Goal: Task Accomplishment & Management: Manage account settings

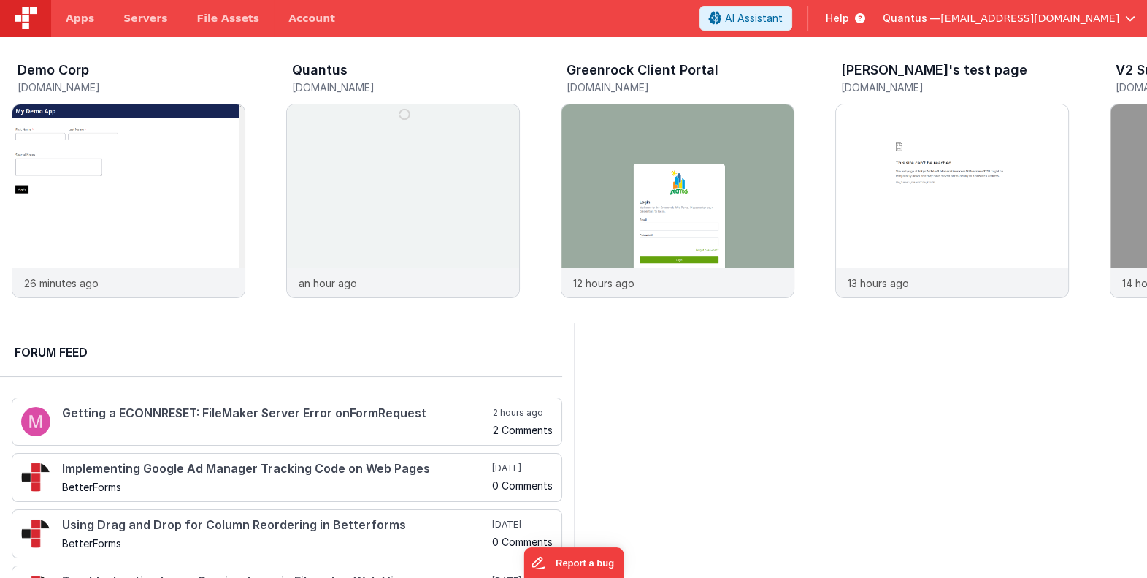
click at [941, 386] on div at bounding box center [861, 502] width 574 height 359
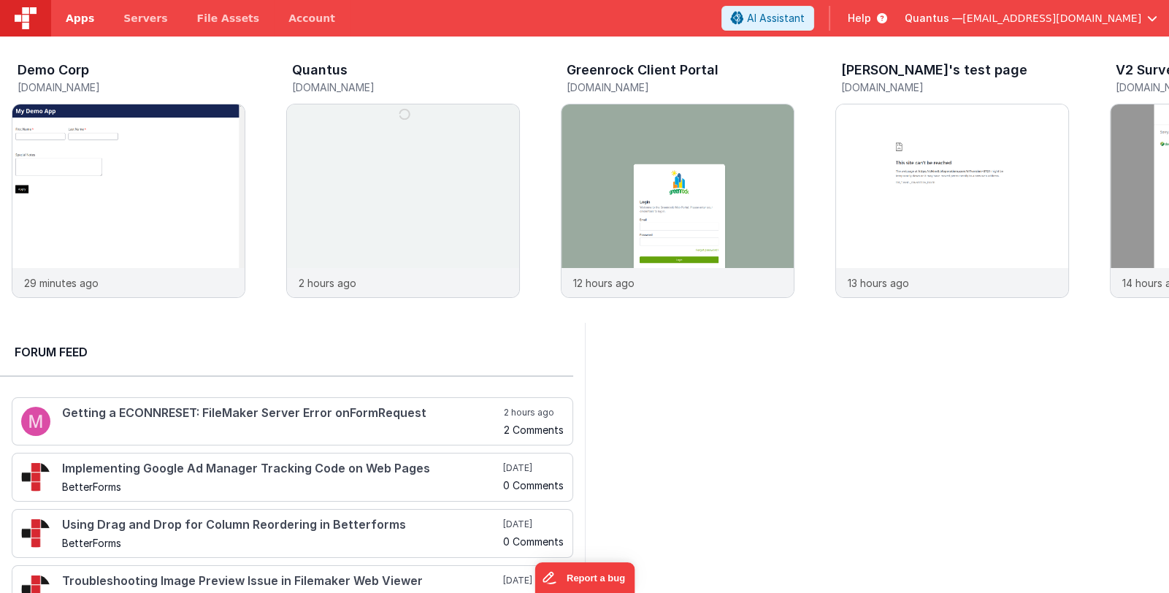
click at [74, 23] on span "Apps" at bounding box center [80, 18] width 28 height 15
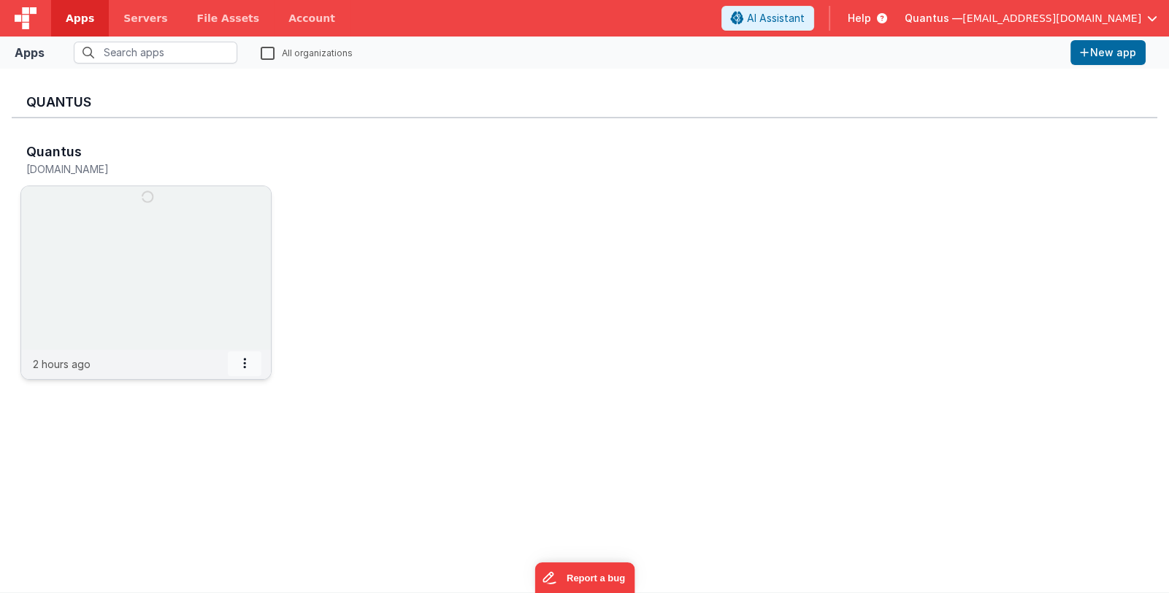
click at [243, 363] on icon at bounding box center [244, 363] width 3 height 1
click at [381, 385] on div "Quantus quantus.fmbetterforms.com 2 hours ago Settings Copy API Key Merge App D…" at bounding box center [585, 265] width 1146 height 295
click at [963, 18] on span "Quantus —" at bounding box center [934, 18] width 58 height 15
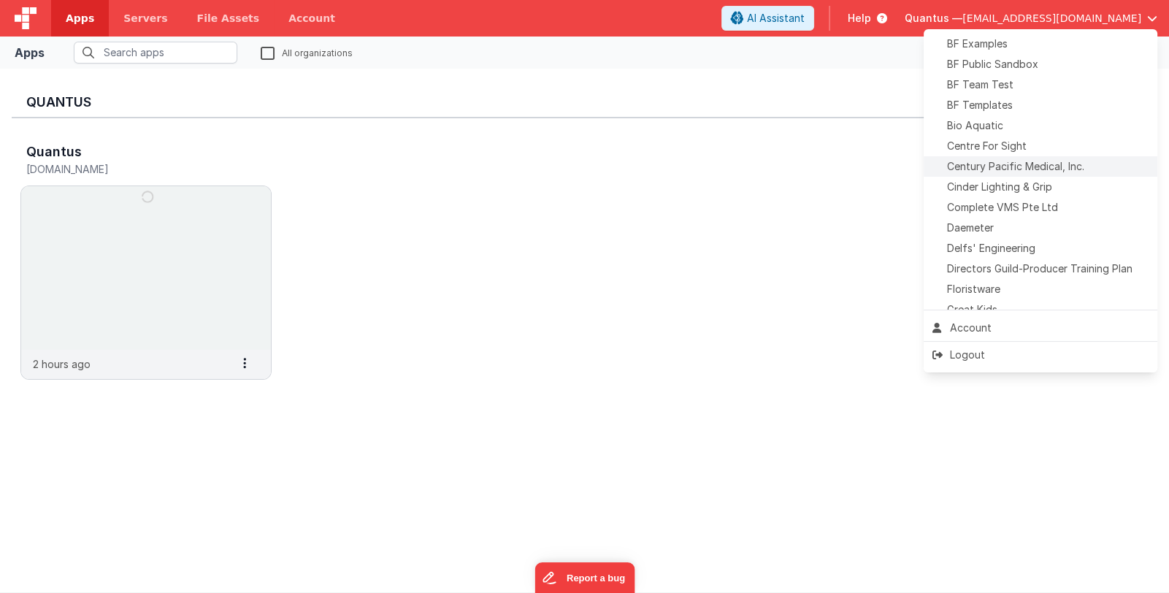
scroll to position [145, 0]
click at [1017, 244] on span "Delfs' Engineering" at bounding box center [991, 247] width 88 height 15
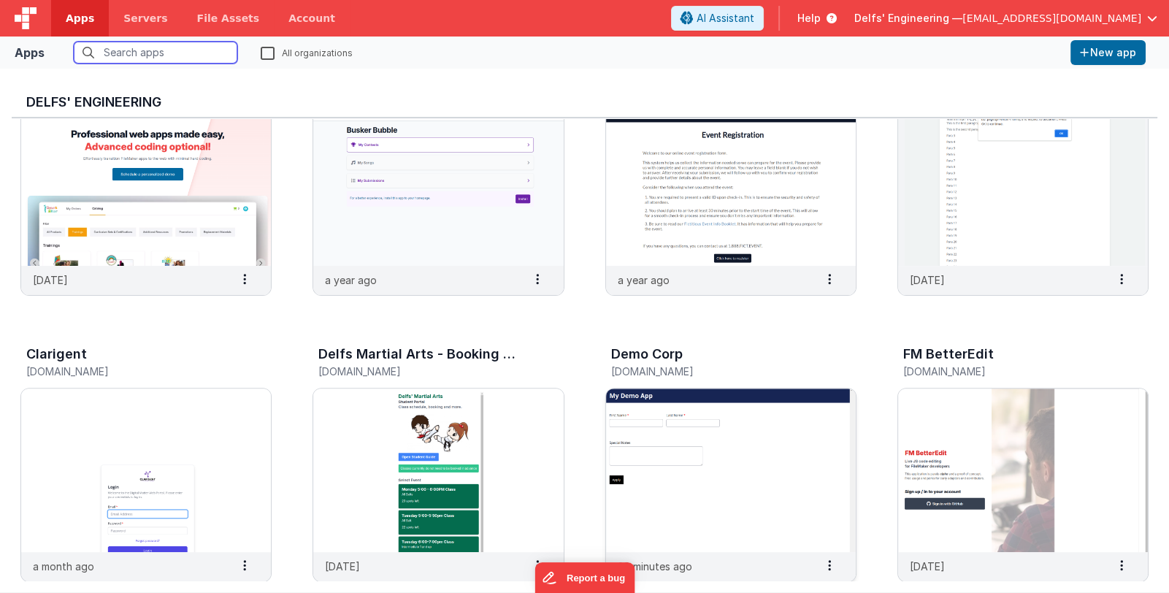
scroll to position [977, 0]
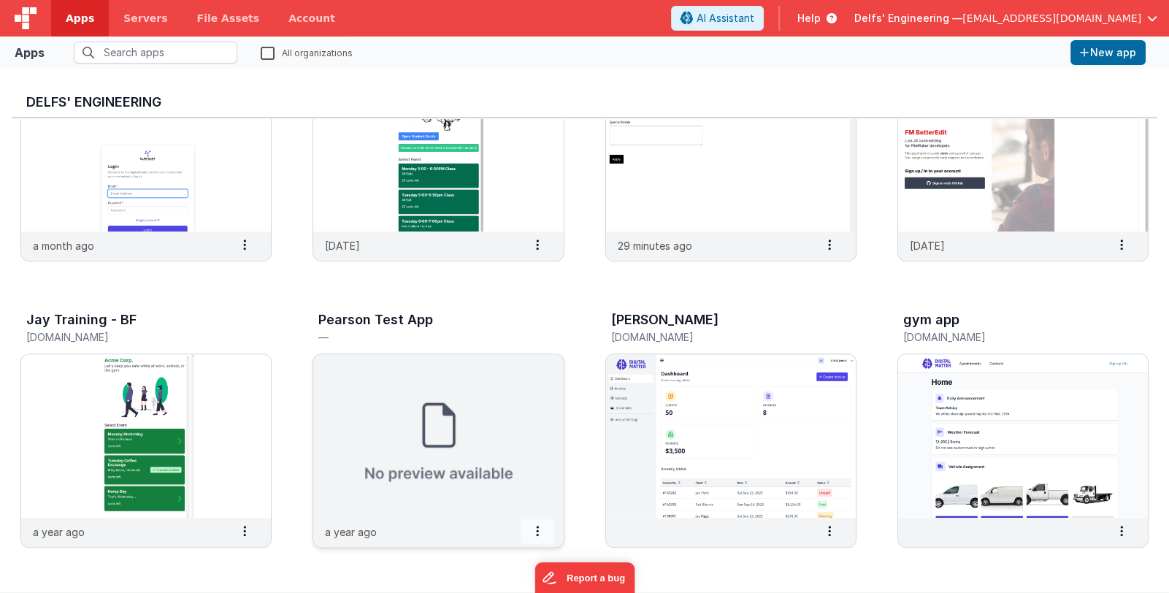
click at [540, 535] on span at bounding box center [538, 531] width 34 height 25
click at [250, 525] on span at bounding box center [245, 531] width 34 height 25
click at [841, 528] on span at bounding box center [830, 531] width 34 height 25
click at [827, 239] on span at bounding box center [830, 245] width 34 height 25
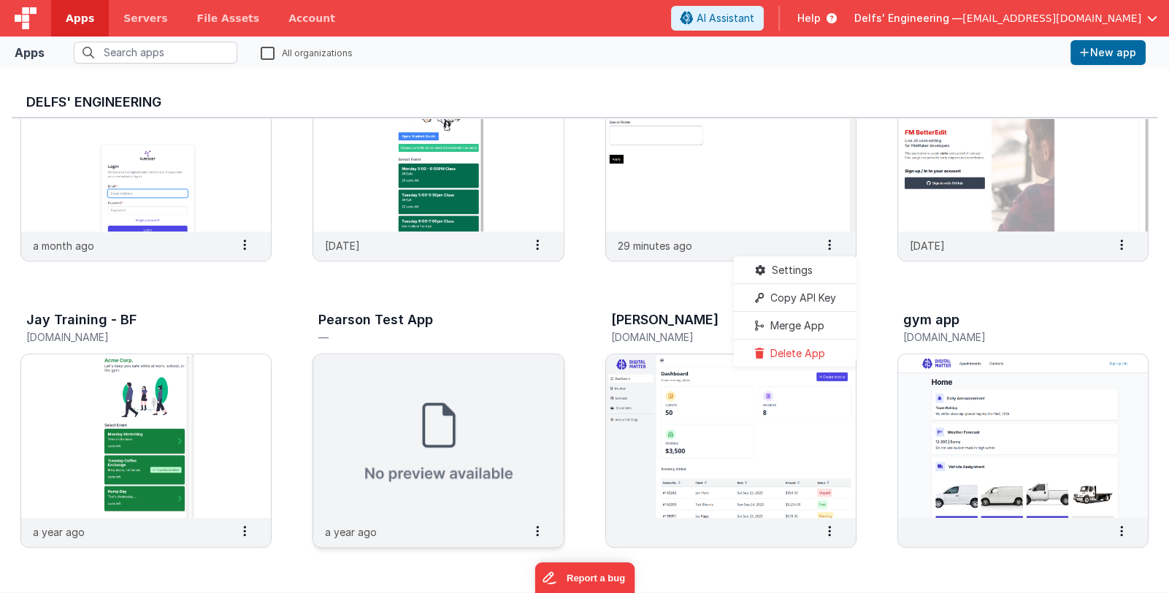
click at [538, 313] on icon at bounding box center [546, 330] width 37 height 35
click at [536, 531] on icon at bounding box center [537, 531] width 3 height 1
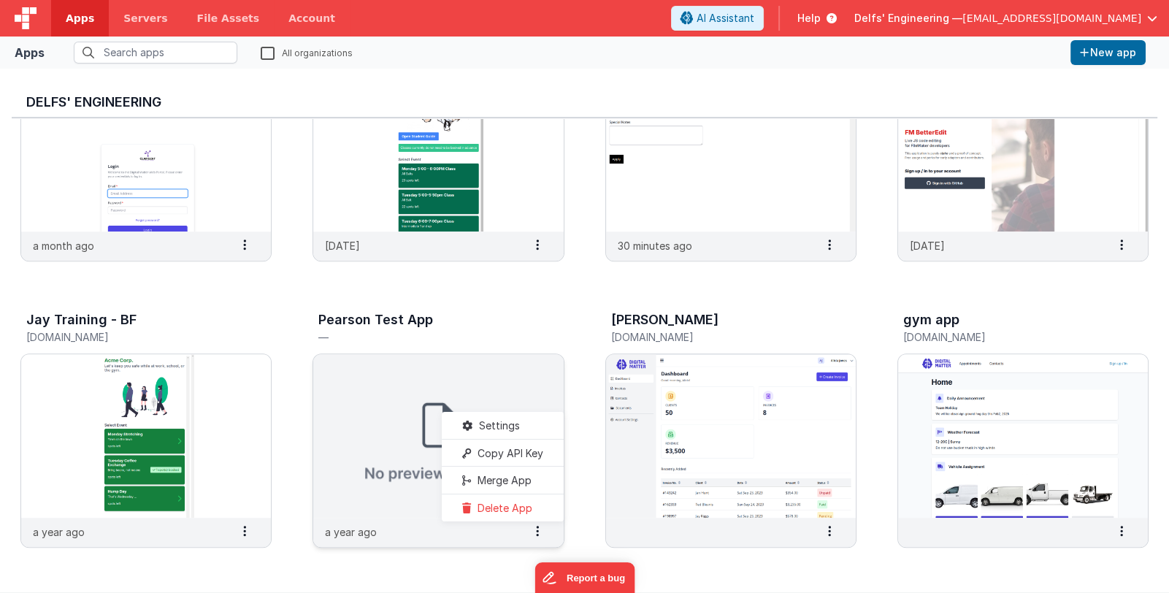
click at [540, 511] on slot "Delete App" at bounding box center [502, 507] width 81 height 21
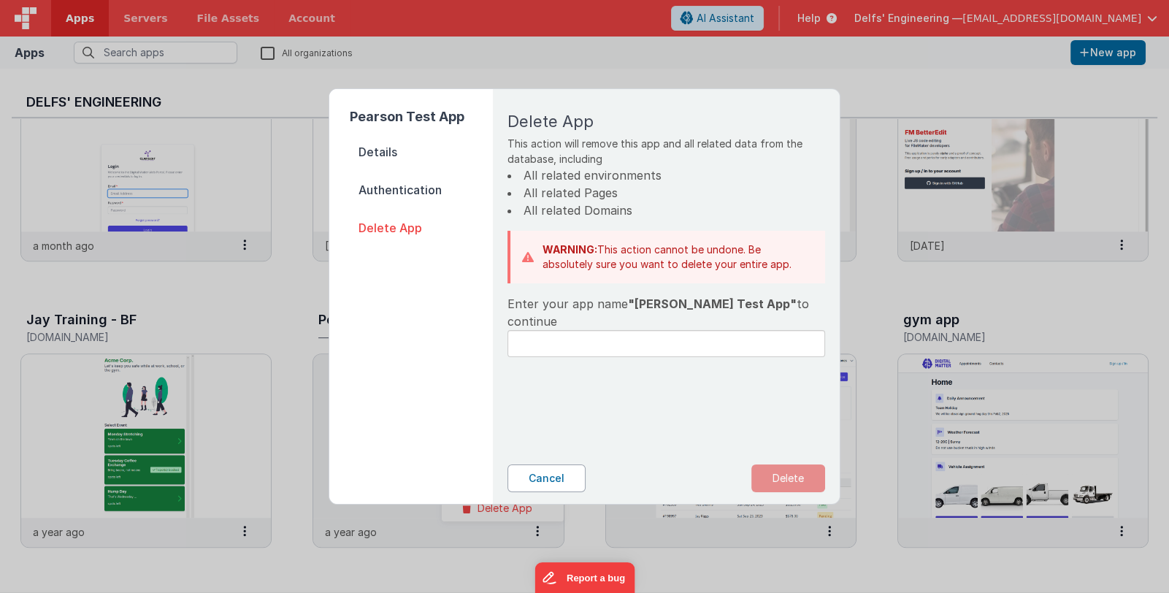
click at [565, 475] on button "Cancel" at bounding box center [547, 479] width 78 height 28
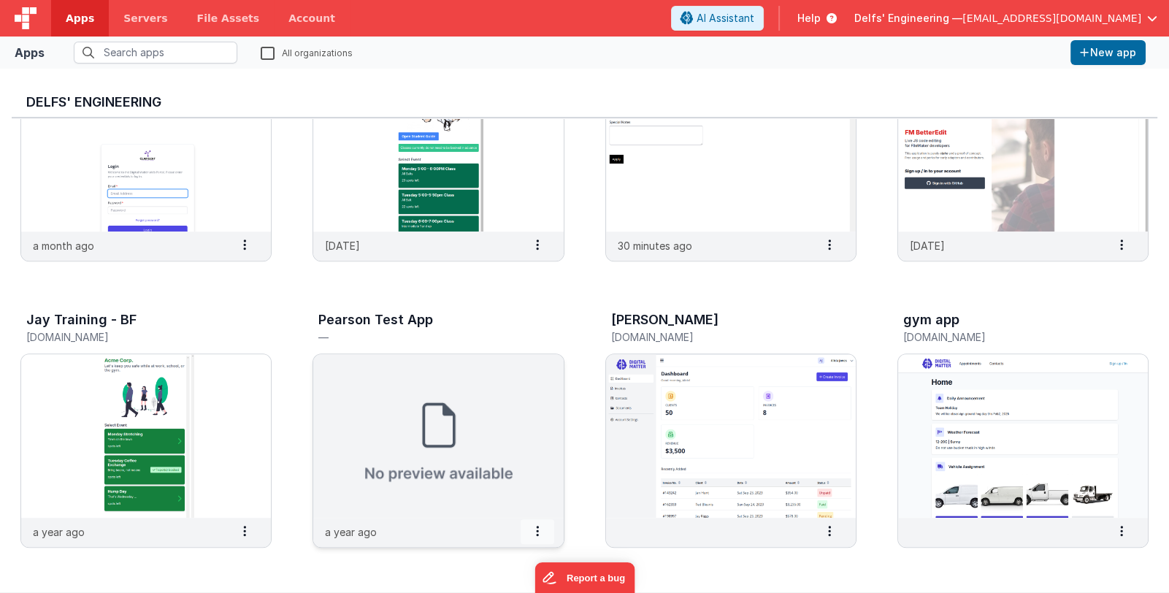
click at [536, 531] on icon at bounding box center [537, 531] width 3 height 1
click at [537, 429] on slot "Settings" at bounding box center [502, 425] width 81 height 21
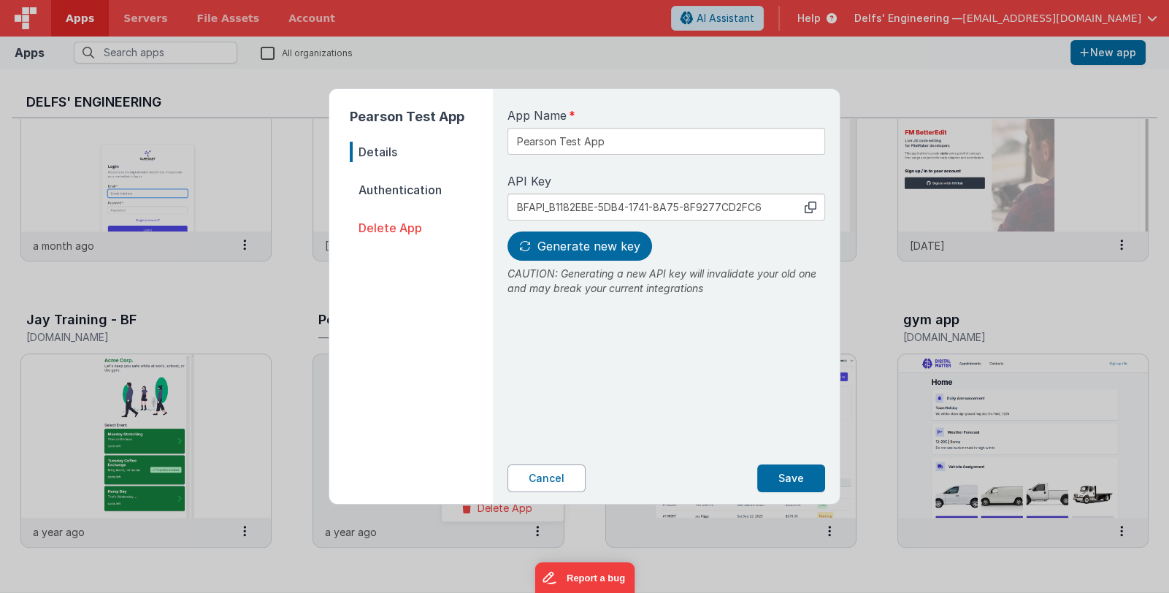
click at [539, 476] on button "Cancel" at bounding box center [547, 479] width 78 height 28
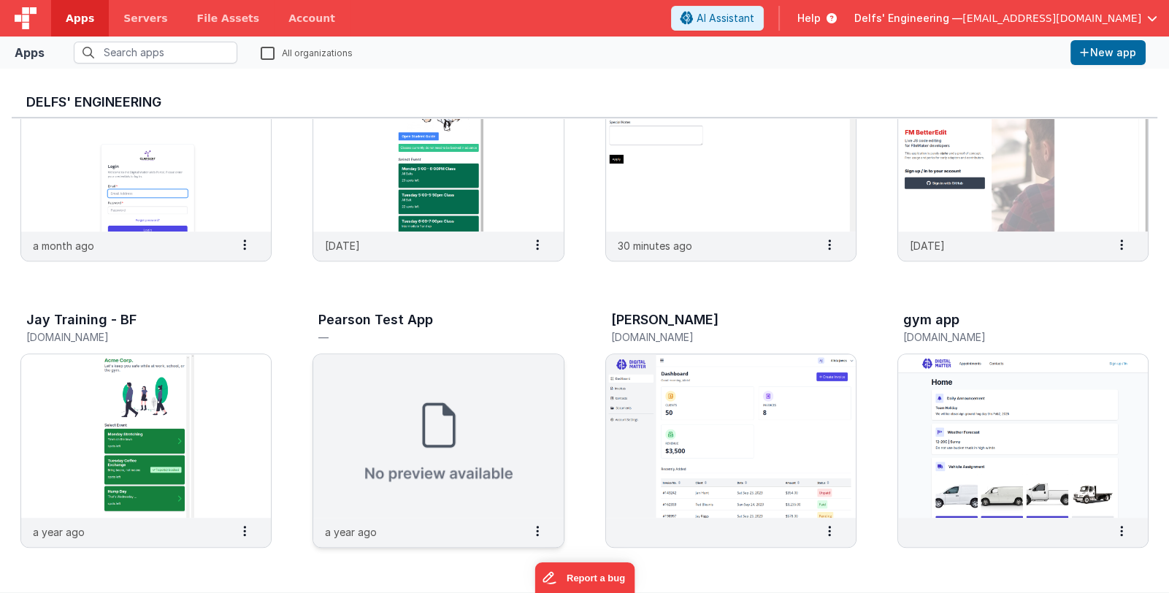
click at [420, 484] on img at bounding box center [438, 436] width 250 height 164
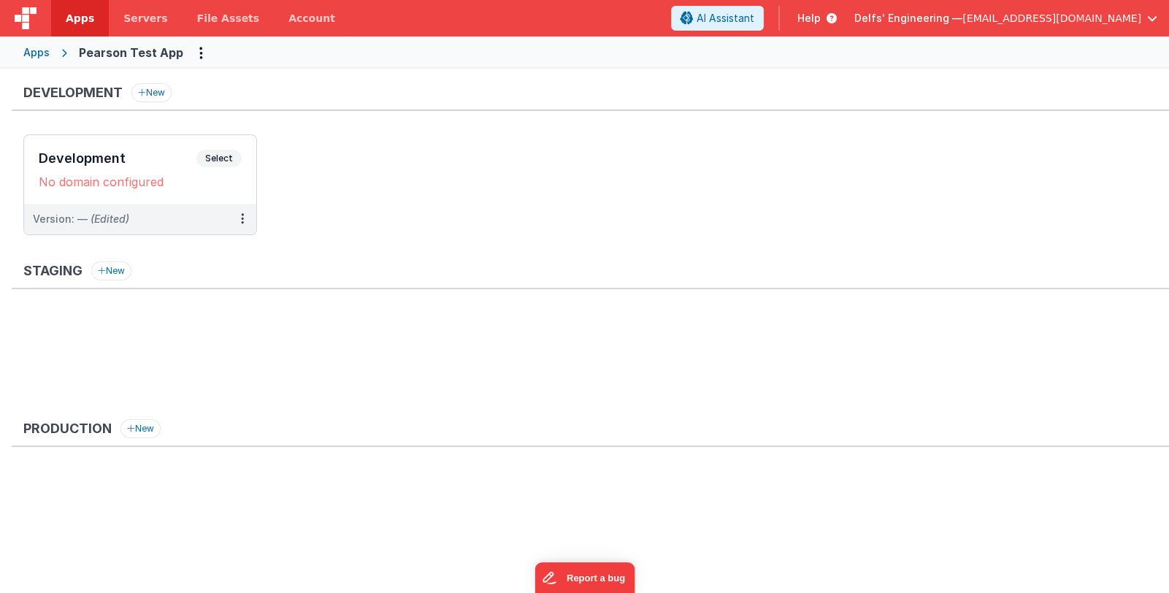
click at [25, 50] on div "Apps" at bounding box center [36, 52] width 26 height 15
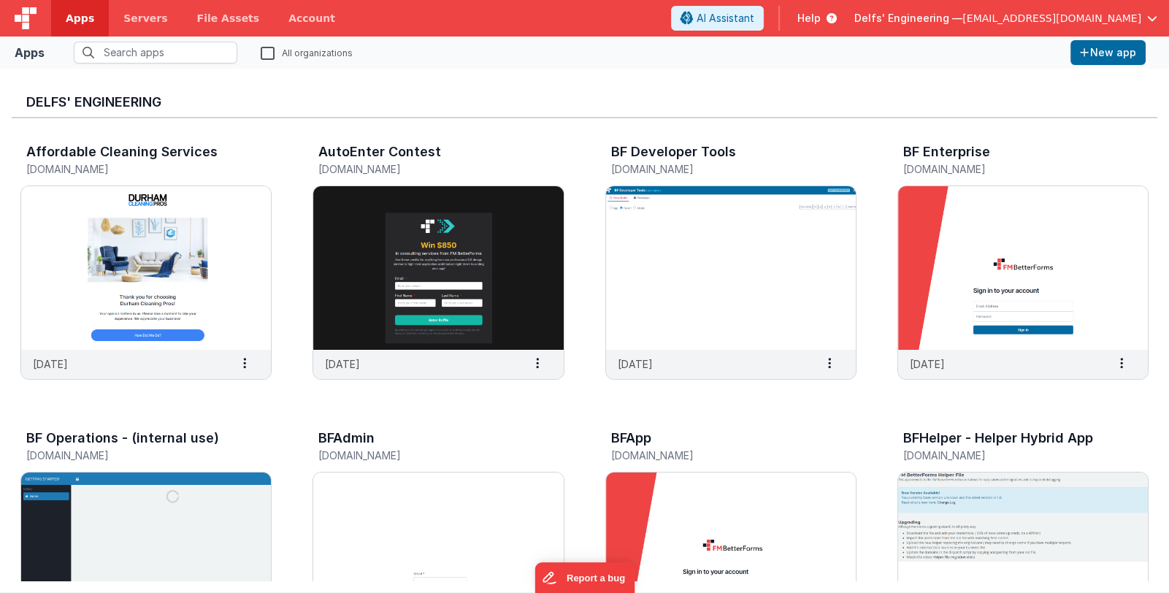
click at [80, 20] on span "Apps" at bounding box center [80, 18] width 28 height 15
click at [946, 20] on span "Delfs' Engineering —" at bounding box center [909, 18] width 108 height 15
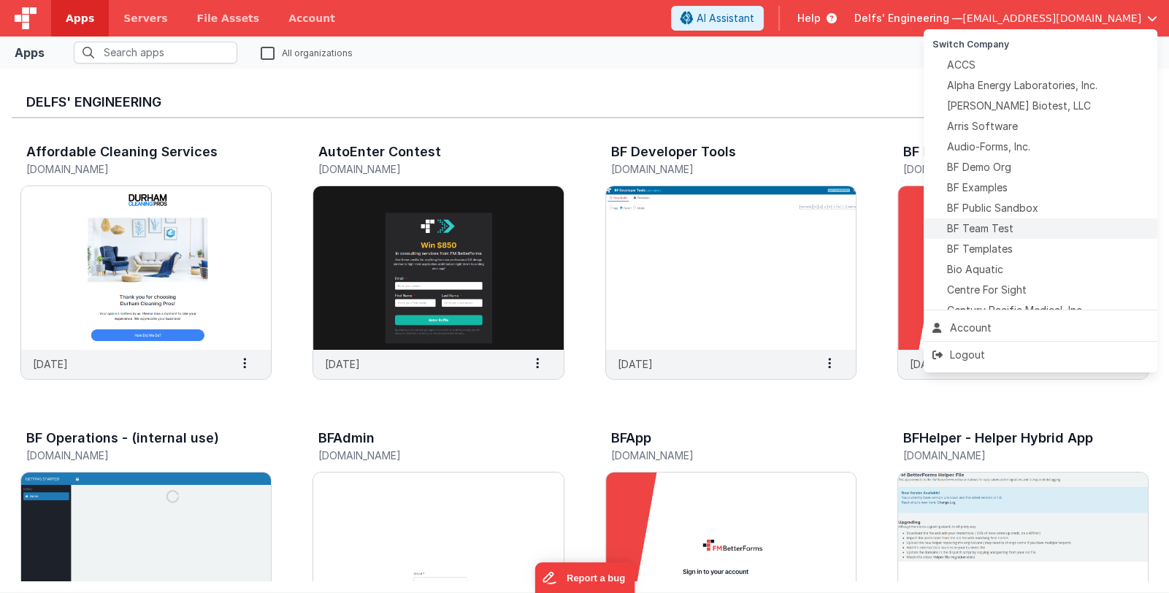
click at [951, 229] on span "BF Team Test" at bounding box center [980, 228] width 66 height 15
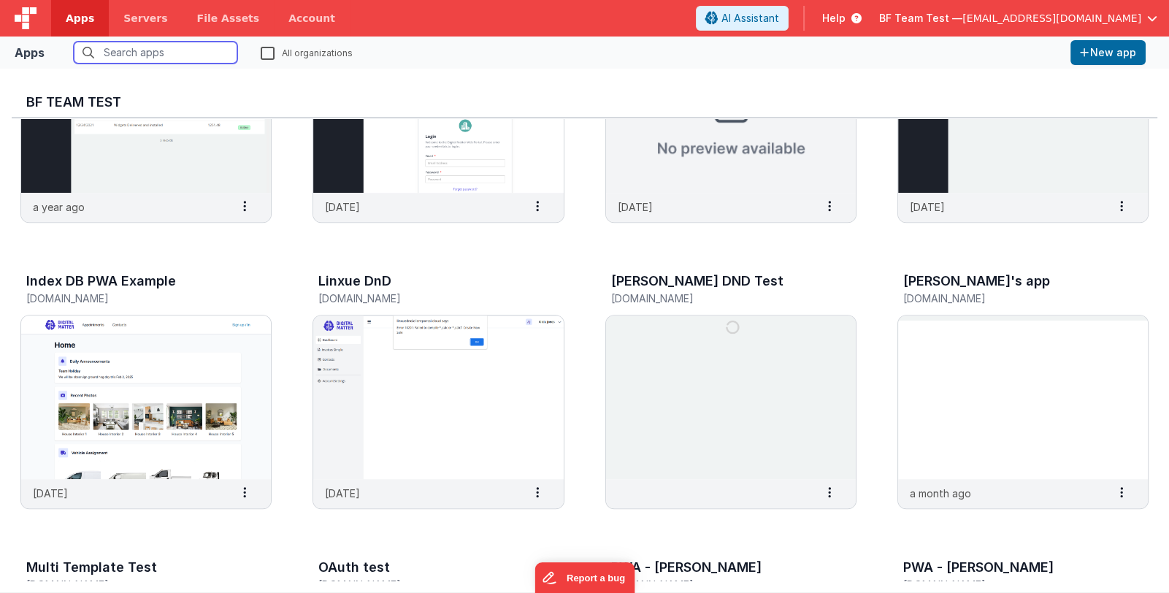
scroll to position [1023, 0]
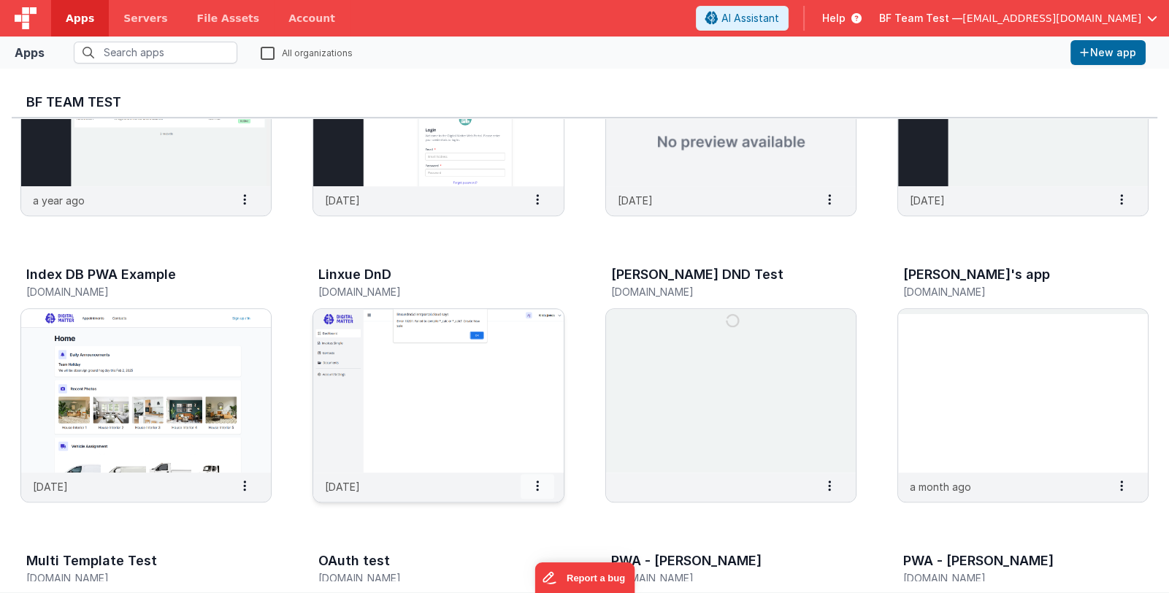
click at [533, 489] on span at bounding box center [538, 486] width 34 height 25
click at [536, 466] on slot "Delete App" at bounding box center [502, 463] width 81 height 21
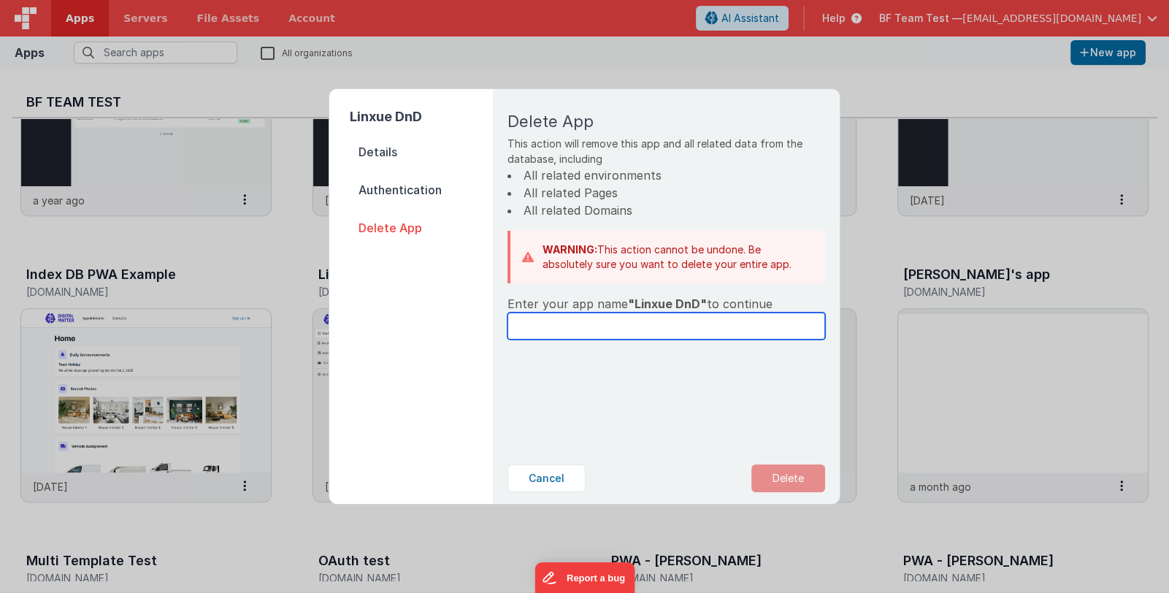
click at [625, 330] on input "text" at bounding box center [667, 326] width 318 height 27
drag, startPoint x: 629, startPoint y: 305, endPoint x: 698, endPoint y: 302, distance: 68.7
click at [698, 302] on span ""Linxue DnD"" at bounding box center [667, 304] width 79 height 15
copy span "Linxue DnD"
click at [645, 329] on input "text" at bounding box center [667, 326] width 318 height 27
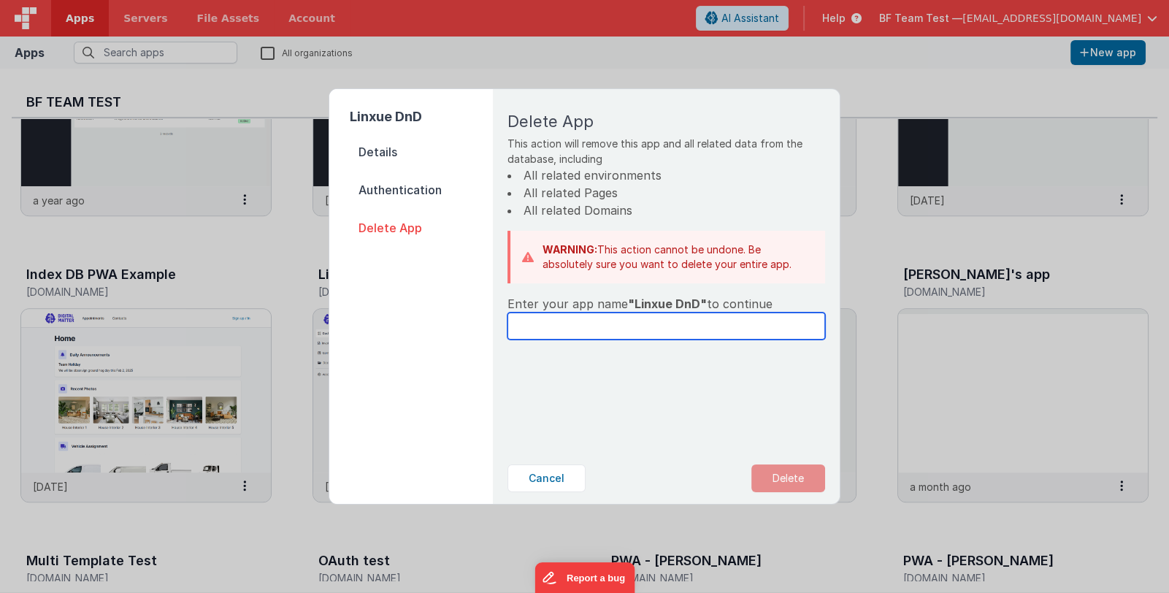
paste input "Linxue DnD"
type input "Linxue DnD"
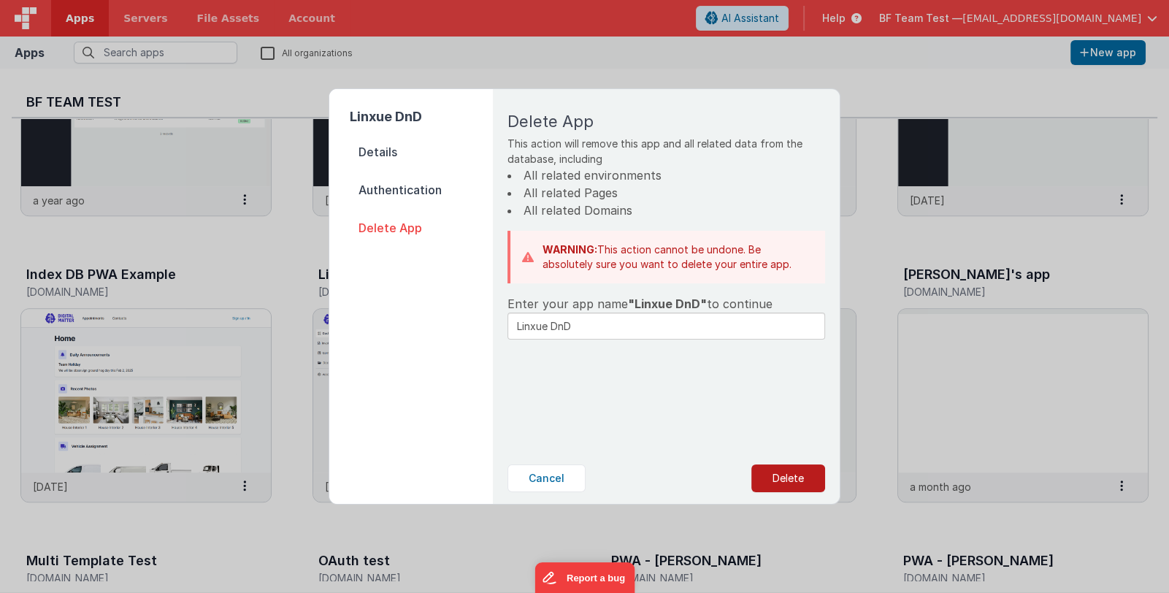
click at [768, 479] on button "Delete" at bounding box center [789, 479] width 74 height 28
click at [731, 478] on button "Yes, Delete" at bounding box center [715, 479] width 96 height 28
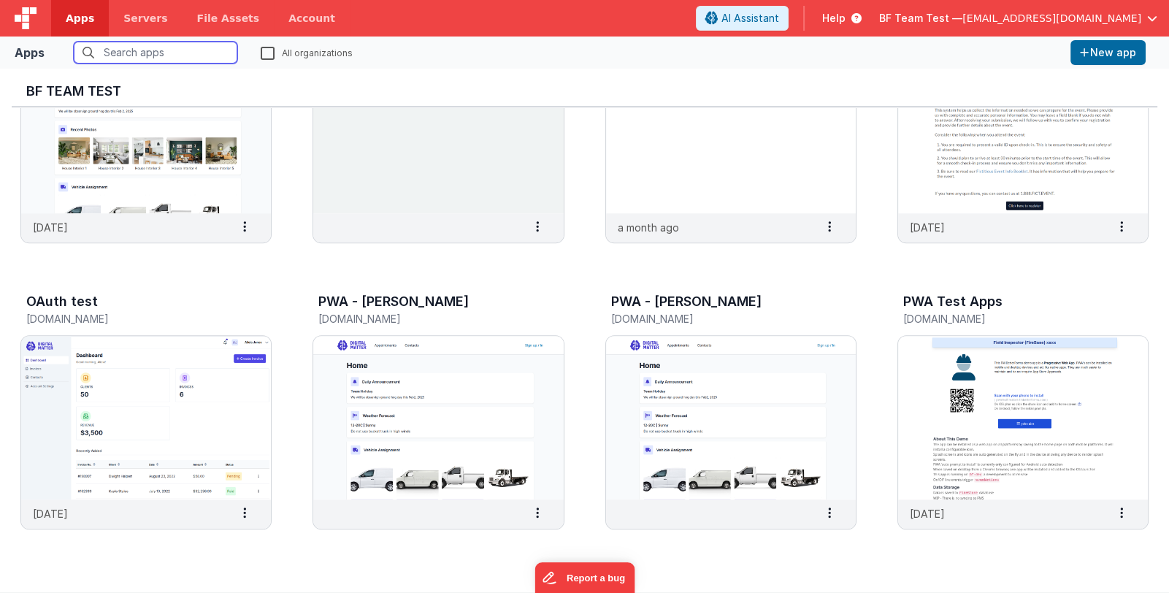
scroll to position [1107, 0]
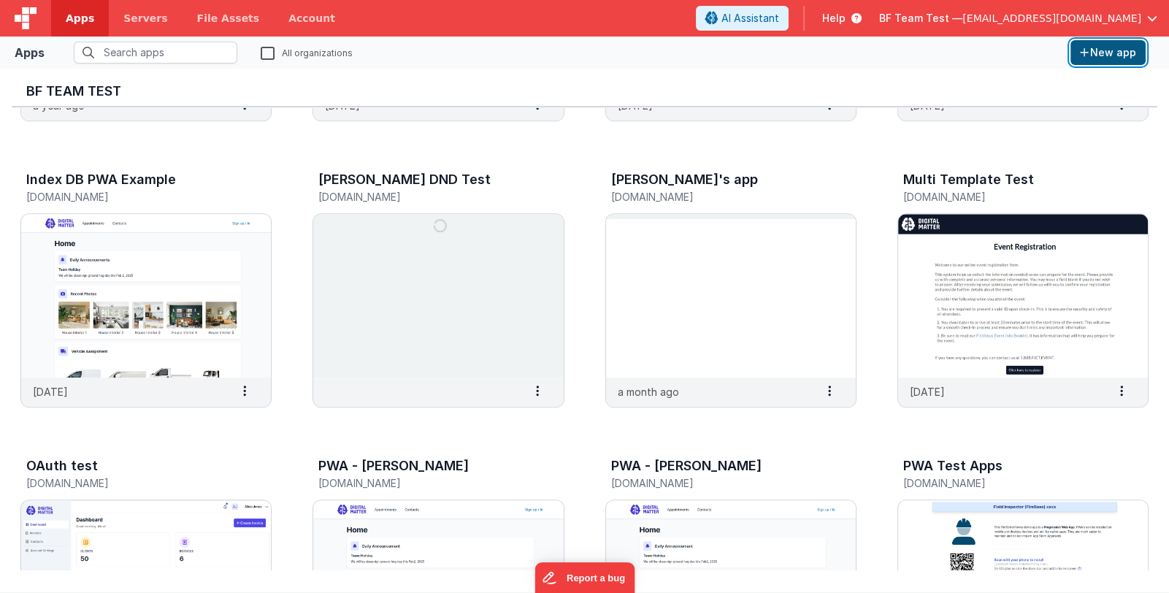
click at [1090, 50] on button "New app" at bounding box center [1108, 52] width 75 height 25
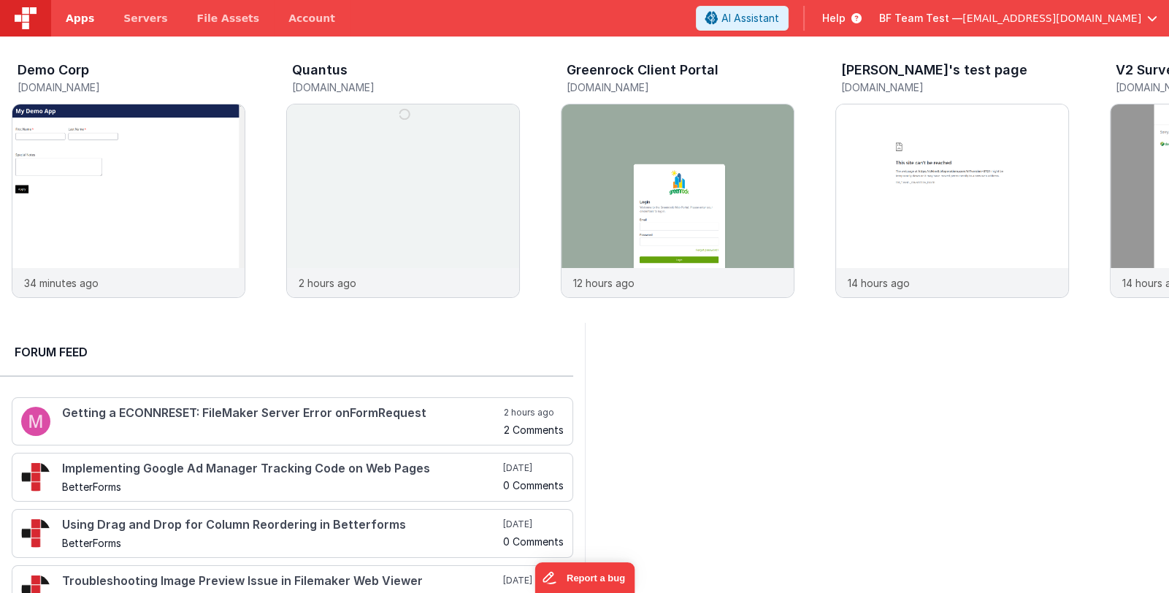
click at [80, 23] on span "Apps" at bounding box center [80, 18] width 28 height 15
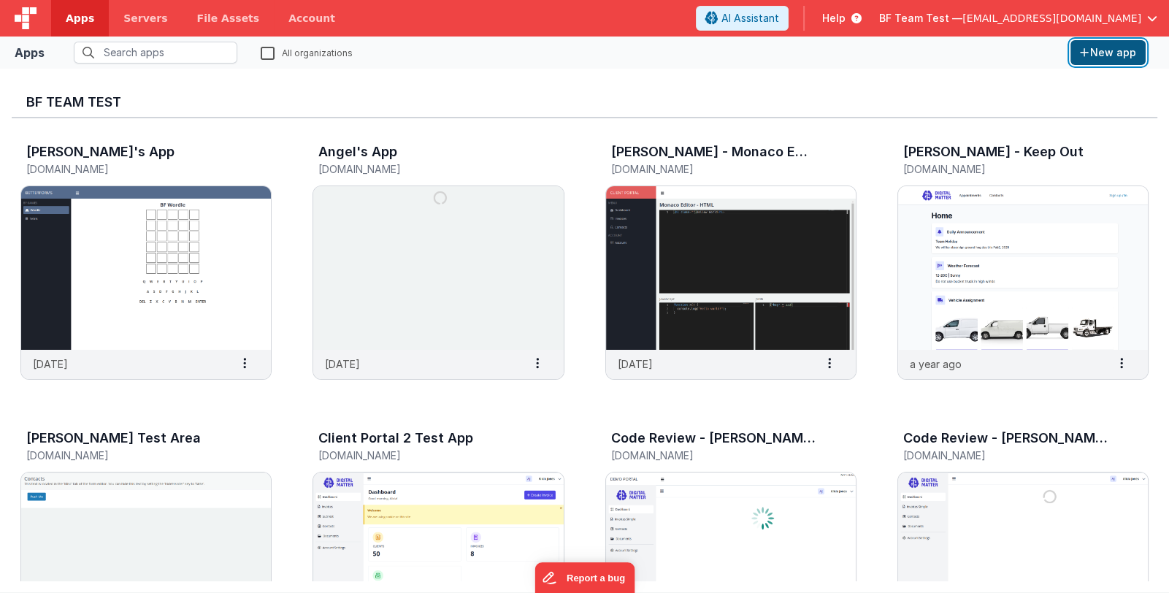
click at [1126, 53] on button "New app" at bounding box center [1108, 52] width 75 height 25
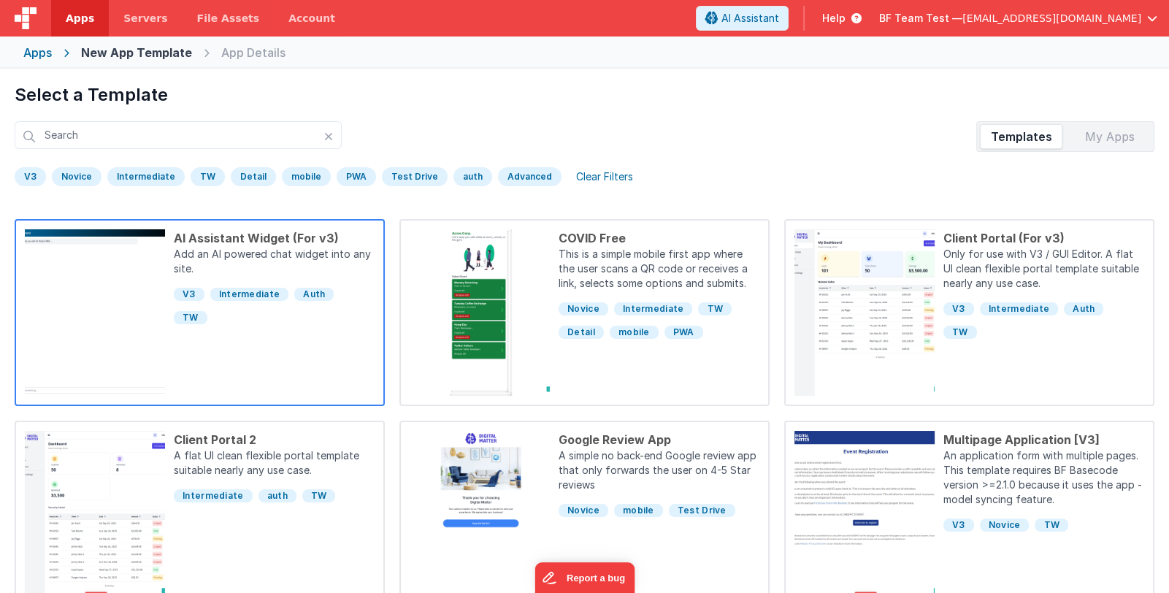
click at [294, 368] on div "AI Assistant Widget (For v3) Add an AI powered chat widget into any site. V3 In…" at bounding box center [270, 312] width 210 height 167
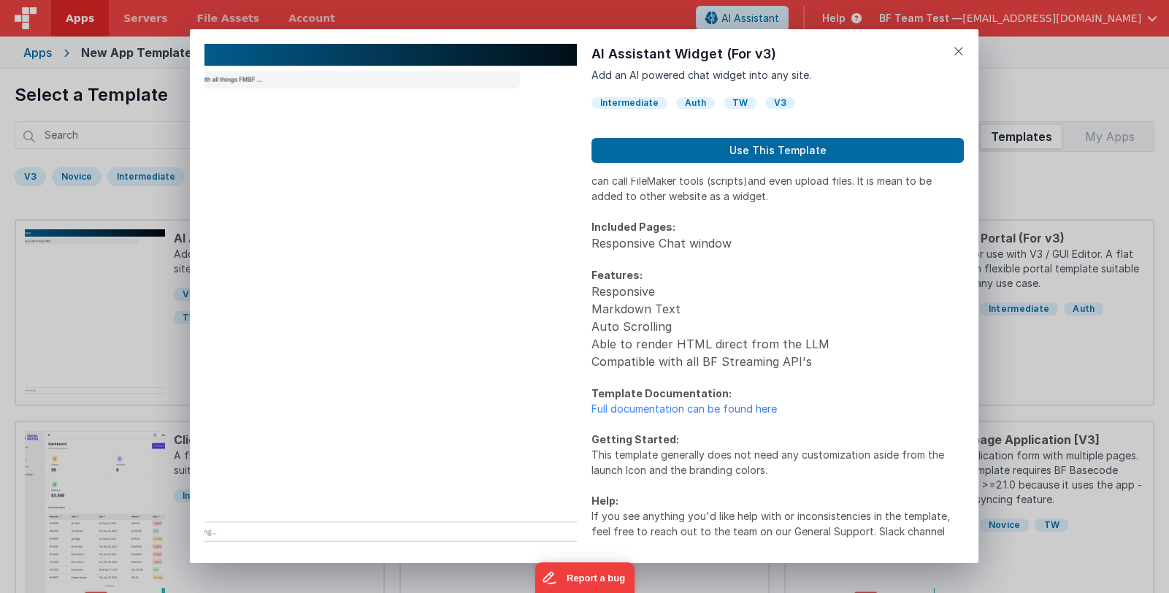
scroll to position [37, 0]
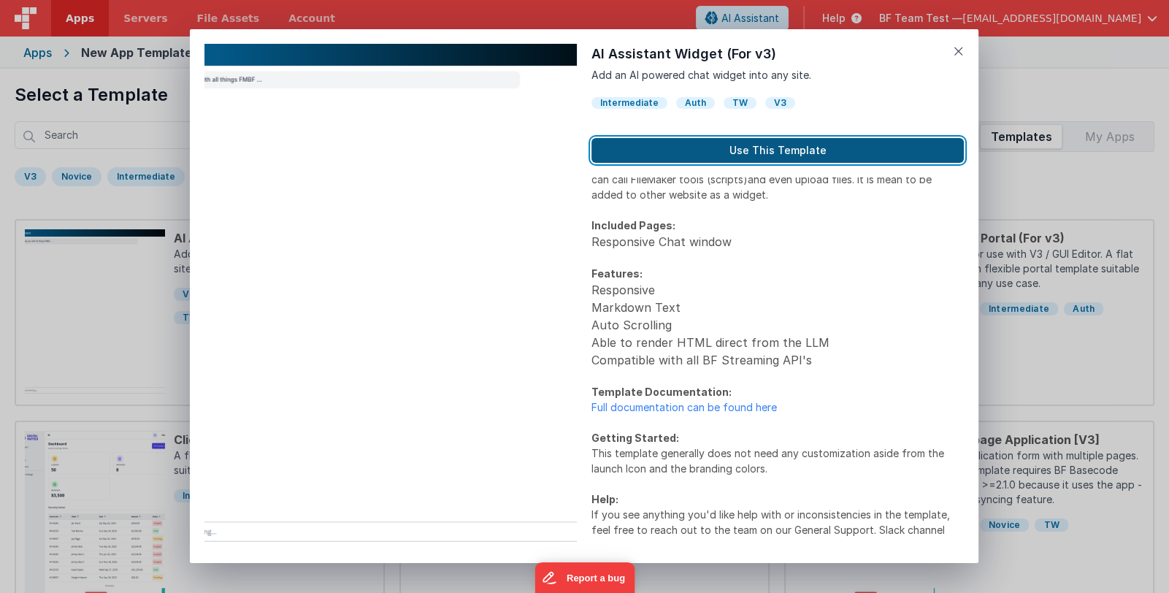
click at [706, 152] on button "Use This Template" at bounding box center [778, 150] width 373 height 25
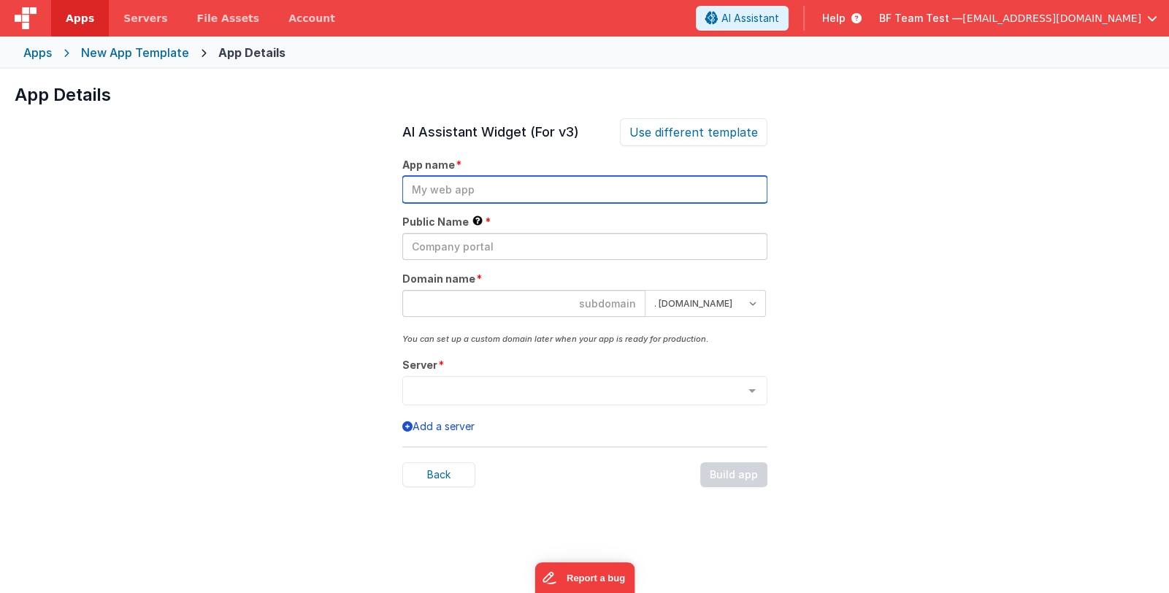
click at [541, 177] on input "text" at bounding box center [584, 189] width 365 height 27
type input "t"
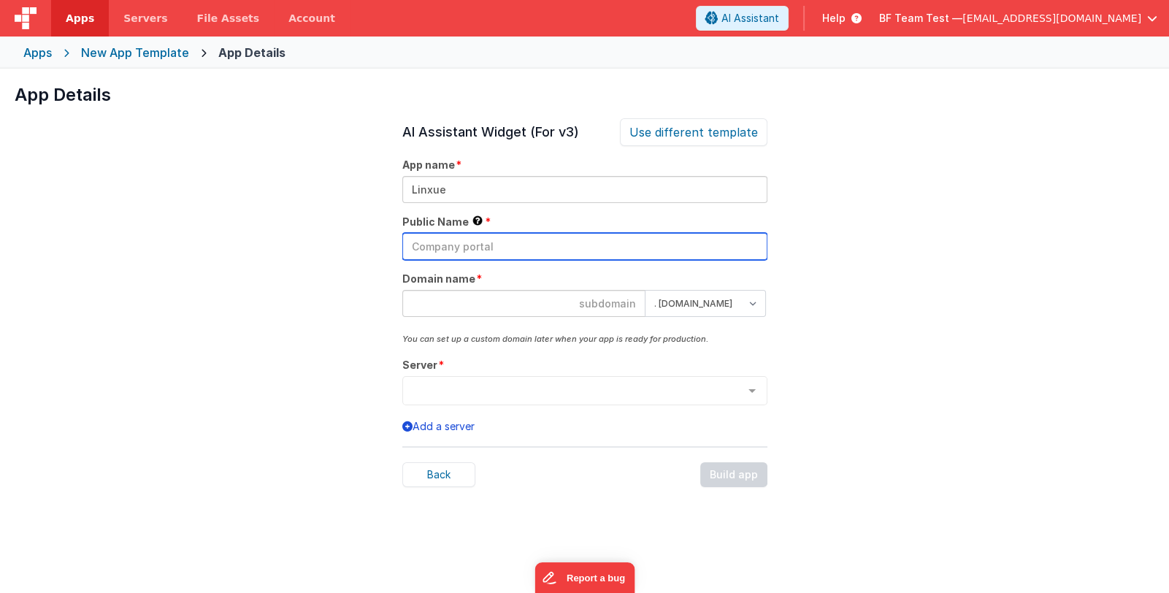
click at [516, 248] on input "text" at bounding box center [584, 246] width 365 height 27
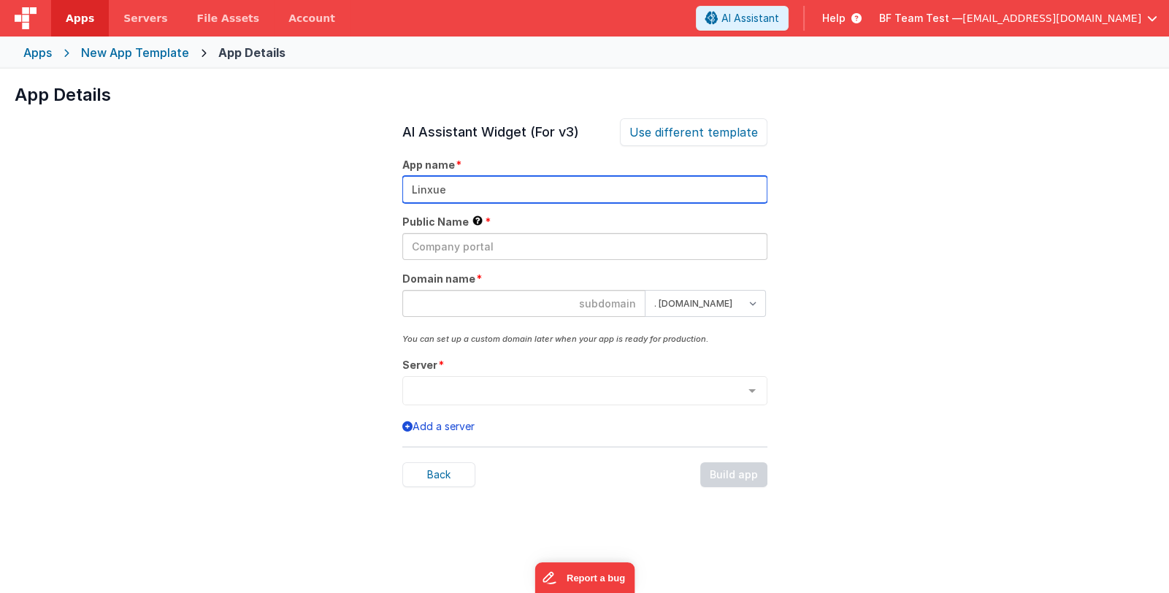
click at [484, 188] on input "Linxue" at bounding box center [584, 189] width 365 height 27
drag, startPoint x: 508, startPoint y: 192, endPoint x: 350, endPoint y: 205, distance: 159.0
click at [350, 205] on div "App Details Preview AI Assistant Widget (For v3) Add an AI powered chat widget …" at bounding box center [584, 365] width 1169 height 593
type input "Linxue to Delete"
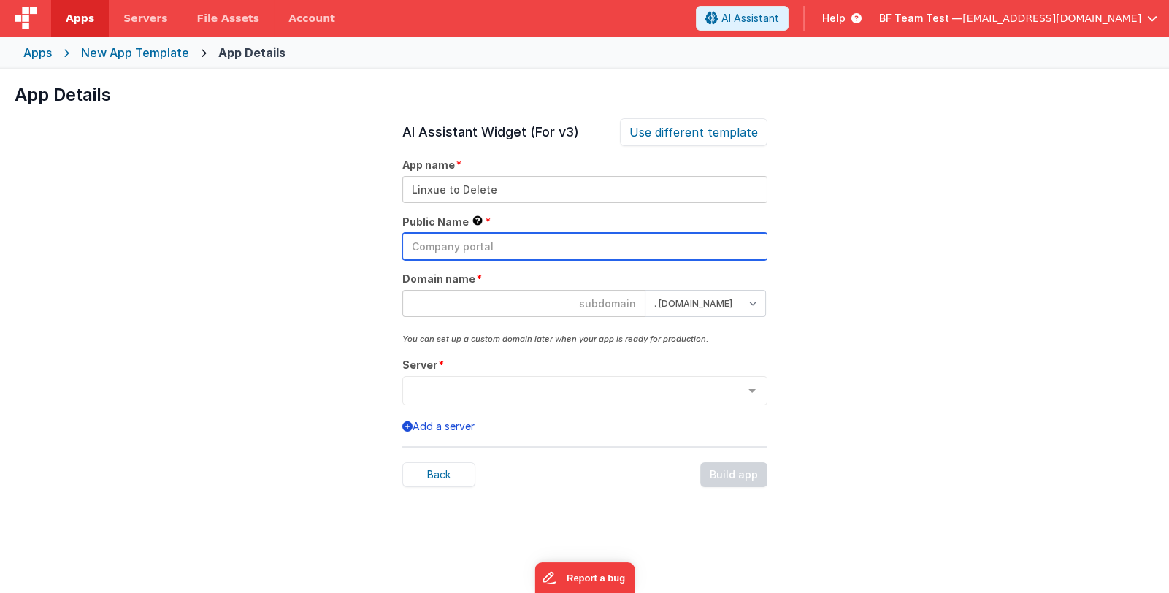
click at [502, 244] on input "text" at bounding box center [584, 246] width 365 height 27
paste input "Linxue to Delete"
type input "Linxue to Delete"
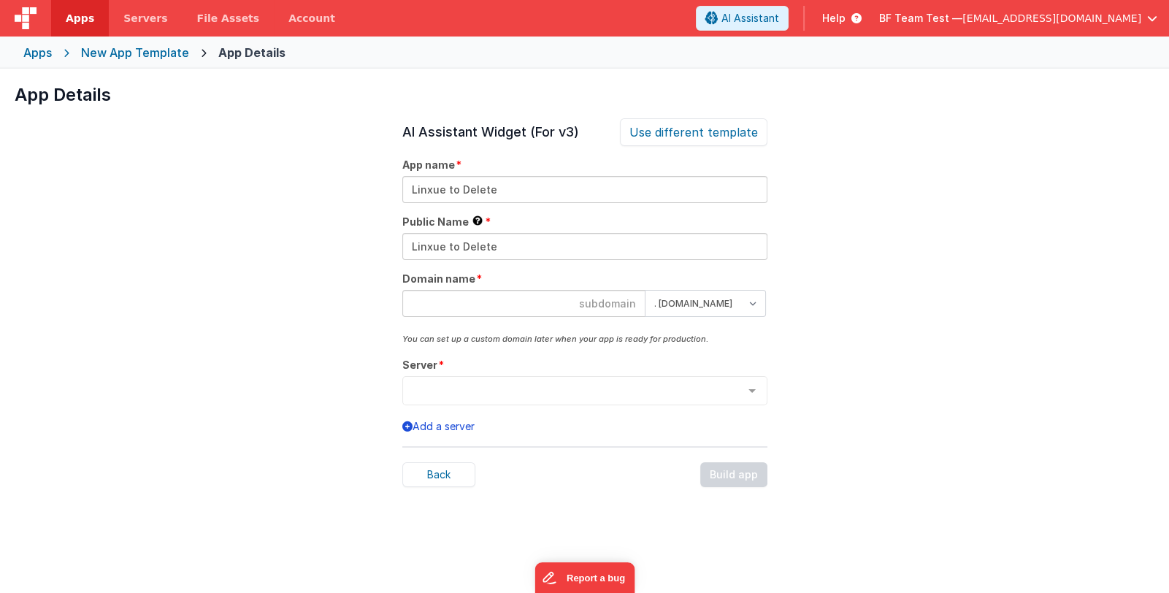
click at [606, 302] on input at bounding box center [523, 303] width 243 height 27
type input "linxuetodelete"
click at [730, 301] on select ". clientportal.cloud . fmbetterforms.com" at bounding box center [706, 303] width 122 height 27
select select "[DOMAIN_NAME]"
click at [645, 290] on select ". clientportal.cloud . fmbetterforms.com" at bounding box center [706, 303] width 122 height 27
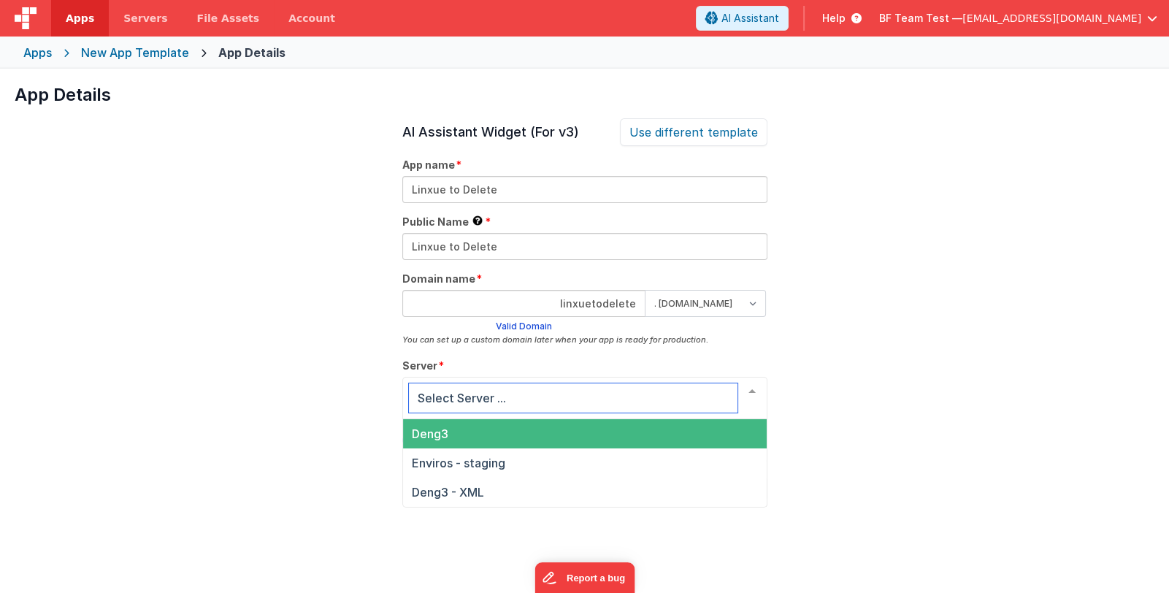
click at [669, 424] on span "Deng3" at bounding box center [585, 433] width 364 height 29
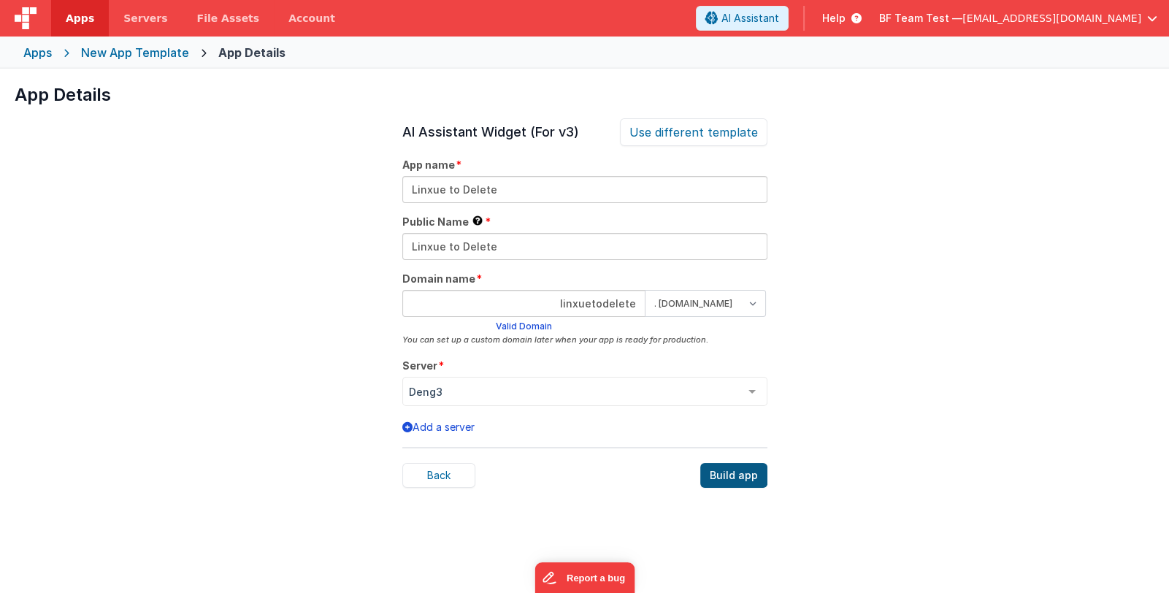
click at [727, 476] on div "Build app" at bounding box center [733, 475] width 67 height 25
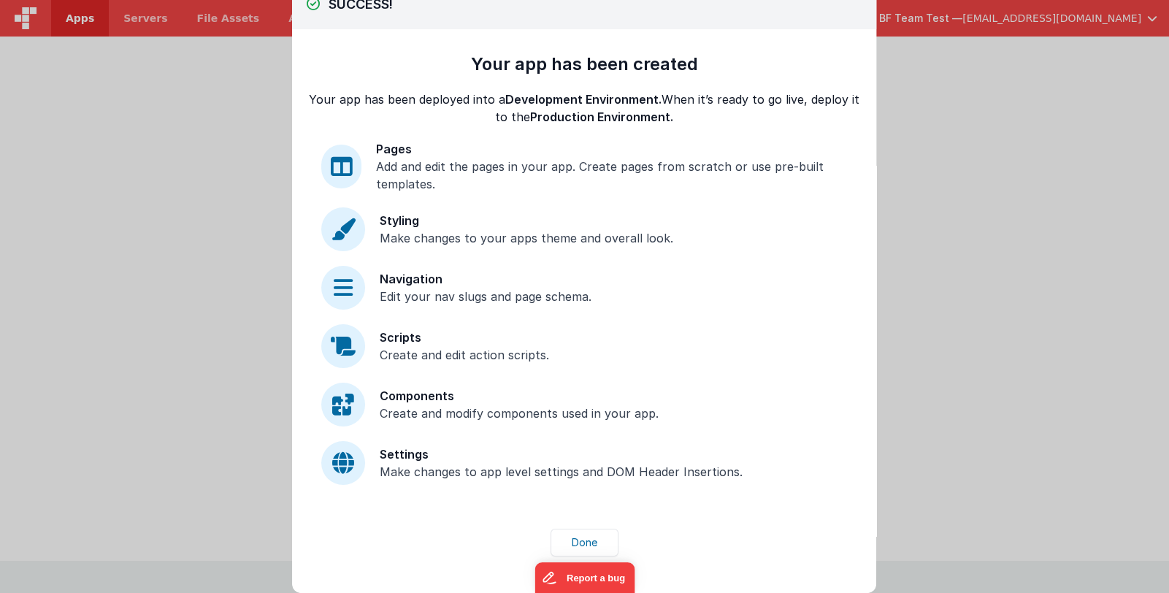
scroll to position [21, 0]
click at [573, 535] on button "Done" at bounding box center [585, 542] width 68 height 28
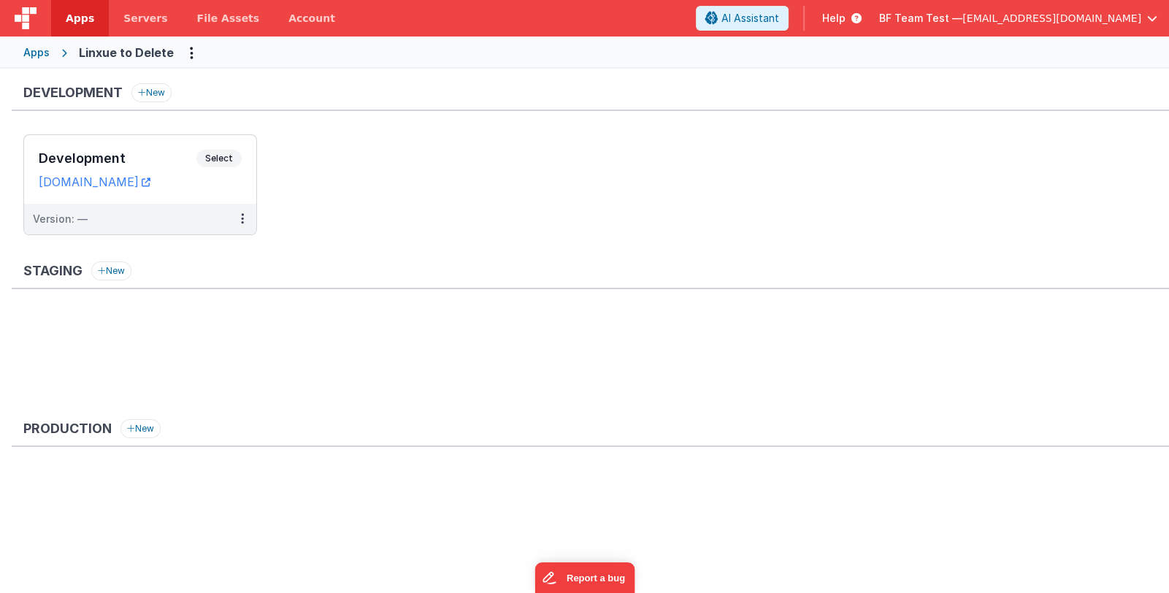
click at [31, 54] on div "Apps" at bounding box center [36, 52] width 26 height 15
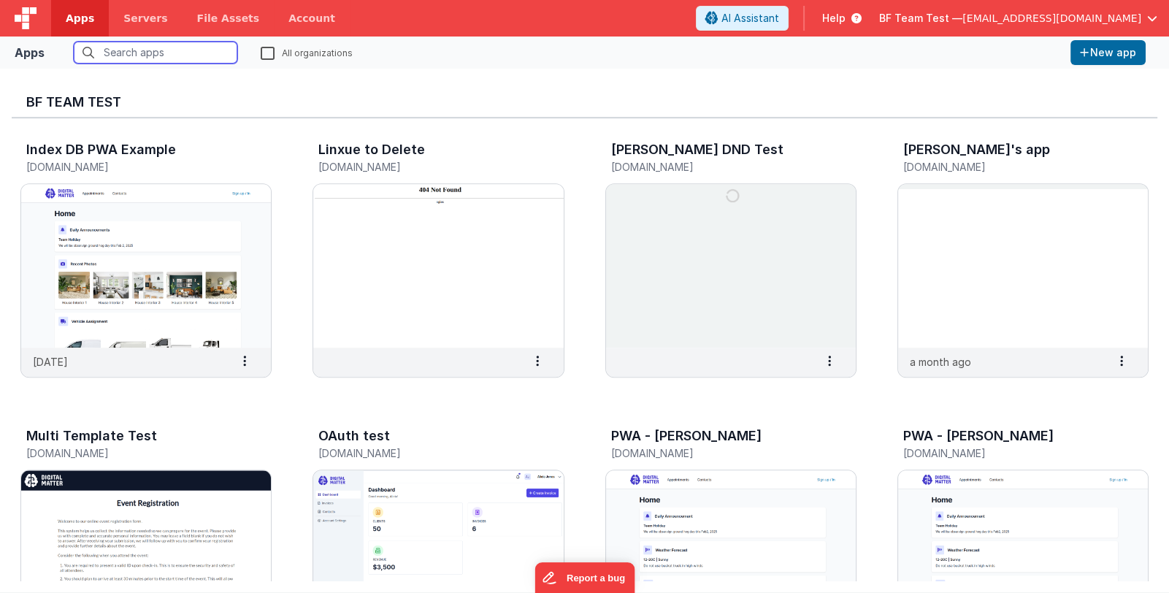
scroll to position [1100, 0]
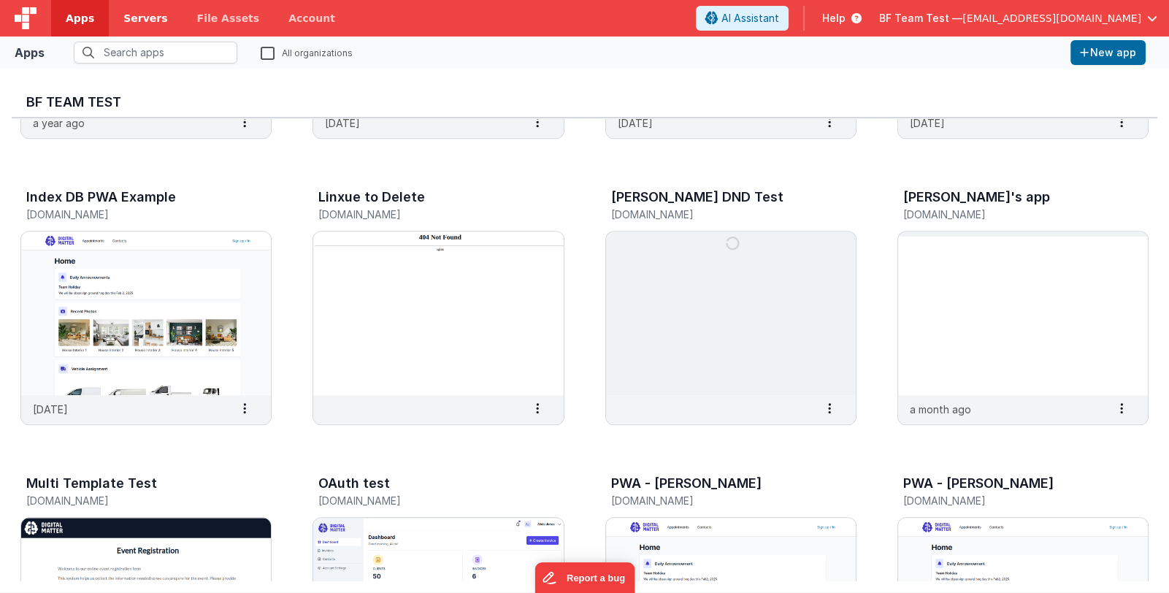
click at [139, 27] on link "Servers" at bounding box center [145, 18] width 73 height 37
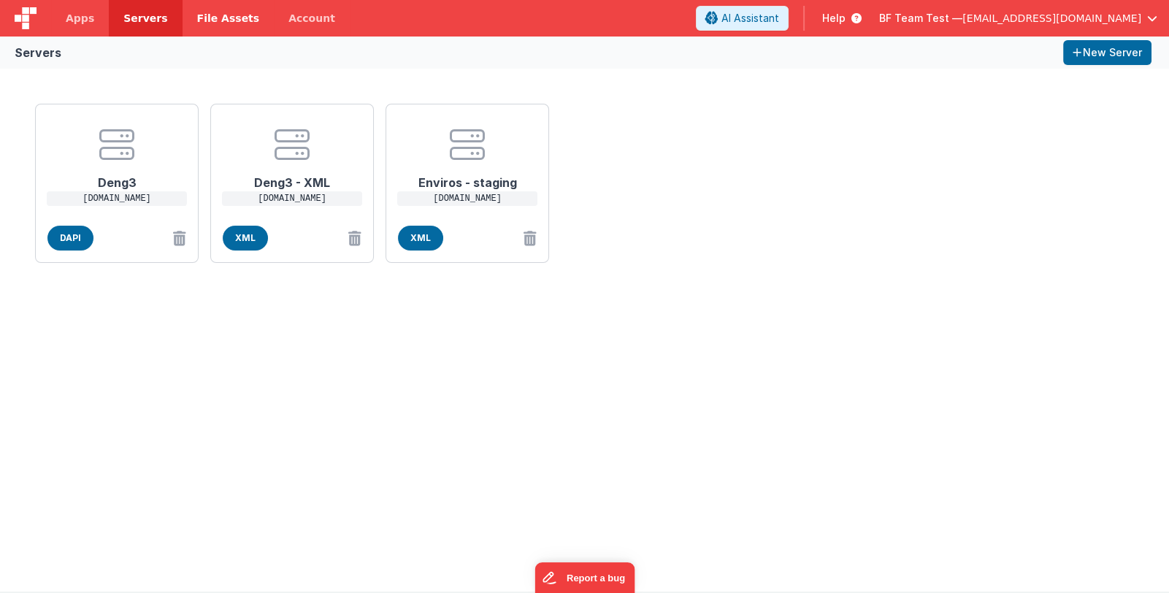
click at [197, 20] on span "File Assets" at bounding box center [228, 18] width 63 height 15
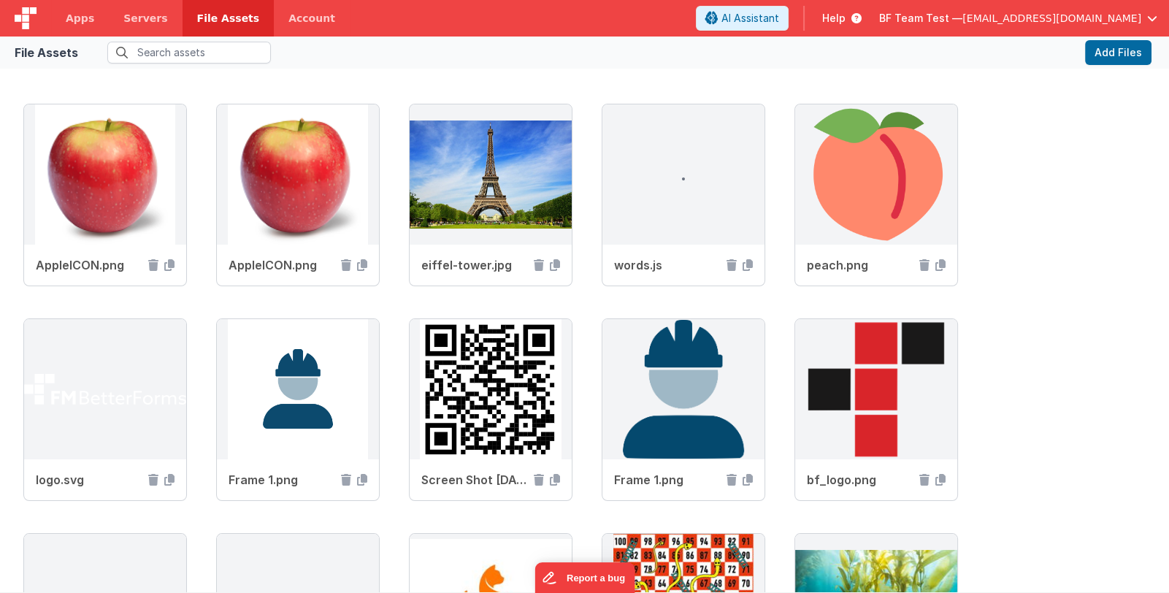
click at [960, 22] on span "BF Team Test —" at bounding box center [920, 18] width 83 height 15
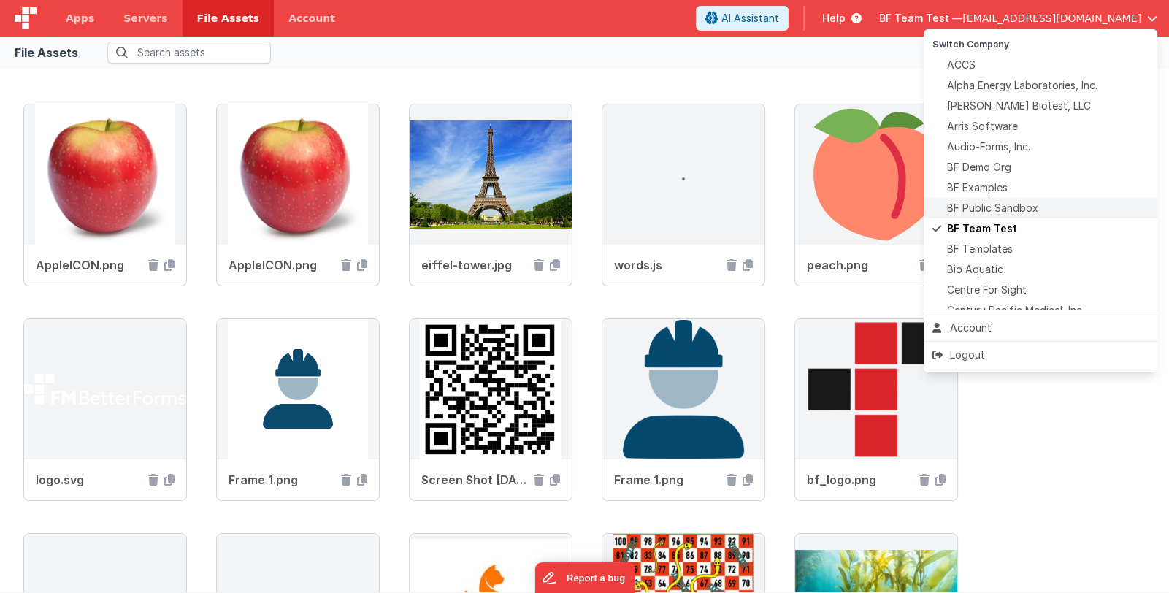
click at [1012, 213] on span "BF Public Sandbox" at bounding box center [992, 208] width 91 height 15
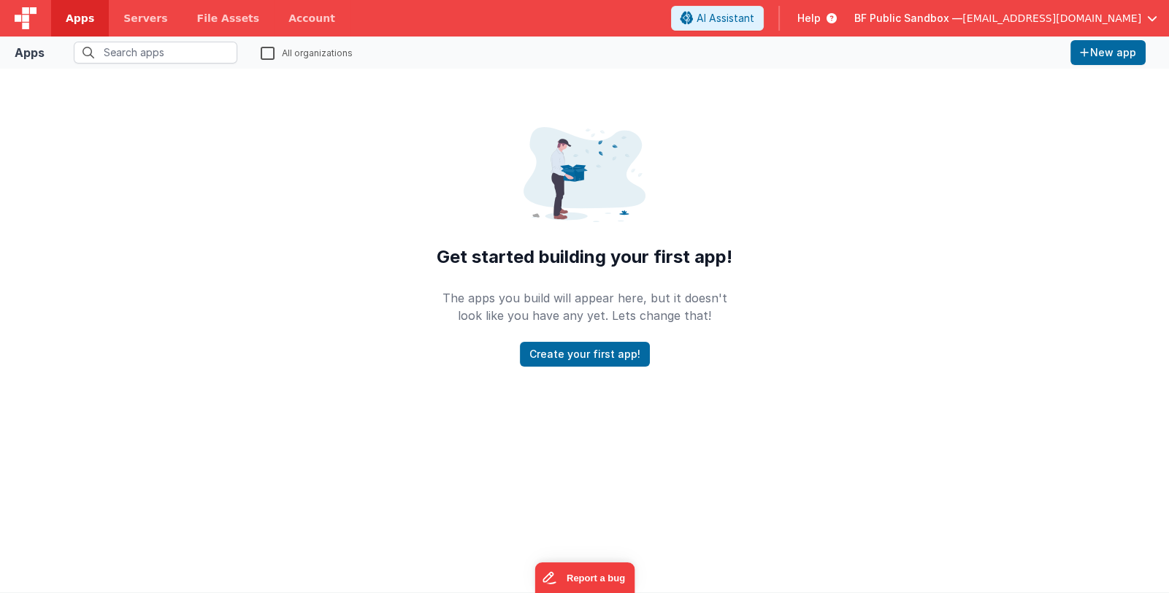
click at [73, 24] on span "Apps" at bounding box center [80, 18] width 28 height 15
click at [930, 20] on span "BF Public Sandbox —" at bounding box center [909, 18] width 108 height 15
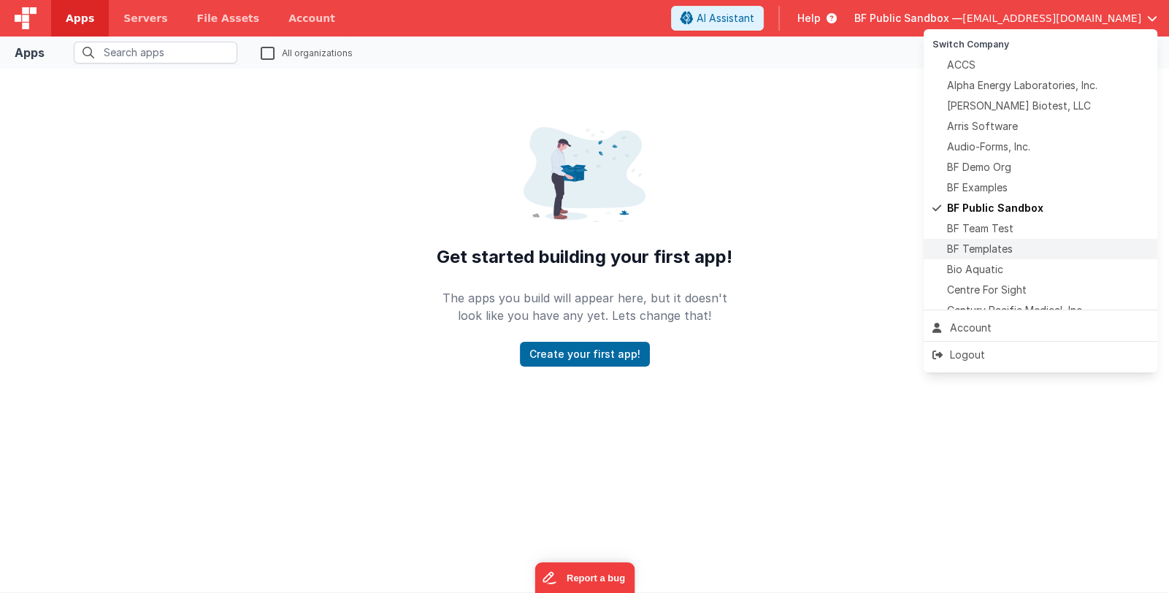
click at [1026, 247] on div "BF Templates" at bounding box center [1041, 249] width 216 height 15
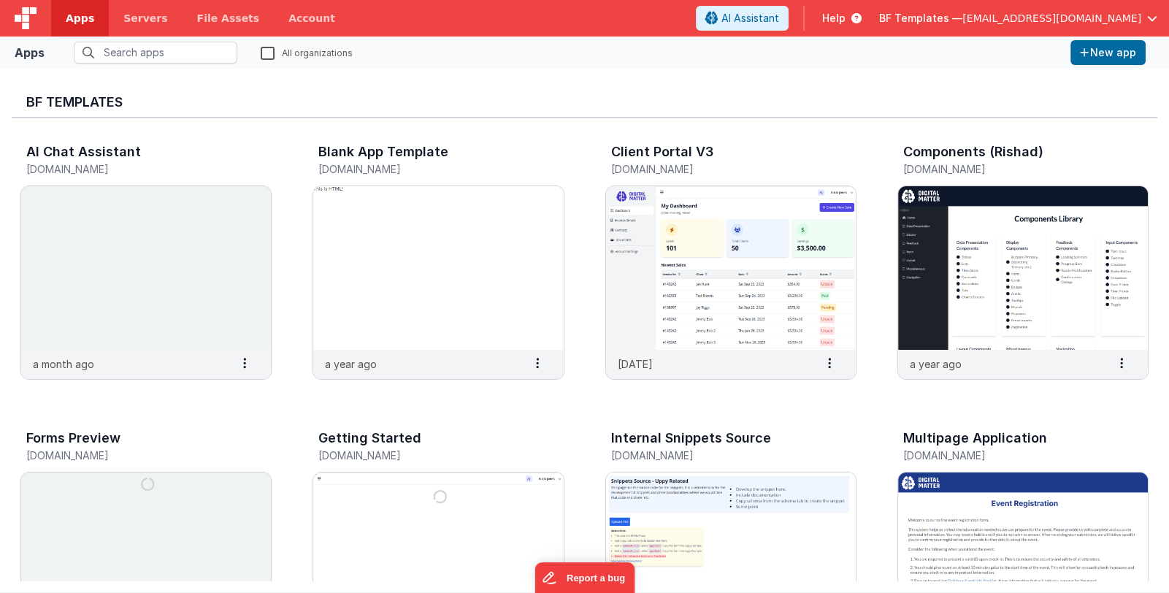
click at [947, 20] on span "BF Templates —" at bounding box center [920, 18] width 83 height 15
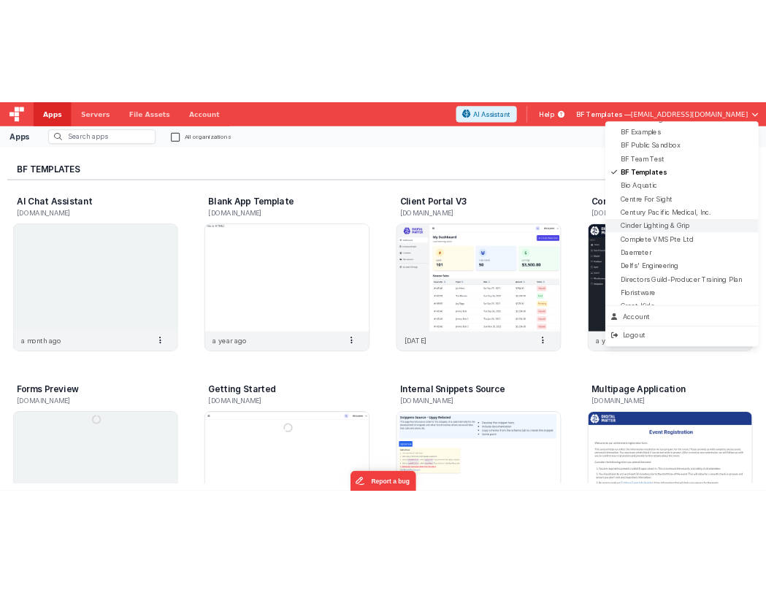
scroll to position [145, 0]
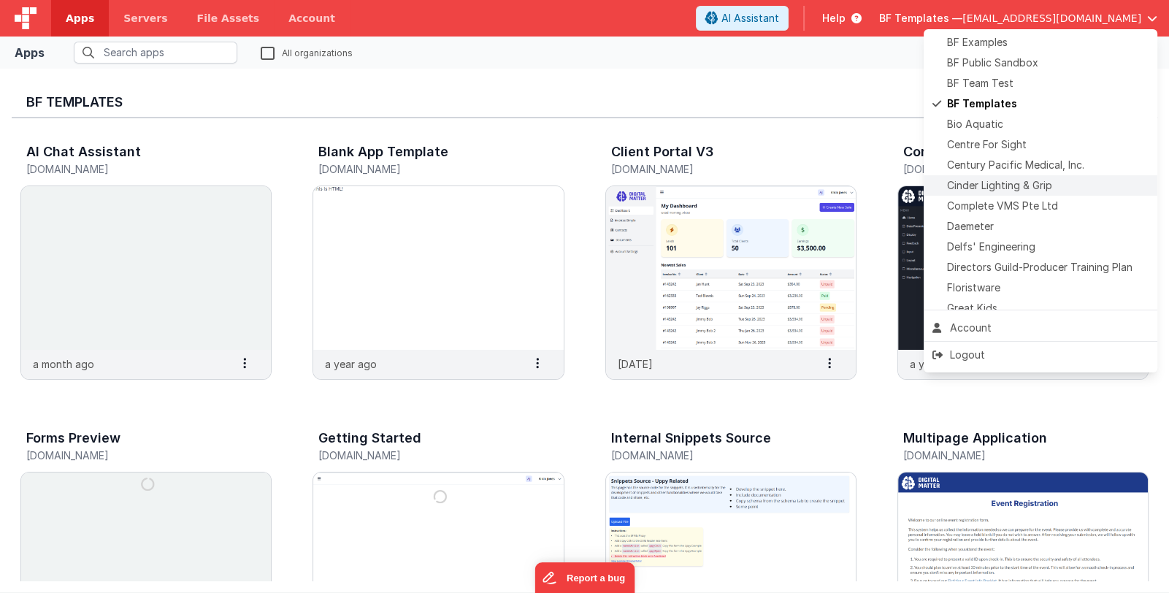
click at [1042, 249] on div "Delfs' Engineering" at bounding box center [1041, 247] width 216 height 15
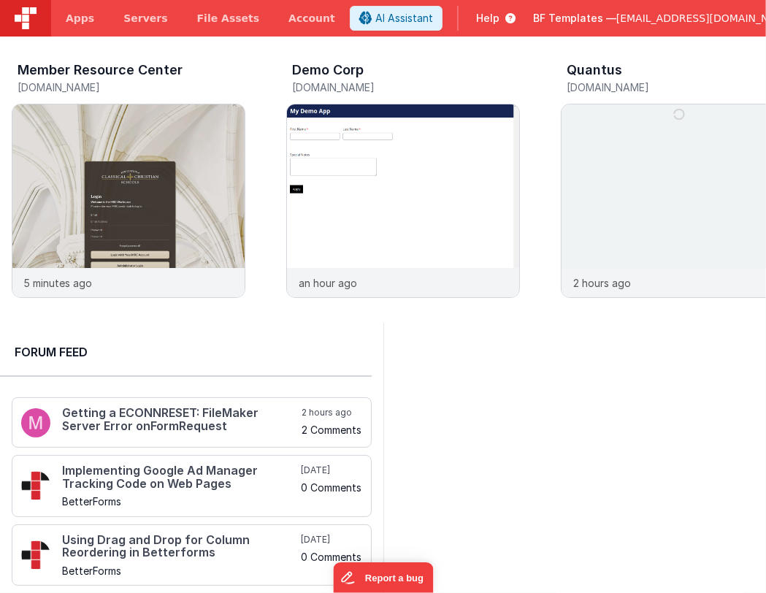
click at [584, 20] on span "BF Templates —" at bounding box center [574, 18] width 83 height 15
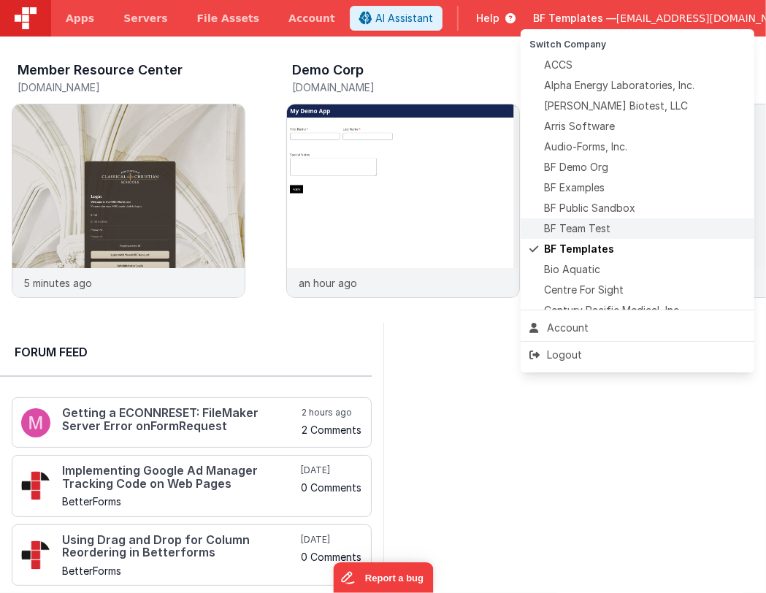
click at [606, 226] on span "BF Team Test" at bounding box center [577, 228] width 66 height 15
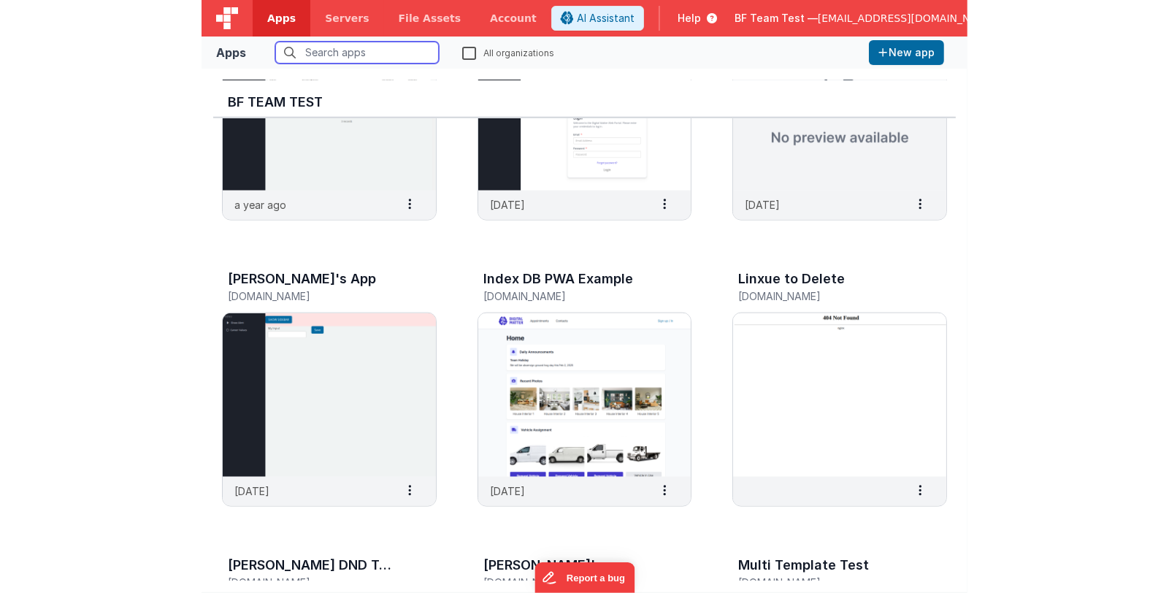
scroll to position [1302, 0]
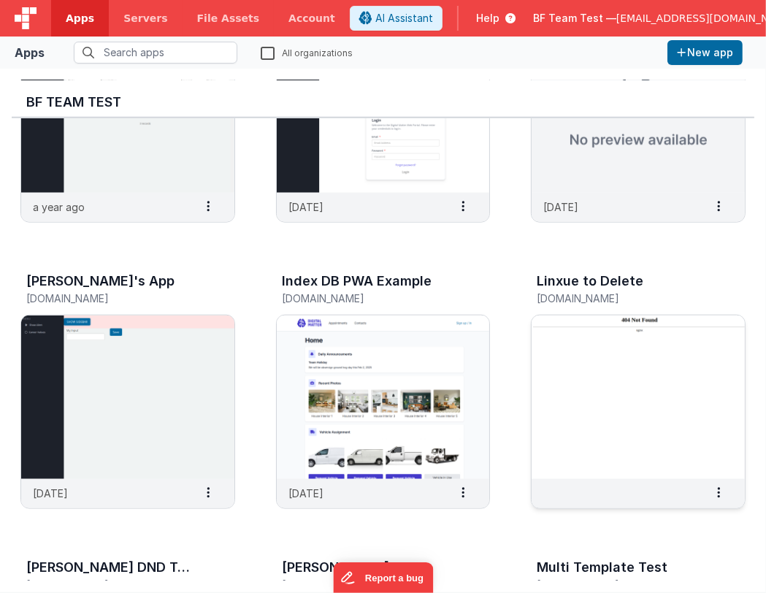
click at [597, 370] on img at bounding box center [638, 398] width 213 height 164
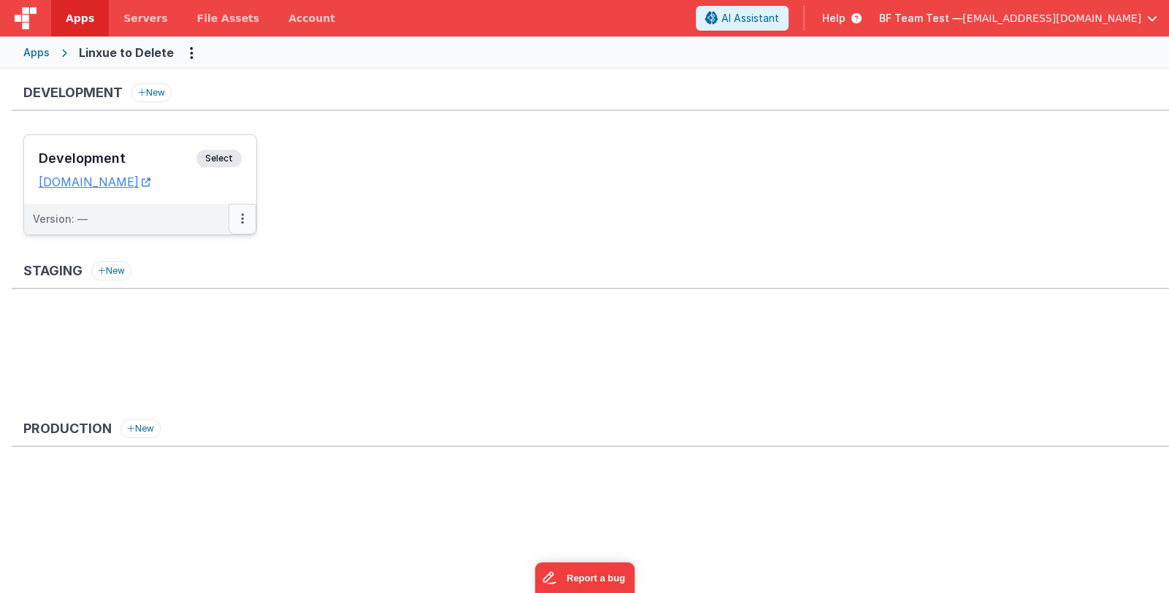
click at [238, 217] on button at bounding box center [243, 219] width 28 height 31
click at [226, 270] on link "Deploy..." at bounding box center [192, 278] width 129 height 26
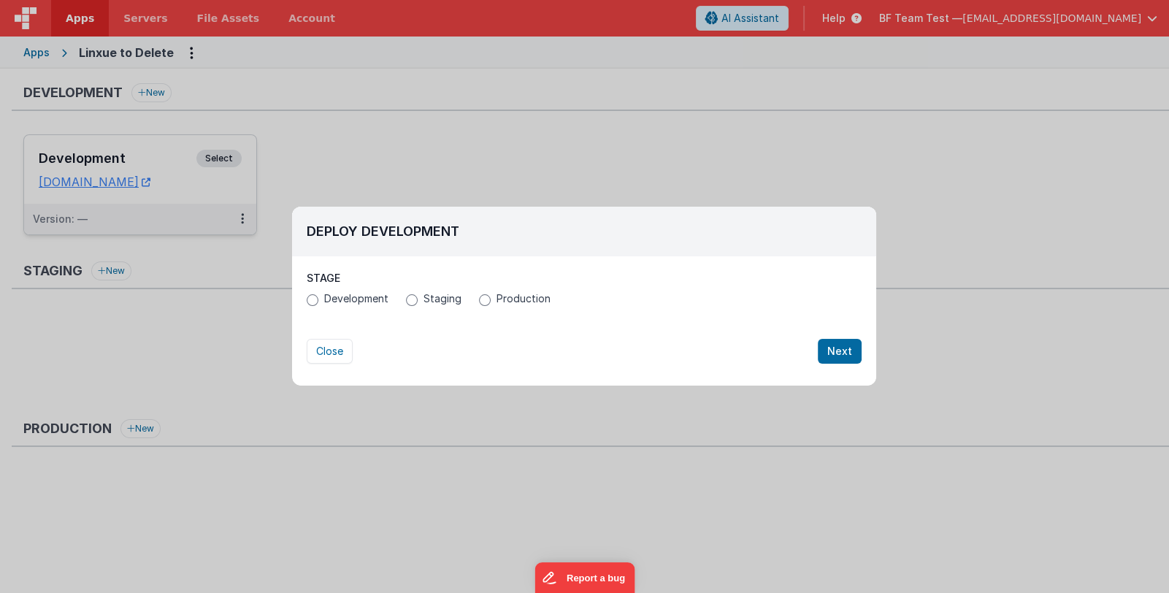
click at [417, 299] on label "Staging" at bounding box center [434, 298] width 56 height 15
click at [417, 299] on input "Staging" at bounding box center [412, 300] width 12 height 12
radio input "true"
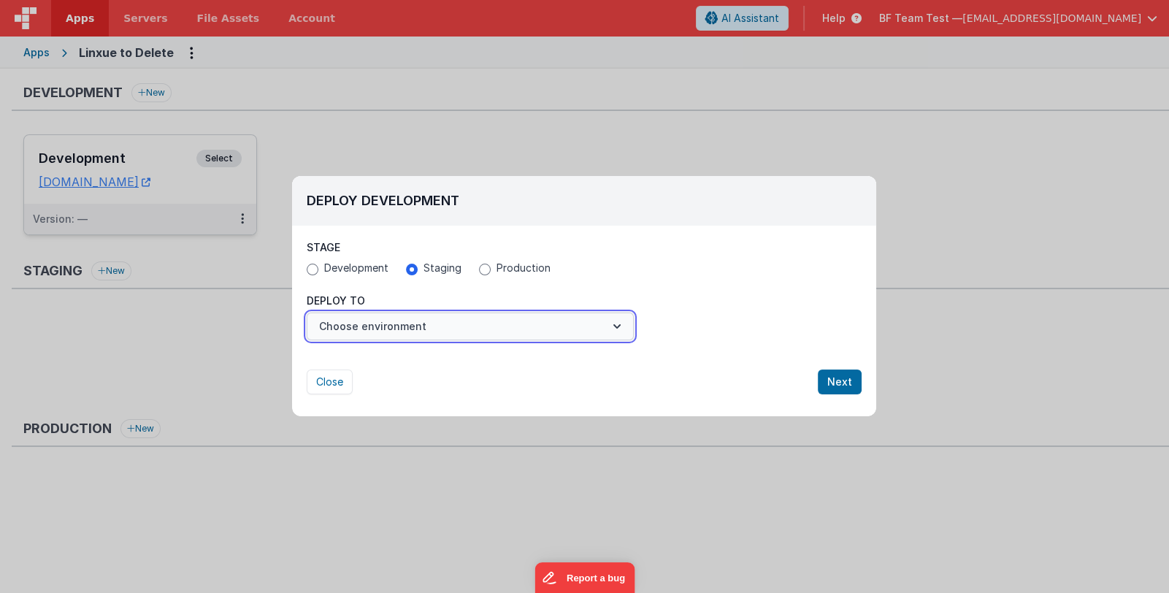
click at [500, 325] on button "Choose environment" at bounding box center [470, 327] width 327 height 28
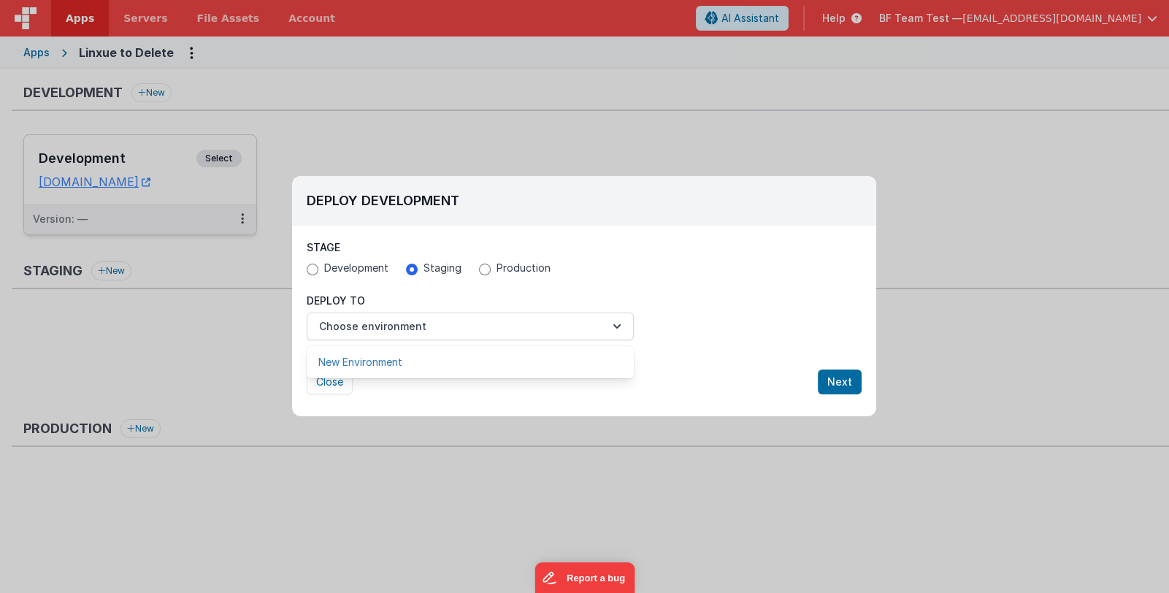
click at [482, 360] on link "New Environment" at bounding box center [470, 362] width 327 height 26
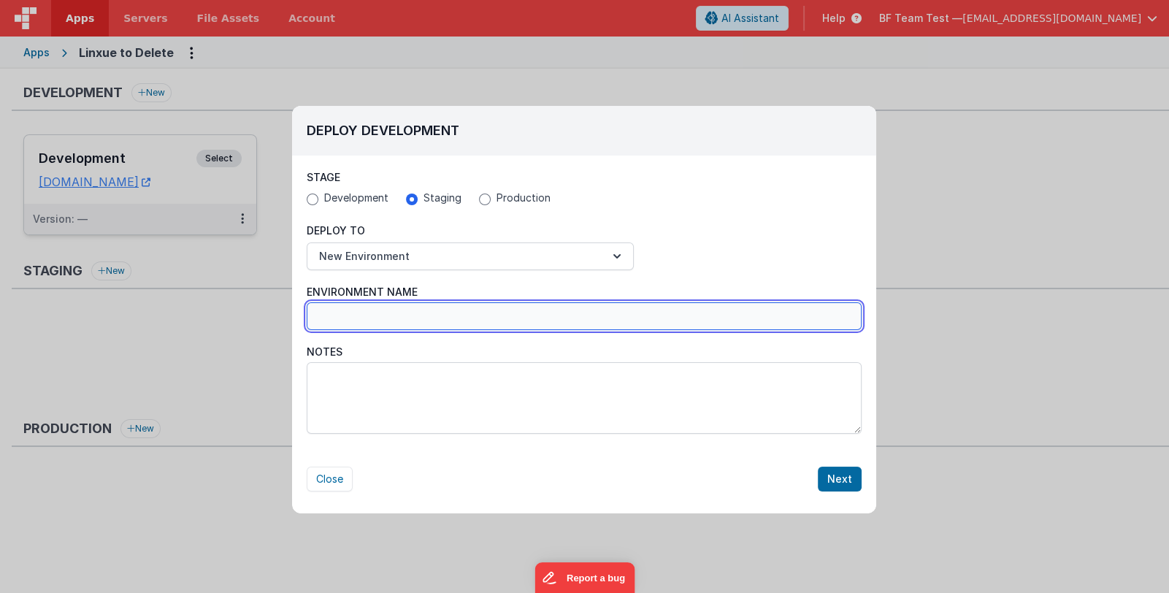
click at [374, 321] on input "Environment Name" at bounding box center [584, 316] width 555 height 28
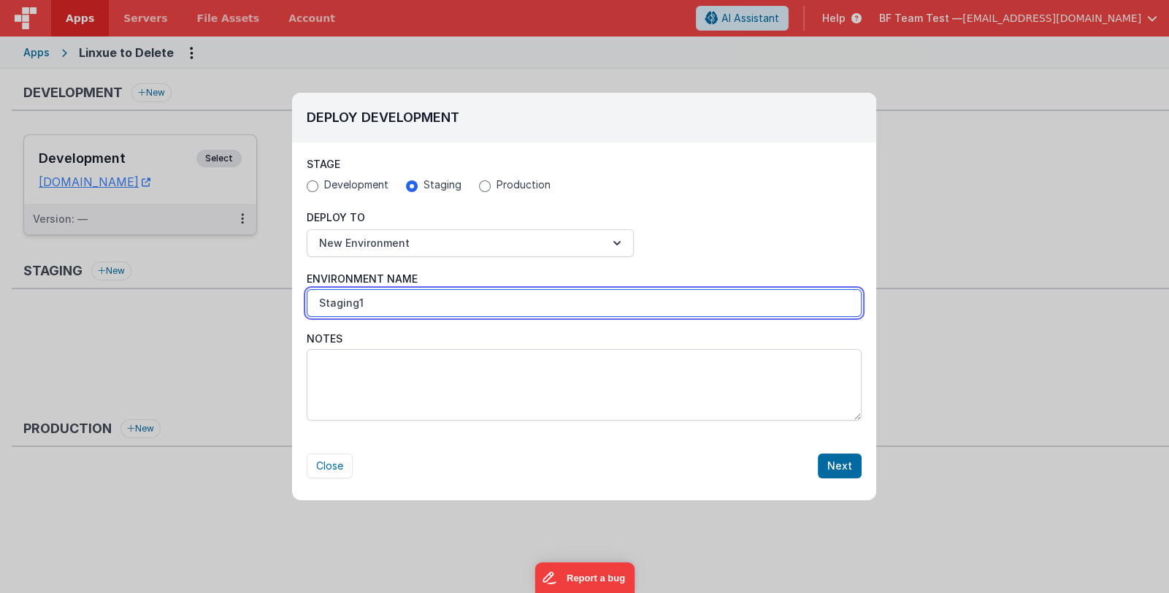
type input "Staging1"
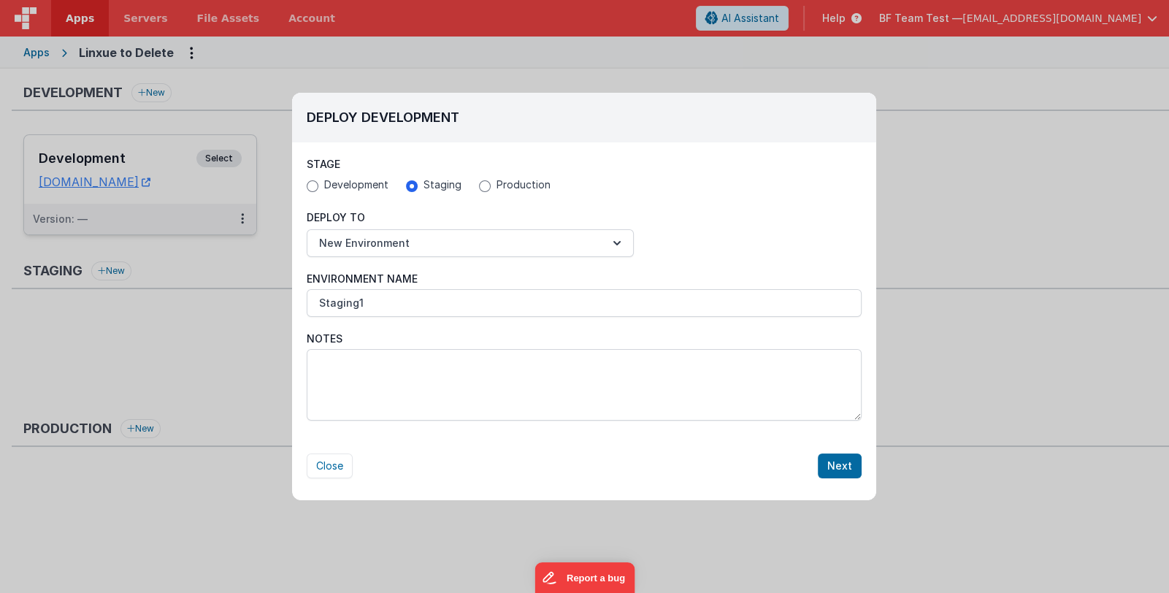
click at [765, 475] on div "Close Next" at bounding box center [584, 451] width 584 height 54
click at [765, 466] on button "Next" at bounding box center [840, 466] width 44 height 25
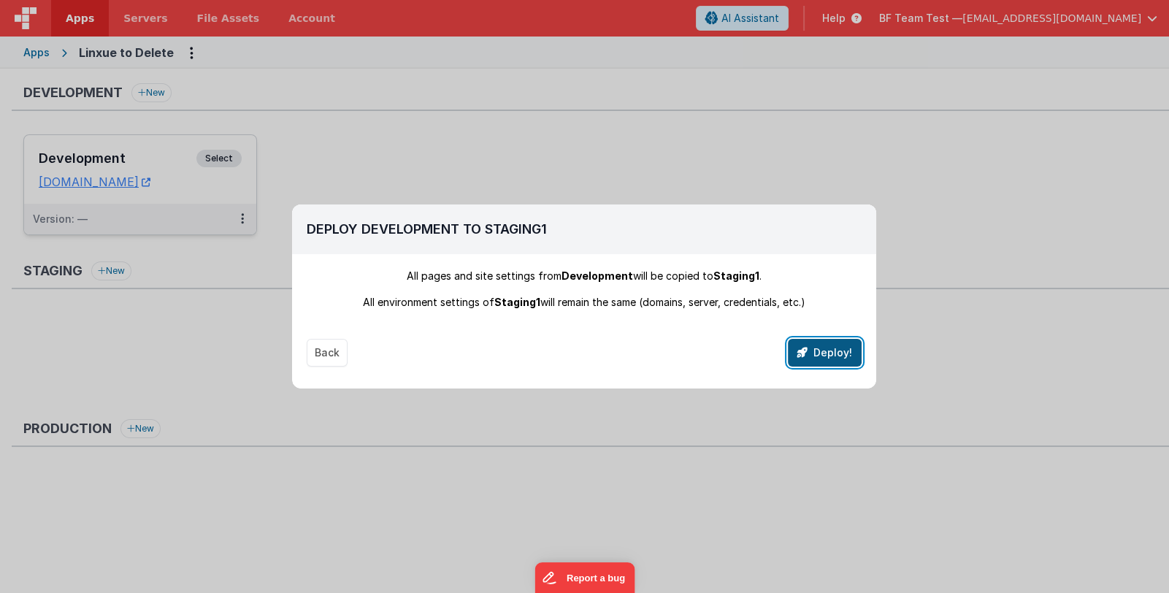
click at [765, 353] on button "Deploy!" at bounding box center [825, 353] width 74 height 28
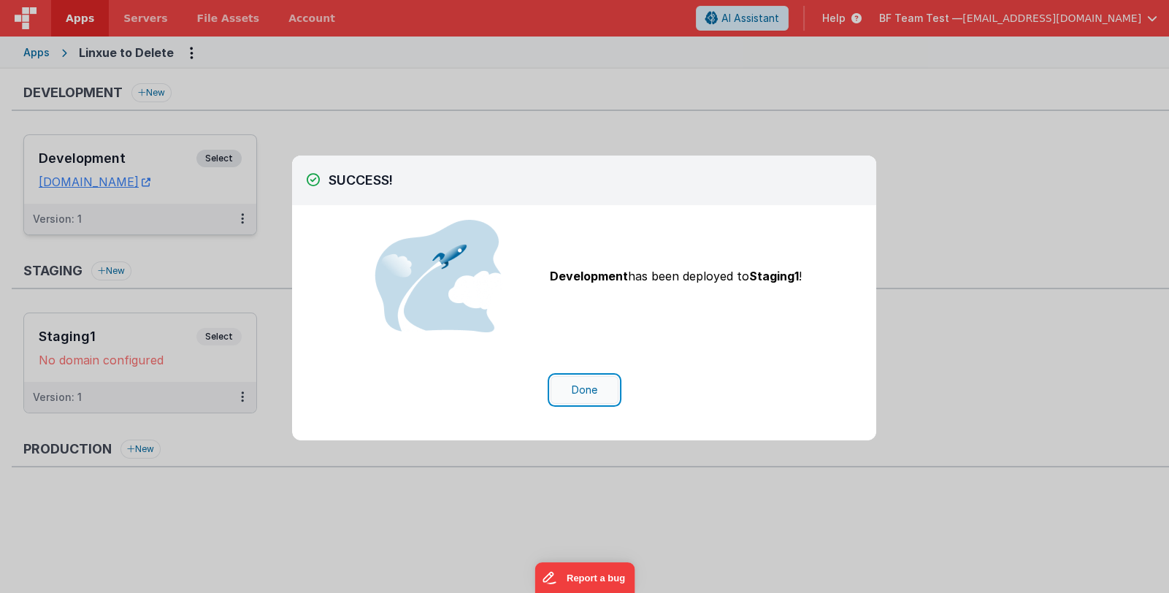
click at [591, 384] on button "Done" at bounding box center [585, 390] width 68 height 28
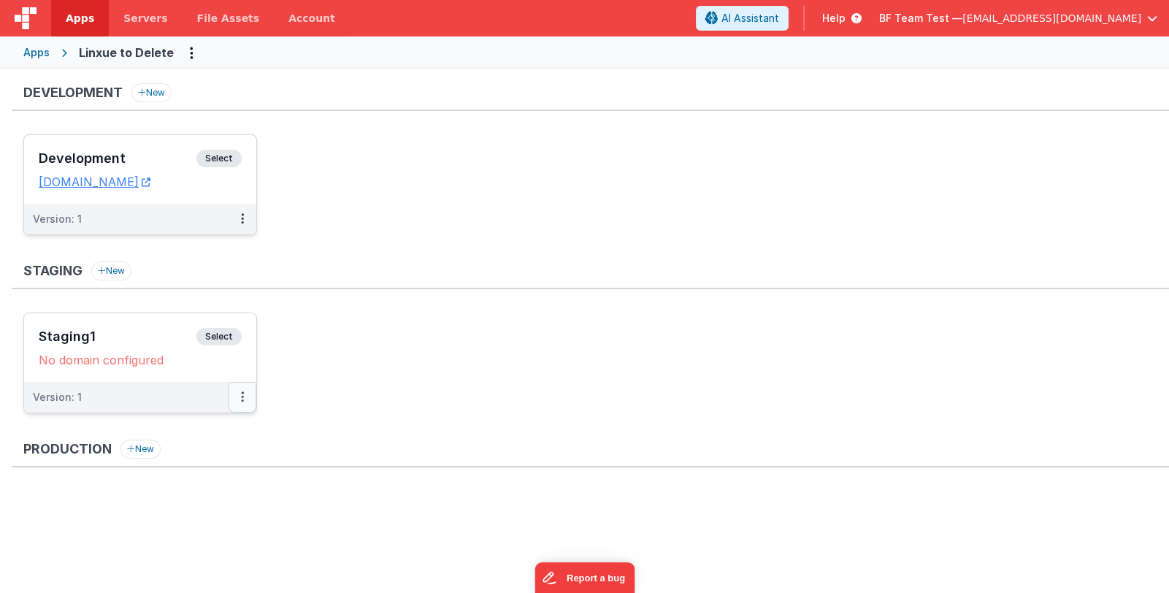
click at [247, 397] on button at bounding box center [243, 397] width 28 height 31
click at [143, 339] on div at bounding box center [584, 296] width 1169 height 593
click at [218, 335] on span "Select" at bounding box center [218, 337] width 45 height 18
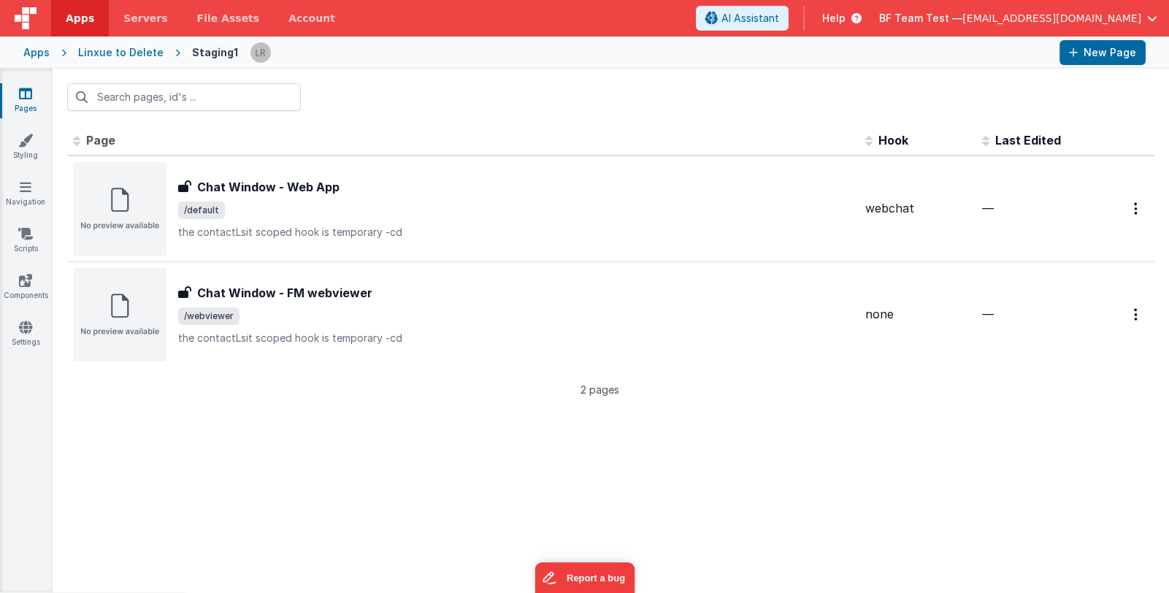
click at [88, 50] on div "Linxue to Delete" at bounding box center [120, 52] width 85 height 15
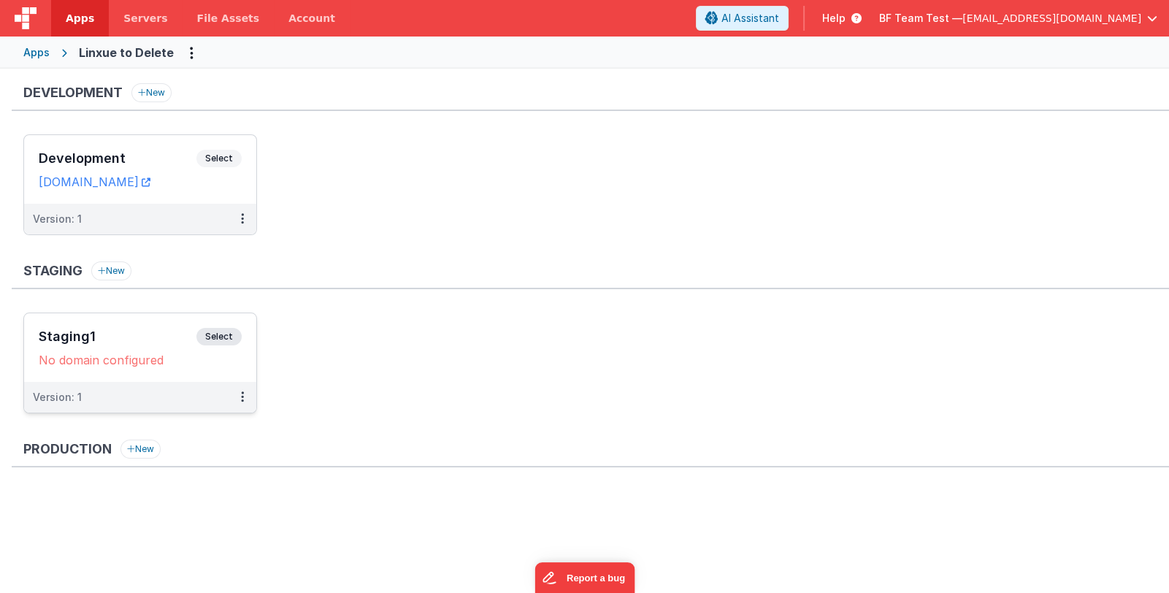
click at [93, 342] on h3 "Staging1" at bounding box center [118, 336] width 158 height 15
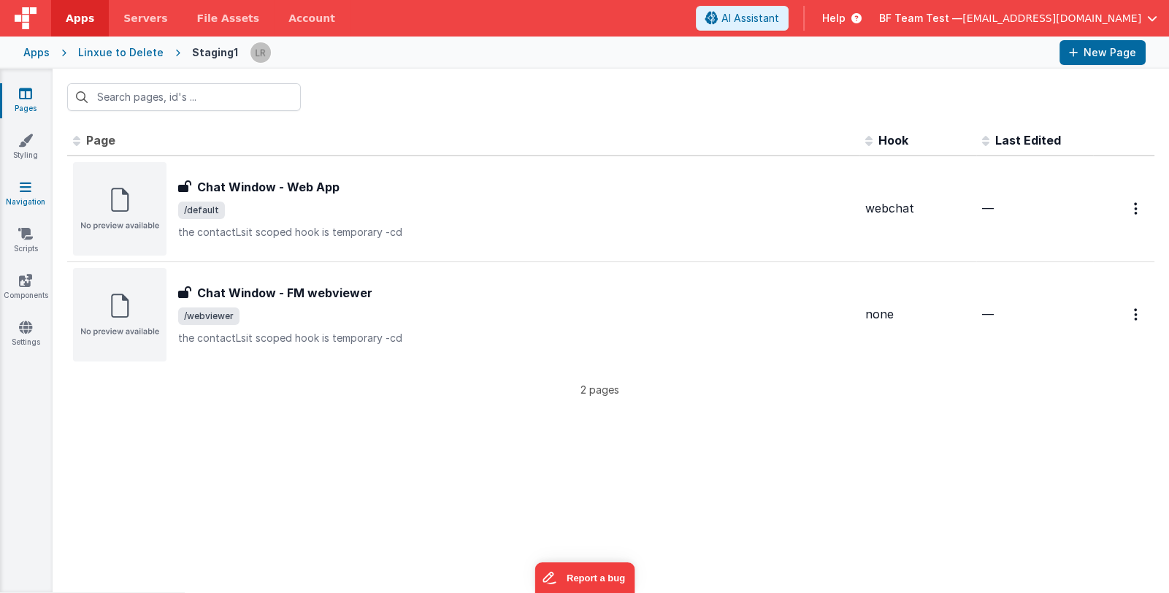
click at [29, 192] on icon at bounding box center [26, 187] width 12 height 15
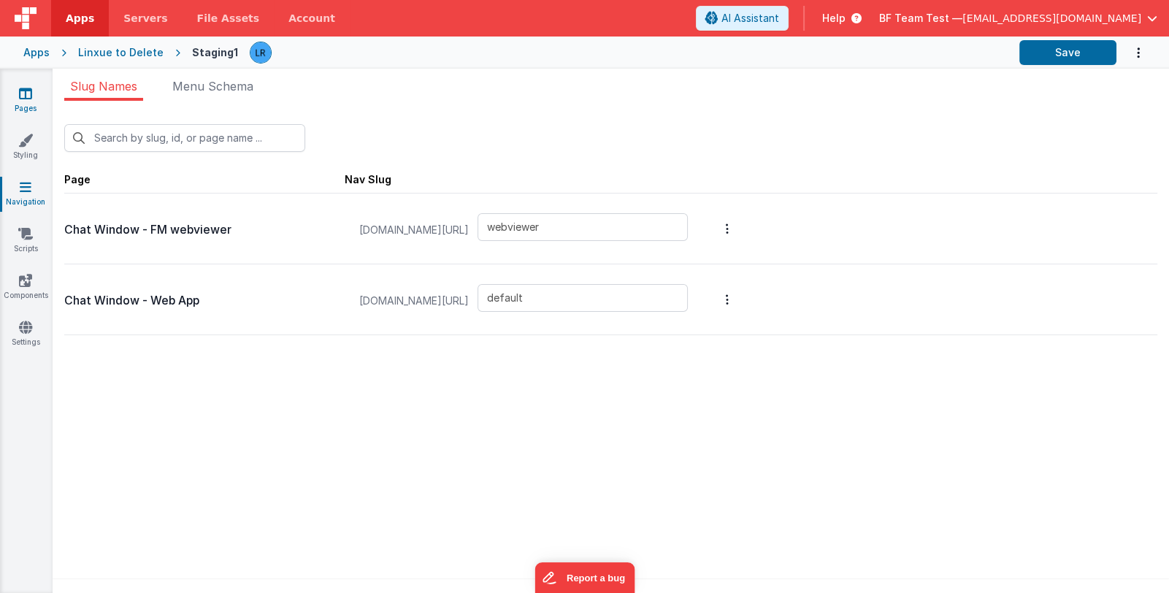
click at [24, 104] on link "Pages" at bounding box center [25, 100] width 53 height 29
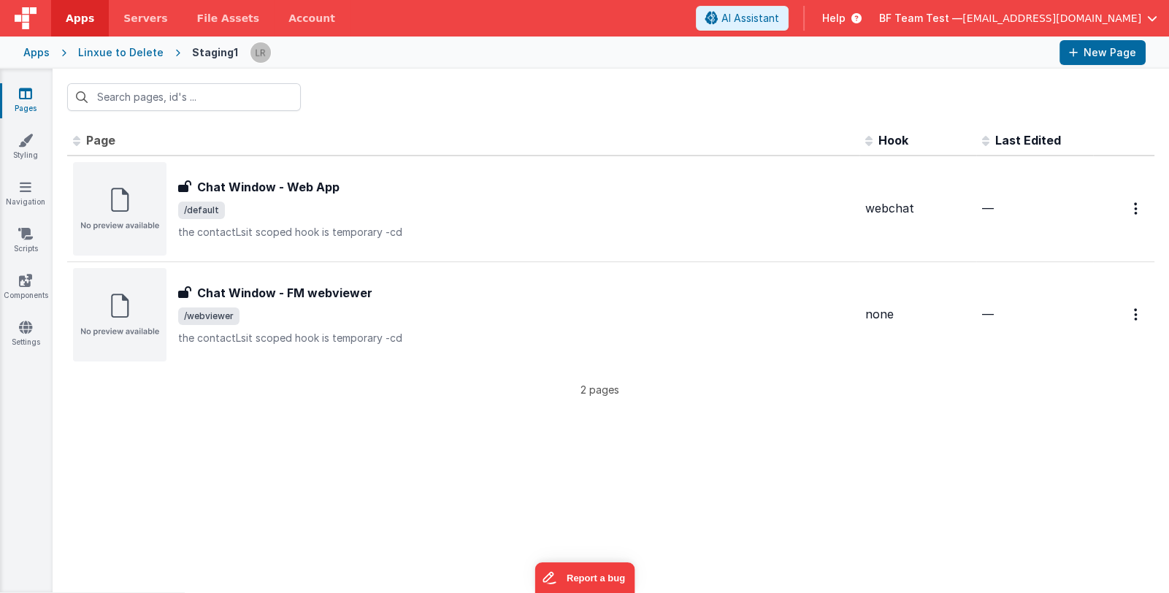
click at [107, 52] on div "Linxue to Delete" at bounding box center [120, 52] width 85 height 15
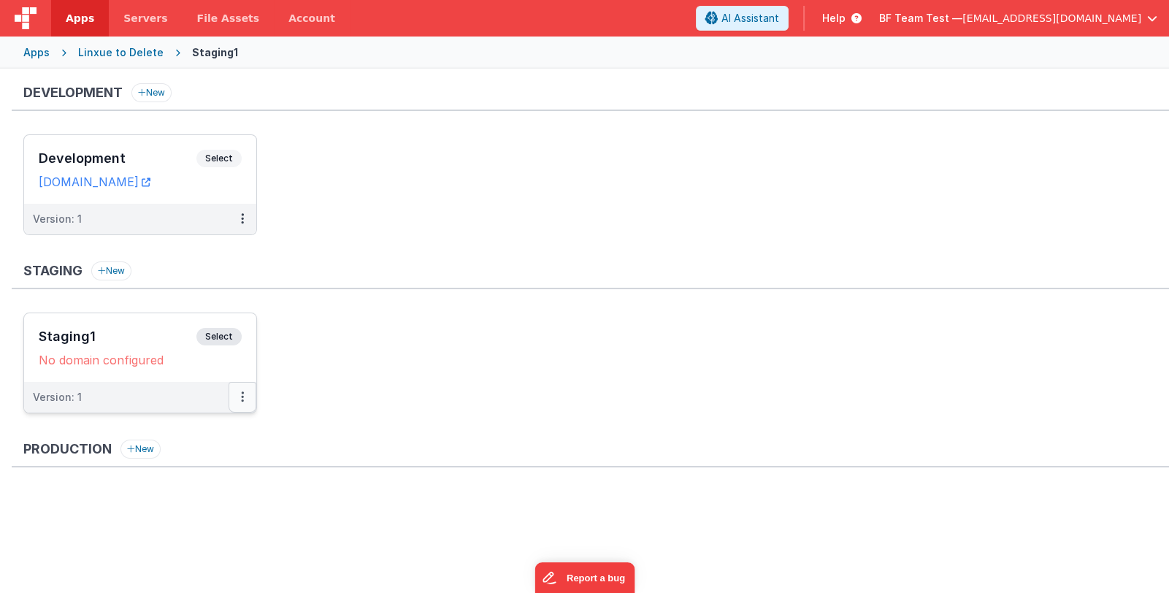
click at [243, 397] on icon at bounding box center [242, 397] width 3 height 1
click at [226, 427] on link "Edit" at bounding box center [192, 430] width 129 height 26
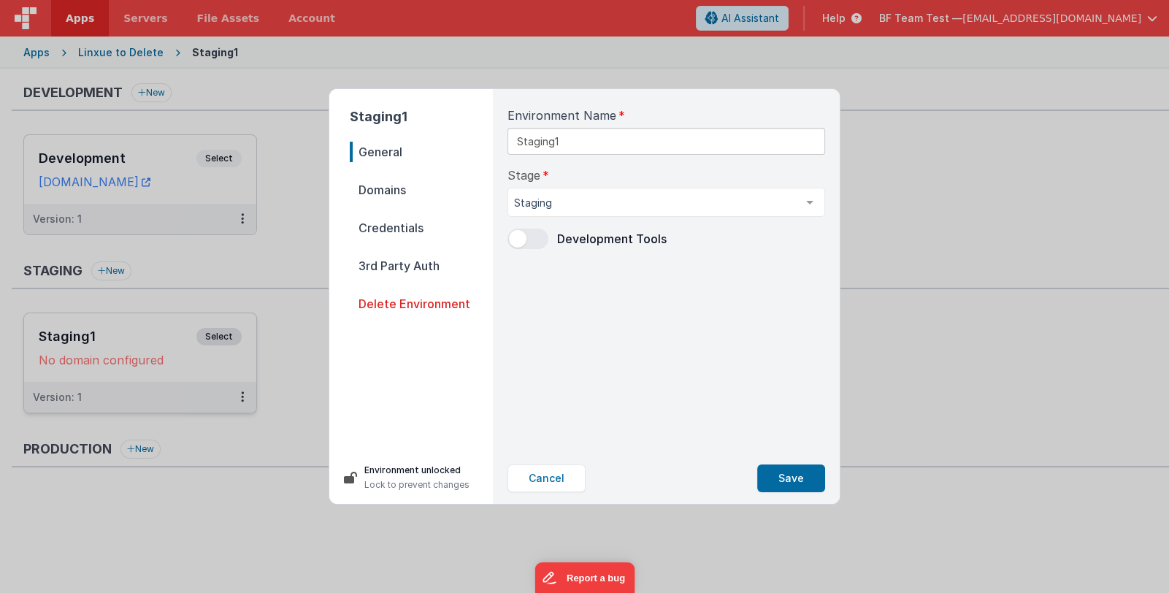
click at [409, 191] on span "Domains" at bounding box center [421, 190] width 143 height 20
select select "[DOMAIN_NAME]"
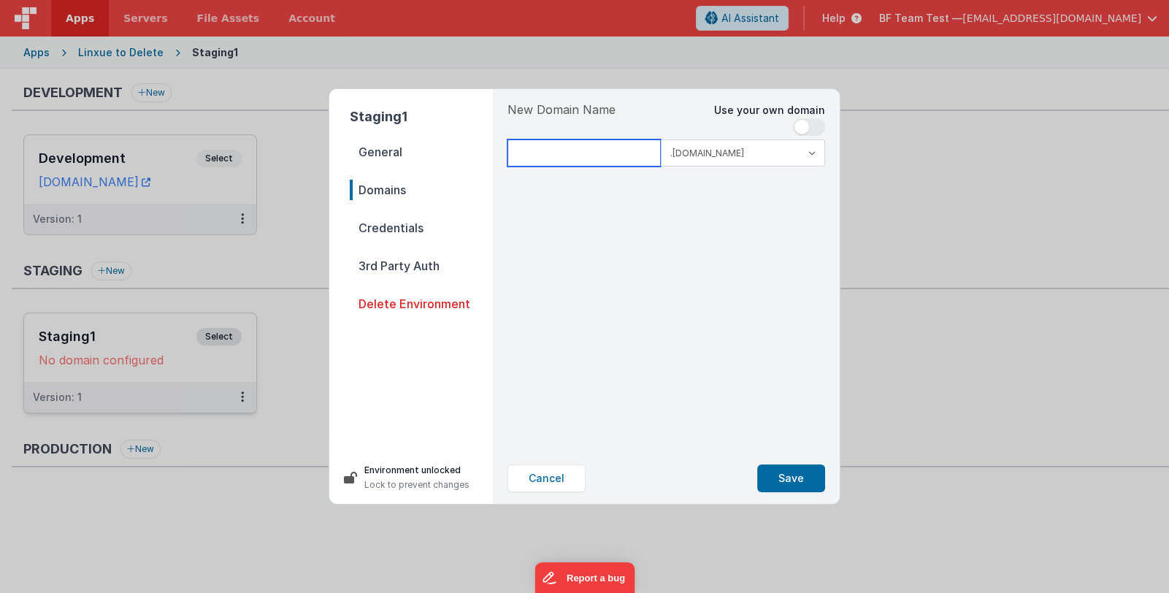
click at [592, 158] on input at bounding box center [584, 153] width 153 height 27
click at [584, 153] on input at bounding box center [584, 153] width 153 height 27
type input "linxuetodeletestaging"
click at [734, 154] on select ".[DOMAIN_NAME] .[DOMAIN_NAME]" at bounding box center [743, 153] width 164 height 27
select select "[DOMAIN_NAME]"
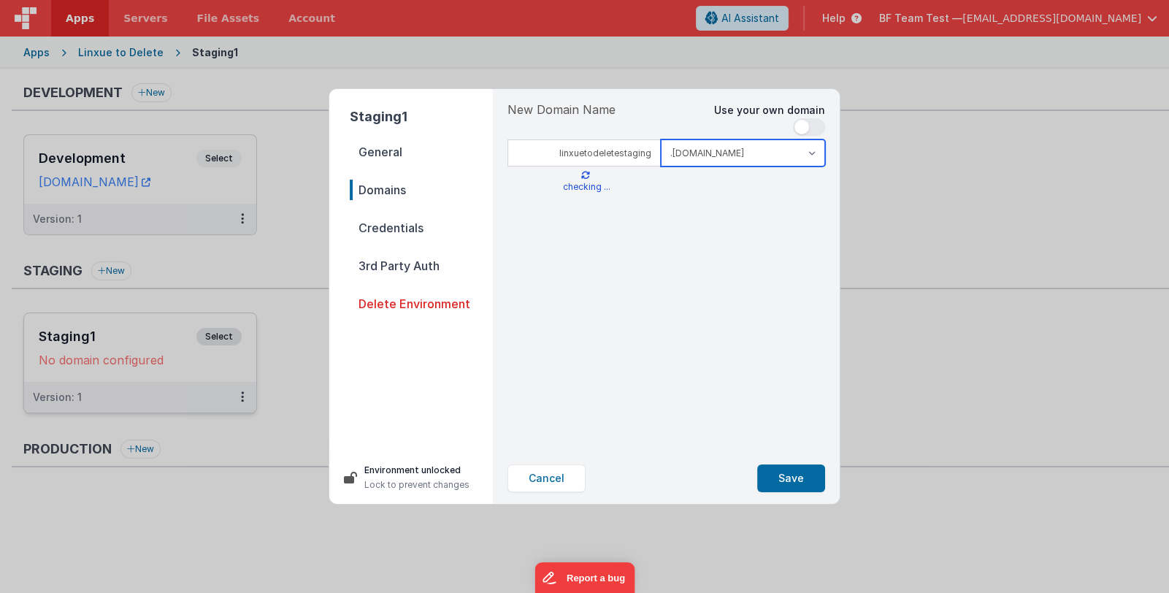
click at [661, 140] on select ".[DOMAIN_NAME] .[DOMAIN_NAME]" at bounding box center [743, 153] width 164 height 27
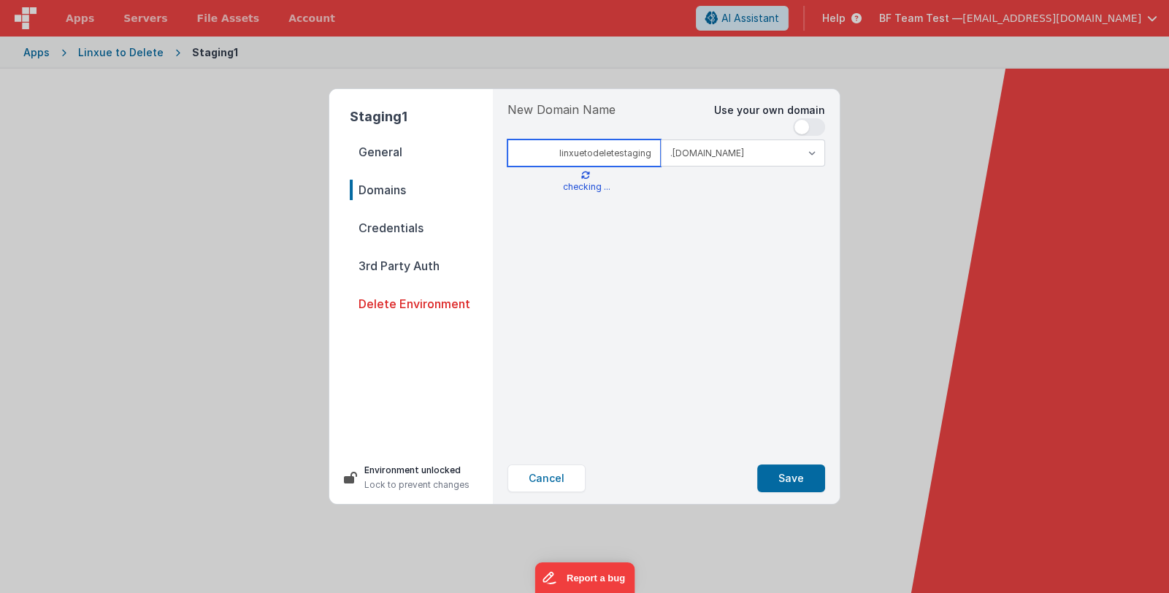
click at [549, 152] on input "linxuetodeletestaging" at bounding box center [584, 153] width 153 height 27
click at [546, 475] on button "Cancel" at bounding box center [547, 479] width 78 height 28
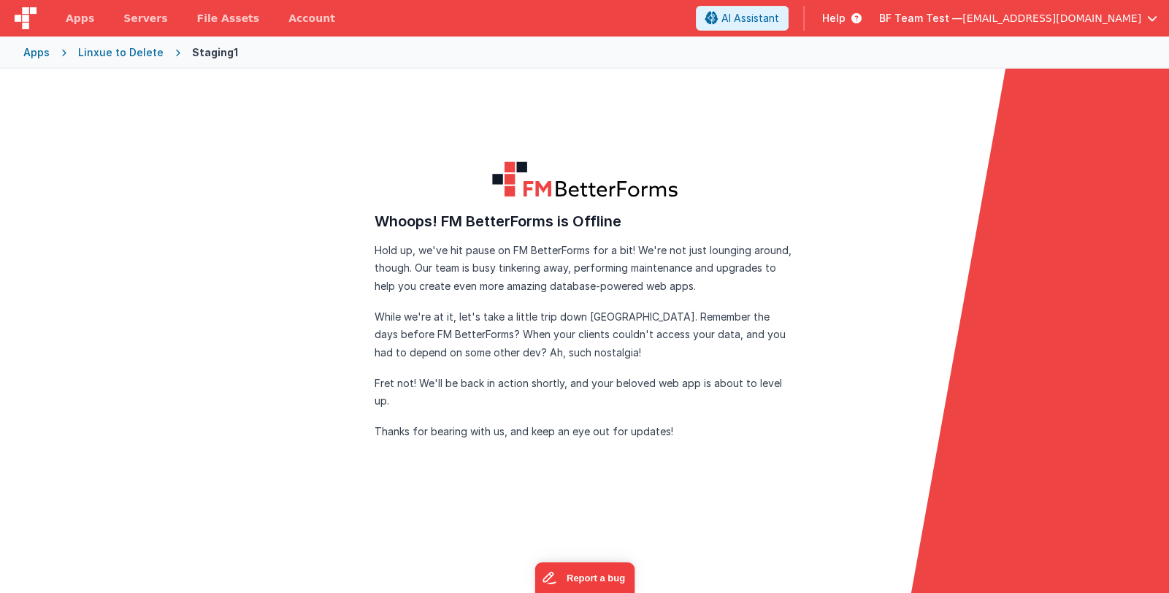
click at [97, 380] on form "FM BetterForms is Offline FM BetterForms is currently down for maintenance and …" at bounding box center [584, 365] width 1169 height 593
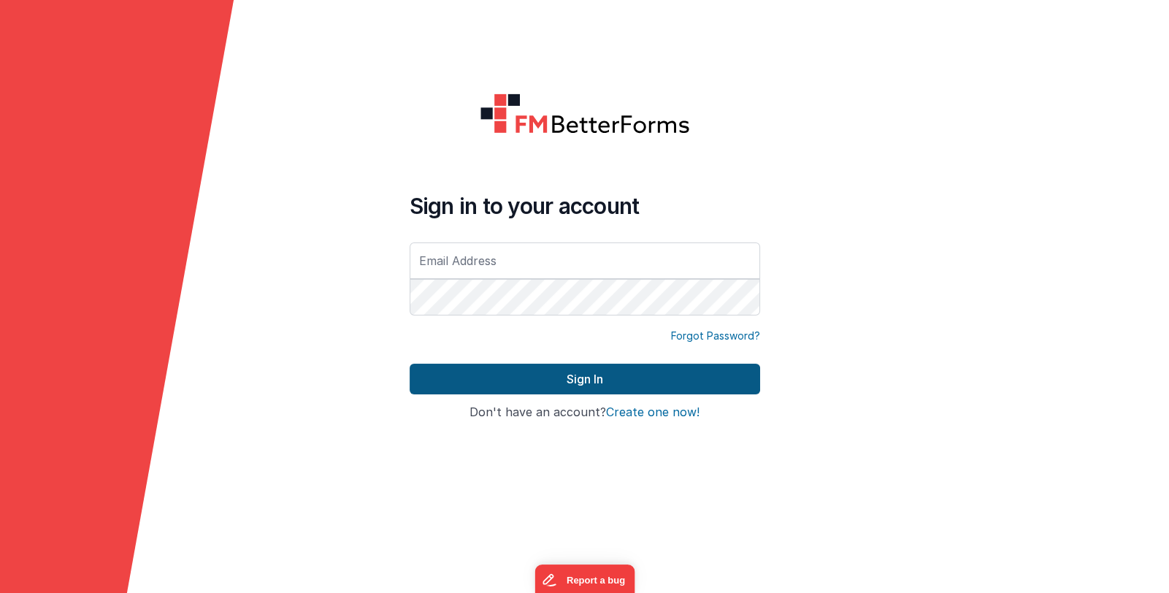
type input "[EMAIL_ADDRESS][DOMAIN_NAME]"
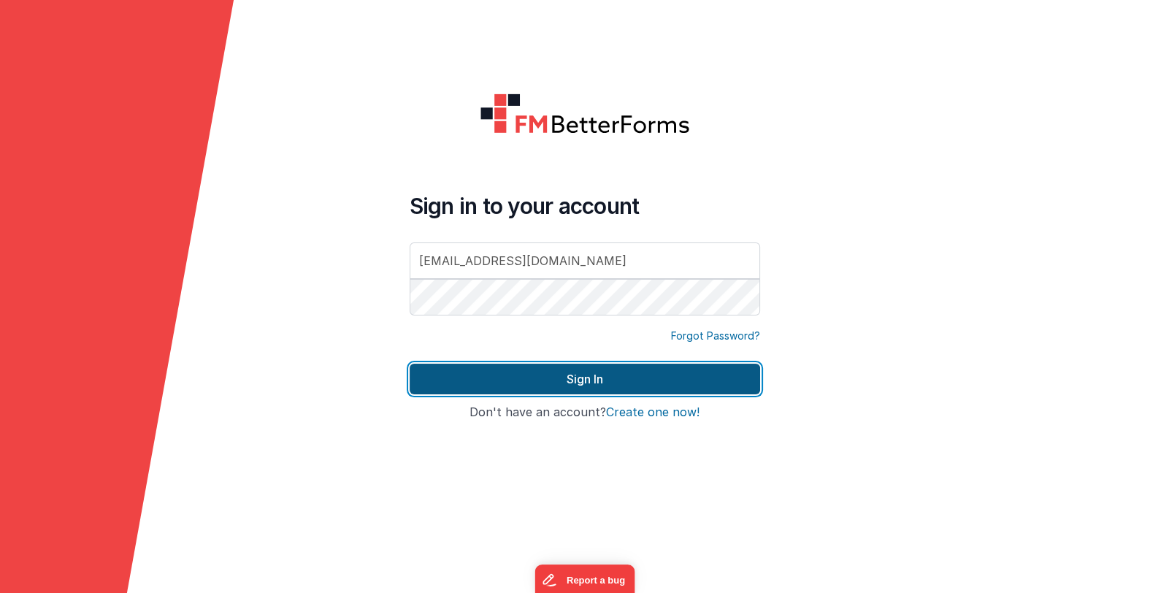
click at [538, 378] on button "Sign In" at bounding box center [585, 379] width 351 height 31
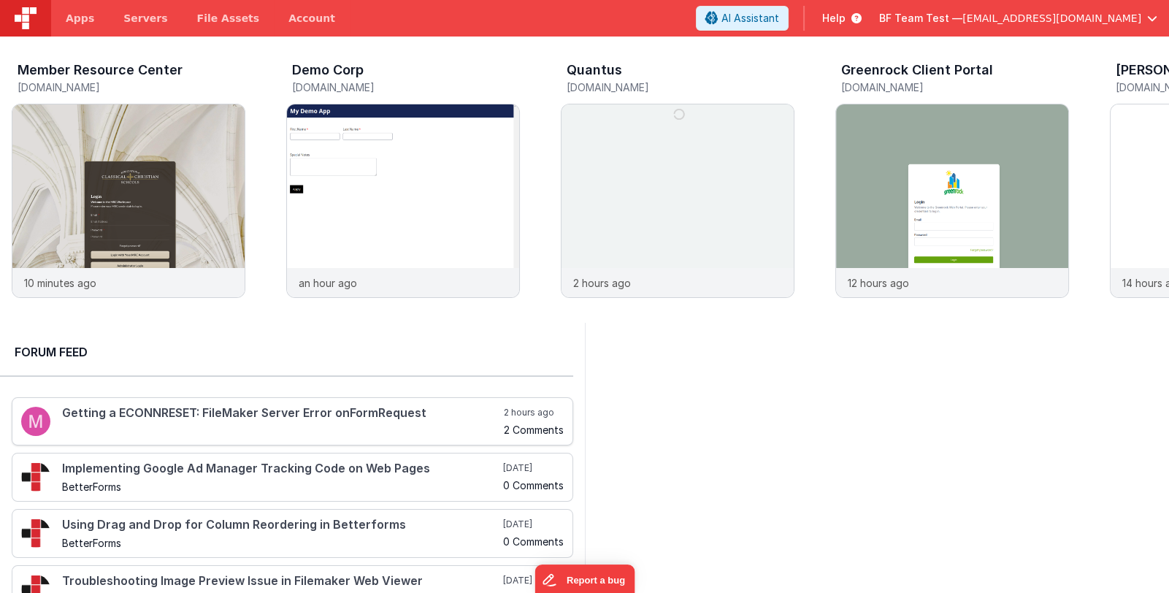
click at [120, 418] on h4 "Getting a ECONNRESET: FileMaker Server Error onFormRequest" at bounding box center [281, 413] width 439 height 13
click at [81, 20] on span "Apps" at bounding box center [80, 18] width 28 height 15
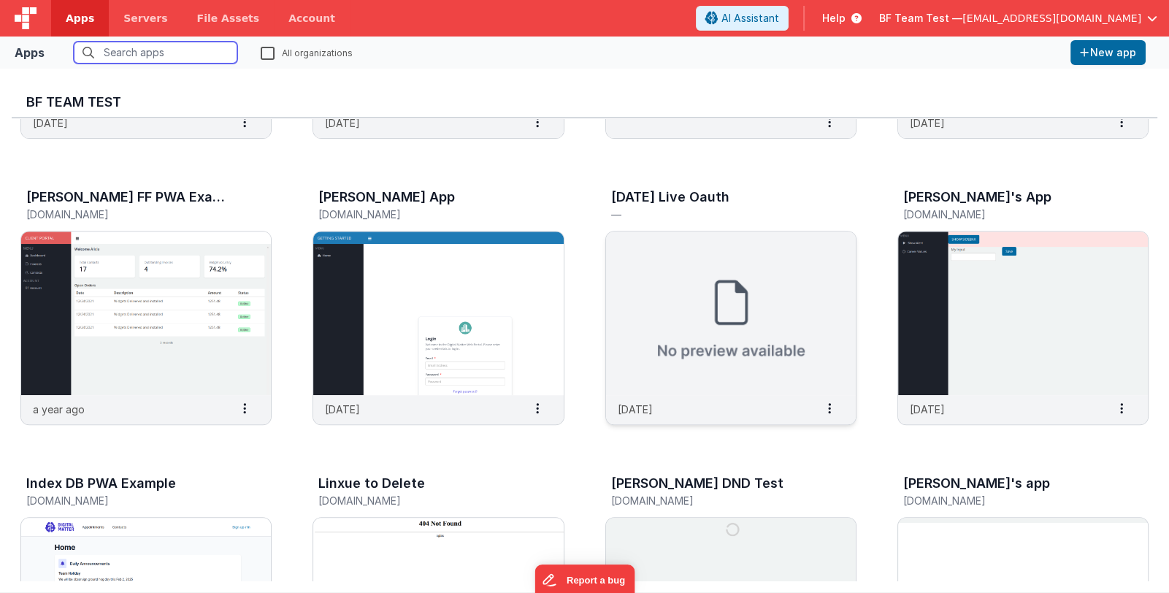
scroll to position [876, 0]
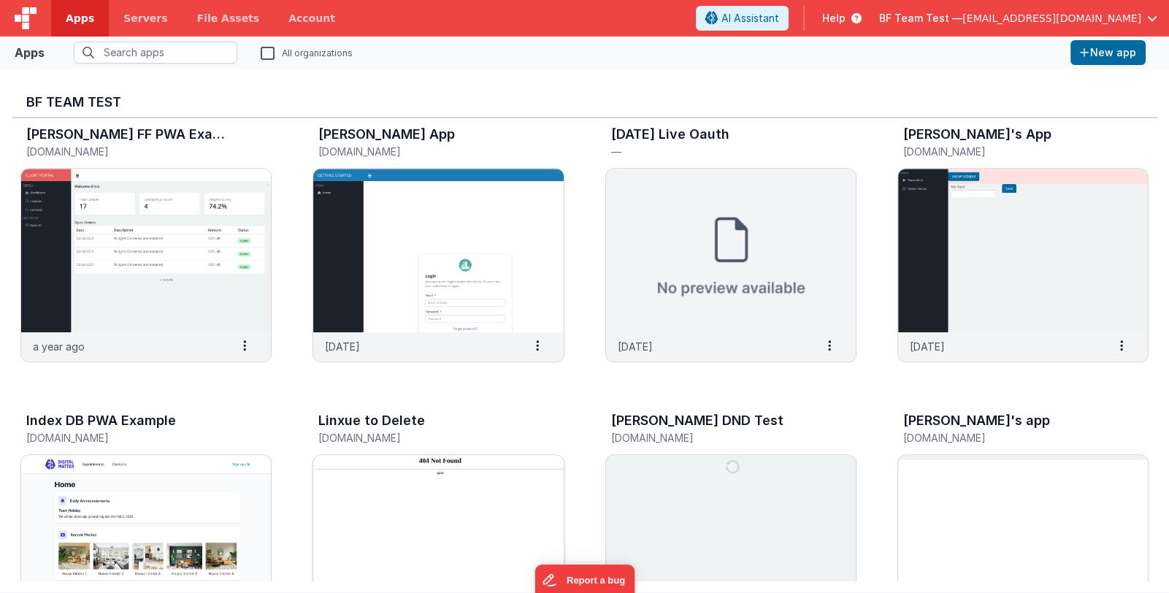
click at [478, 514] on img at bounding box center [438, 537] width 250 height 164
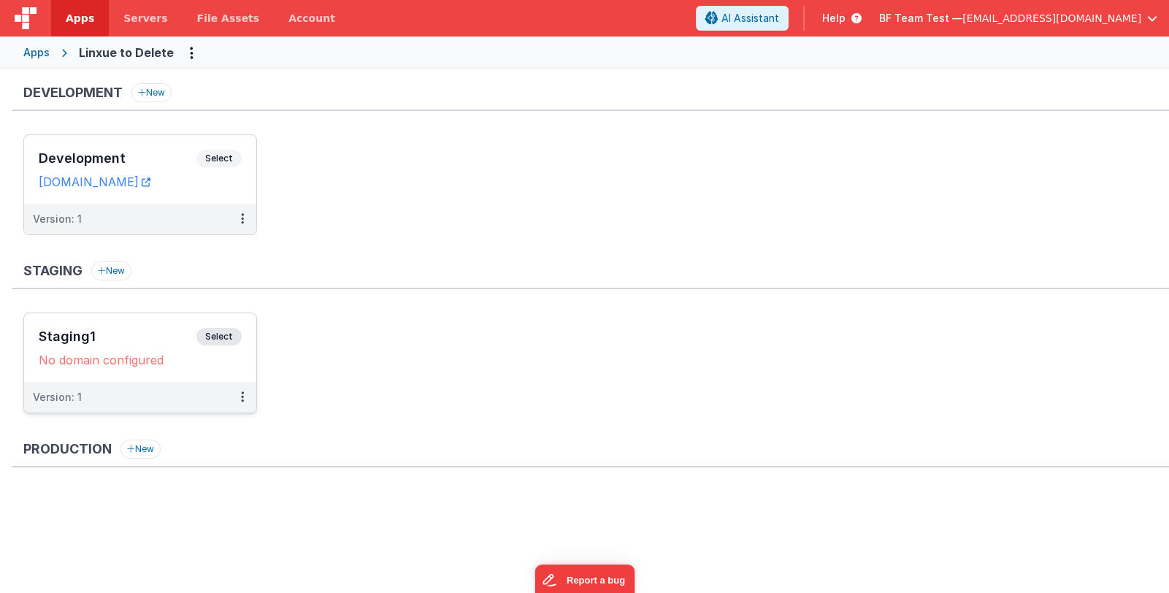
click at [128, 341] on h3 "Staging1" at bounding box center [118, 336] width 158 height 15
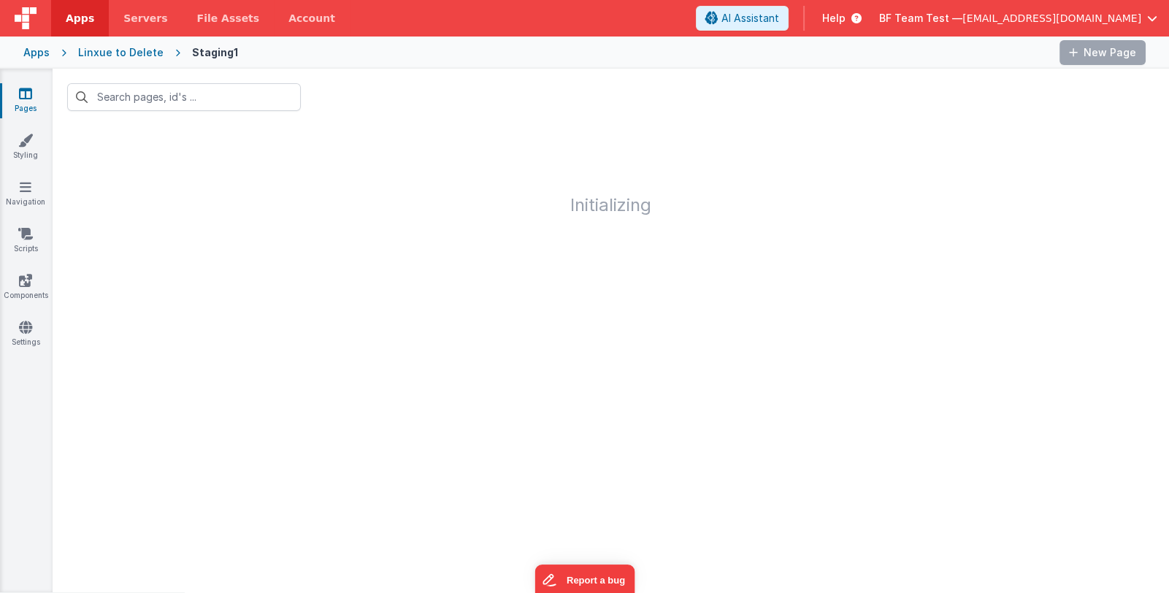
click at [28, 53] on div "Apps" at bounding box center [36, 52] width 26 height 15
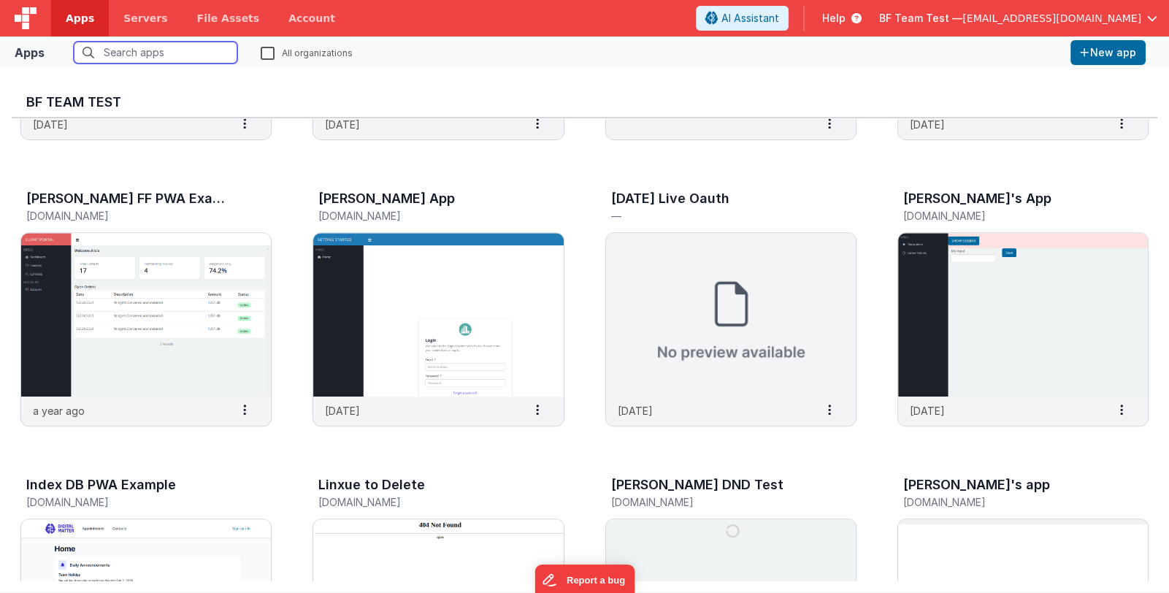
scroll to position [950, 0]
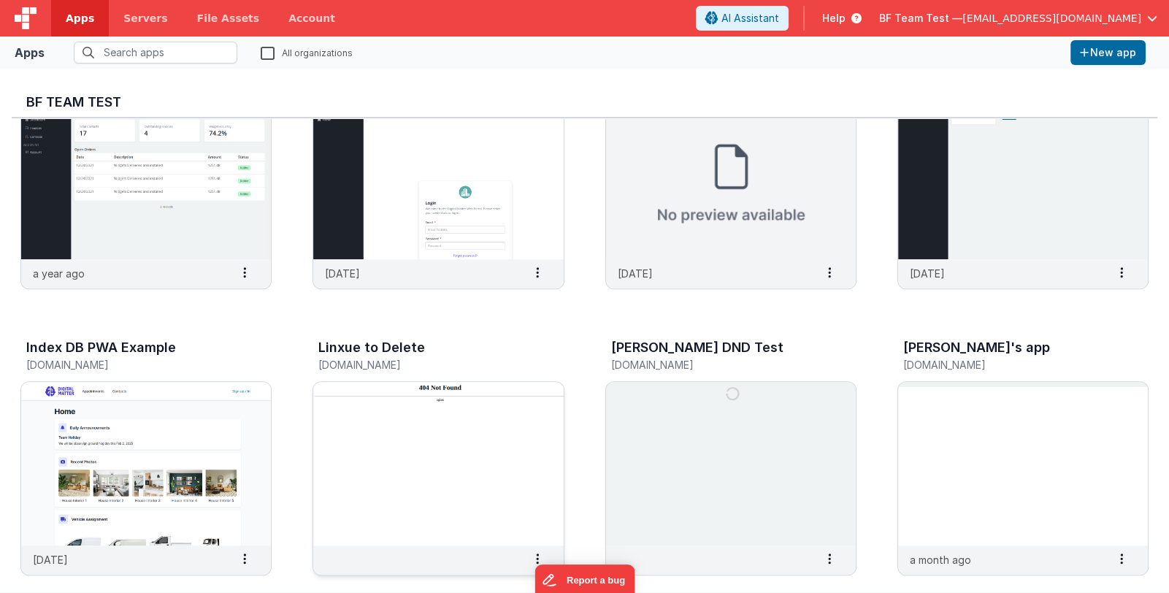
click at [461, 438] on img at bounding box center [438, 464] width 250 height 164
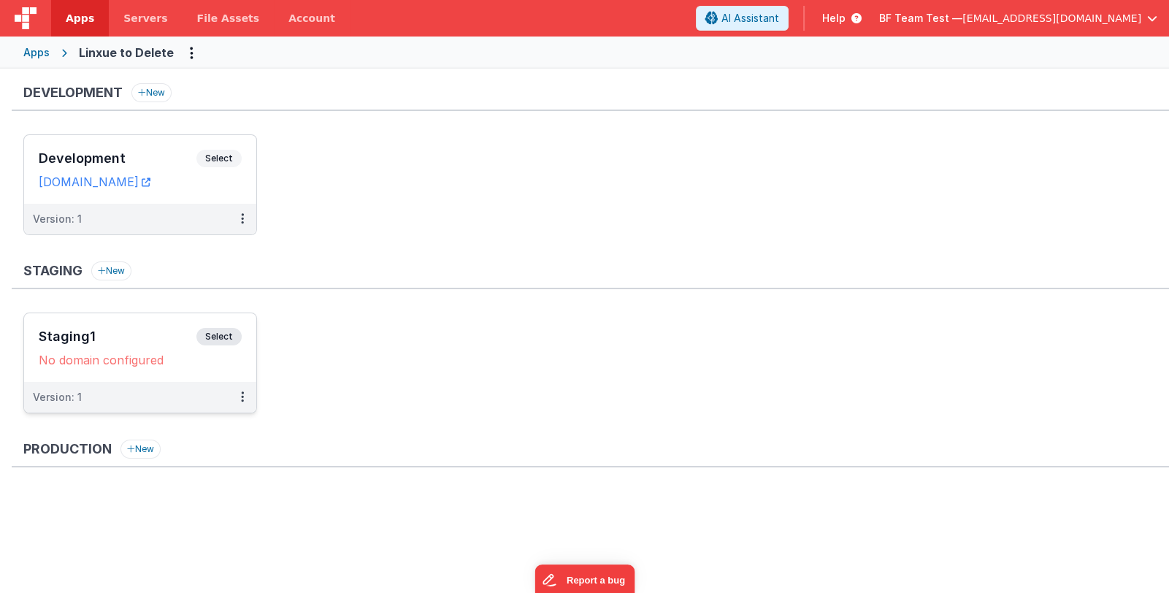
click at [146, 329] on h3 "Staging1" at bounding box center [118, 336] width 158 height 15
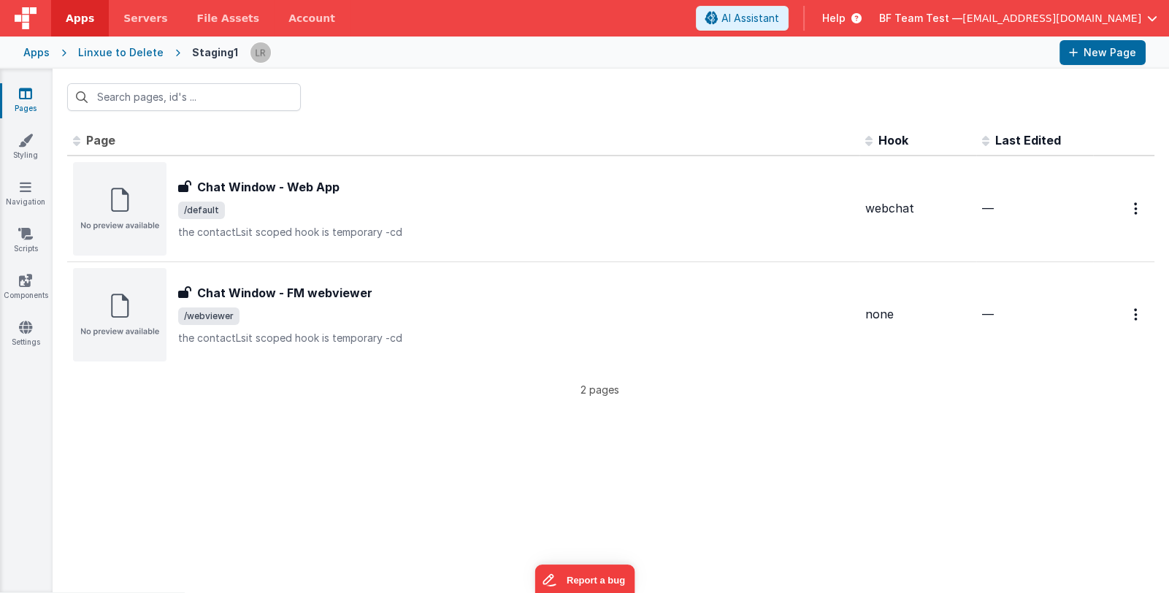
click at [106, 51] on div "Linxue to Delete" at bounding box center [120, 52] width 85 height 15
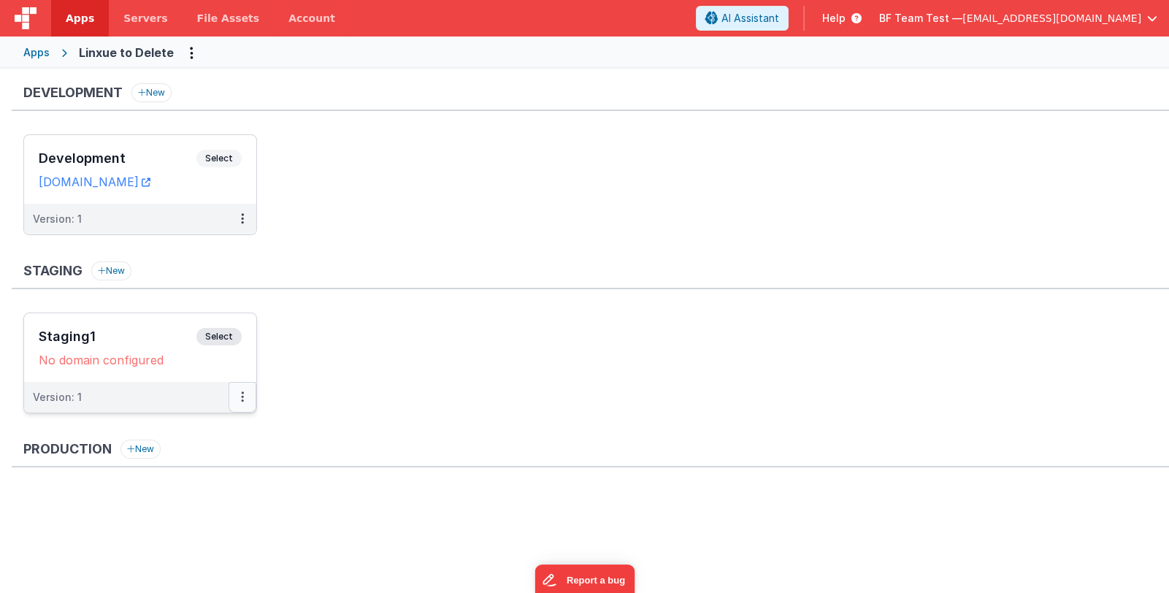
click at [237, 393] on button at bounding box center [243, 397] width 28 height 31
click at [211, 429] on link "Edit" at bounding box center [192, 430] width 129 height 26
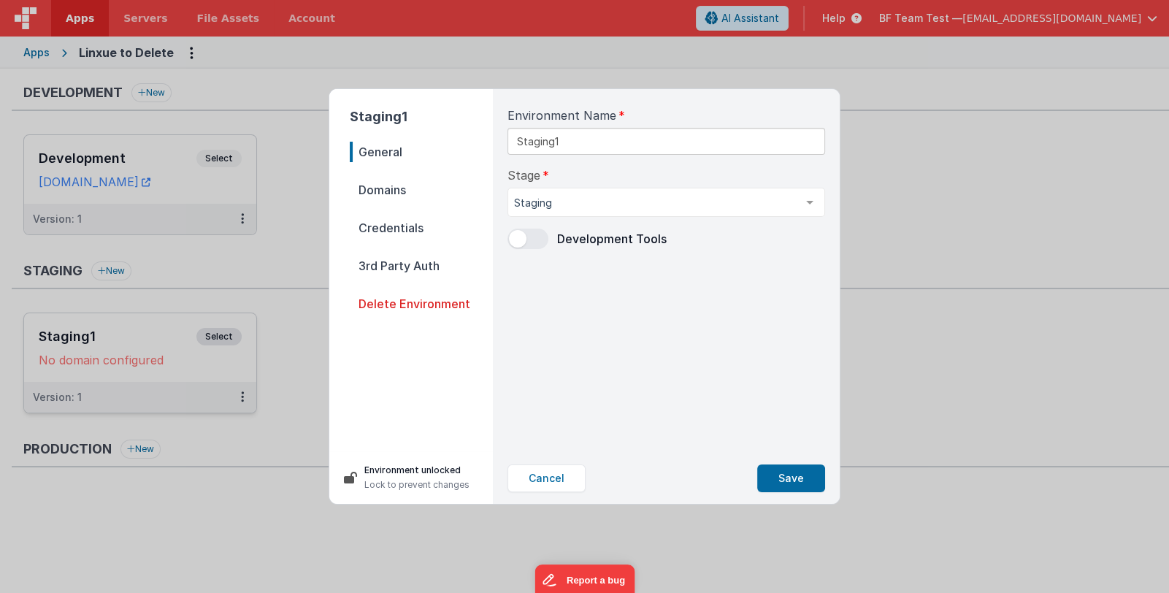
click at [397, 185] on span "Domains" at bounding box center [421, 190] width 143 height 20
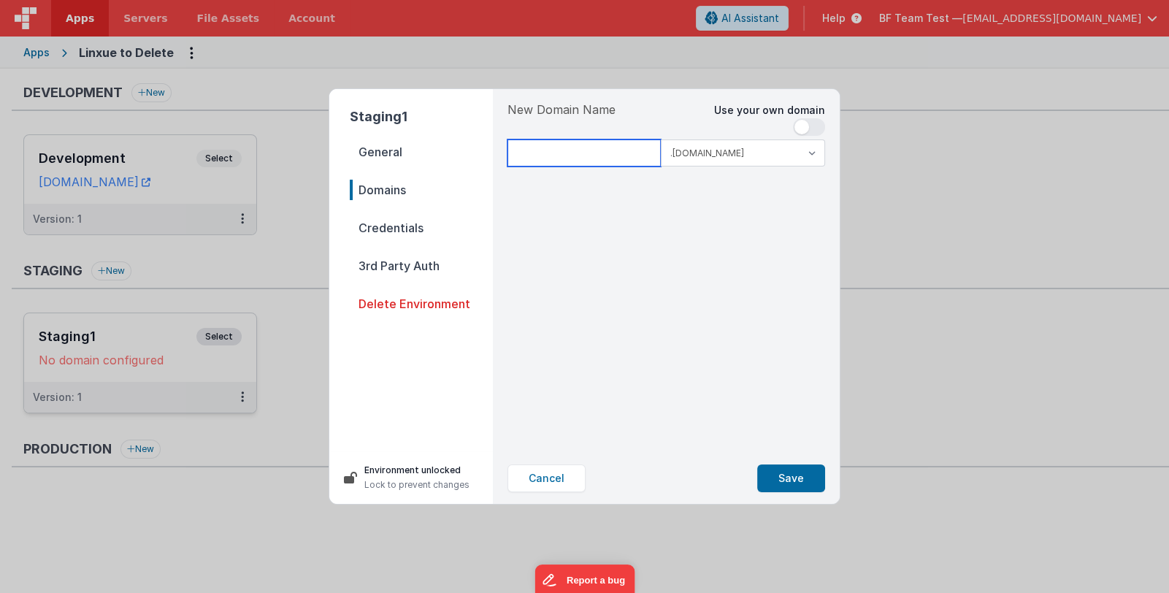
click at [537, 156] on input at bounding box center [584, 153] width 153 height 27
click at [730, 150] on select ".[DOMAIN_NAME] .[DOMAIN_NAME]" at bounding box center [743, 153] width 164 height 27
select select "[DOMAIN_NAME]"
click at [661, 140] on select ".[DOMAIN_NAME] .[DOMAIN_NAME]" at bounding box center [743, 153] width 164 height 27
click at [574, 144] on input at bounding box center [584, 153] width 153 height 27
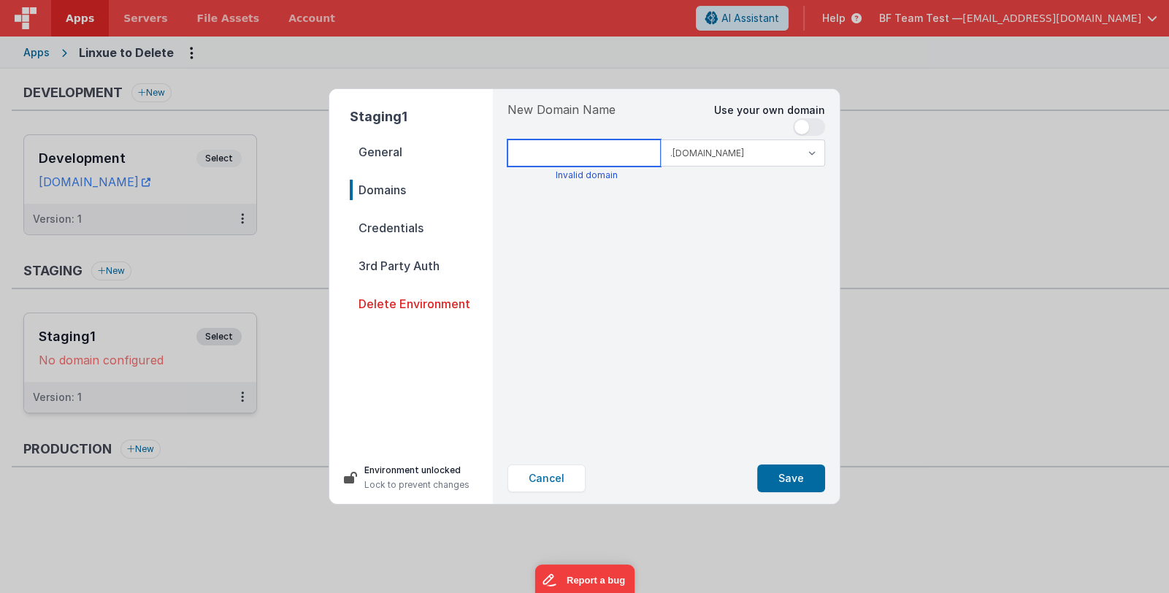
type input "linxuetodeletestaging"
click at [803, 483] on button "Save" at bounding box center [791, 479] width 68 height 28
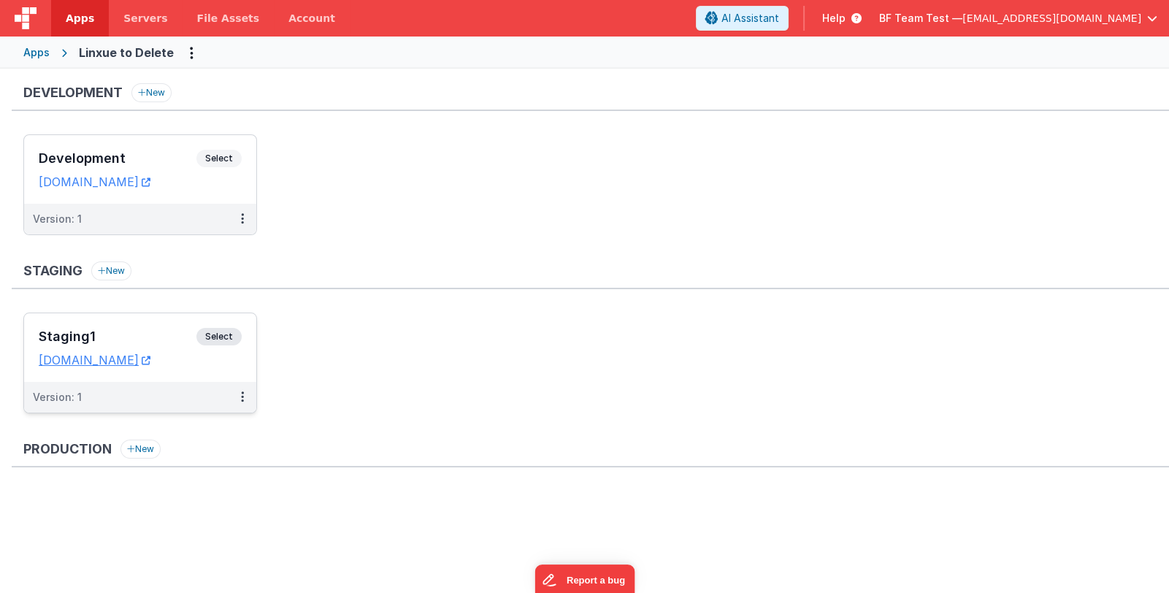
click at [29, 55] on div "Apps" at bounding box center [36, 52] width 26 height 15
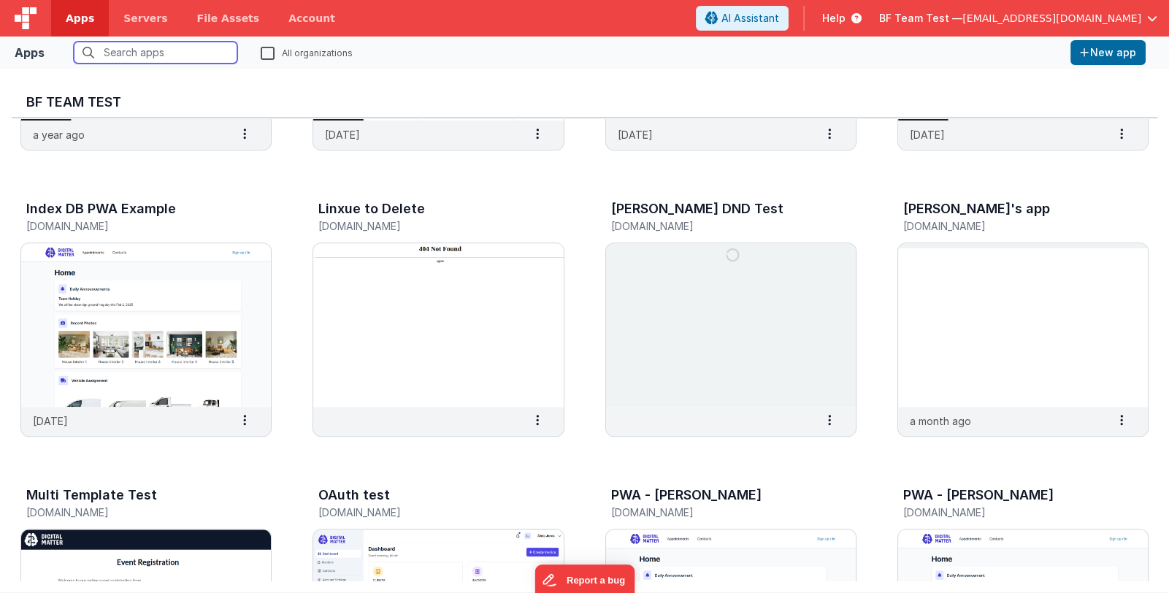
scroll to position [1096, 0]
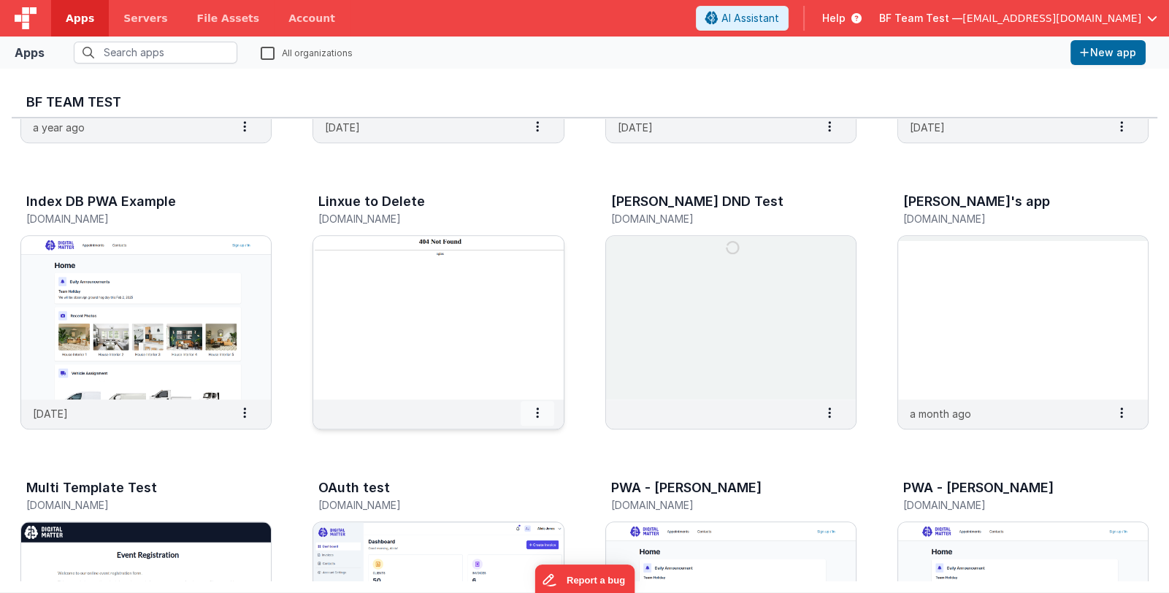
click at [532, 417] on span at bounding box center [538, 413] width 34 height 25
click at [527, 435] on slot "Settings" at bounding box center [502, 438] width 81 height 21
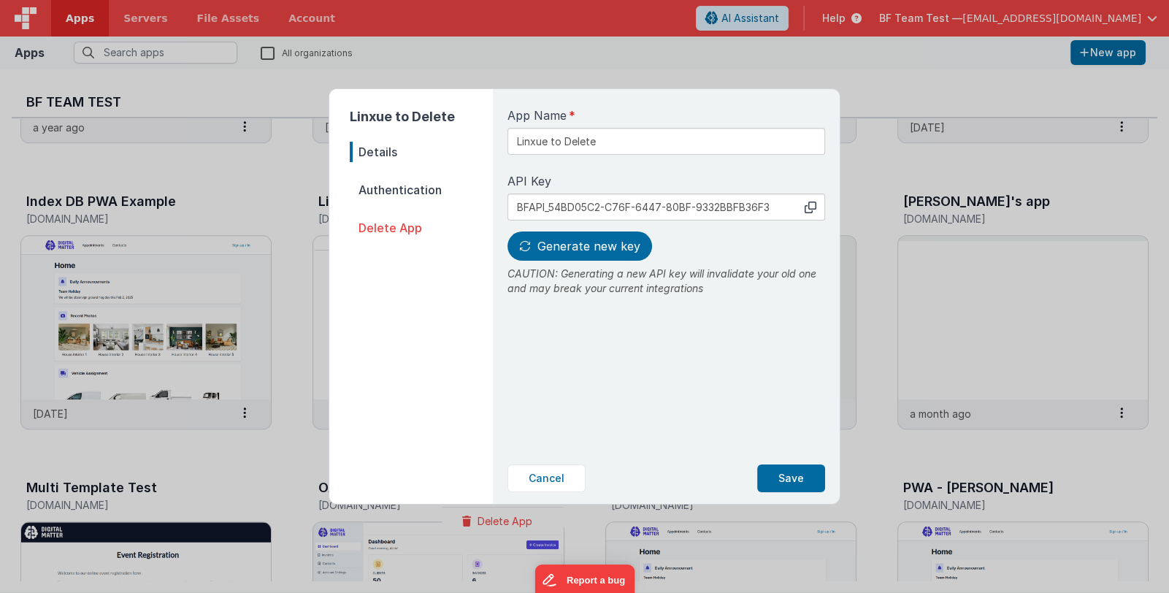
click at [395, 186] on span "Authentication" at bounding box center [421, 190] width 143 height 20
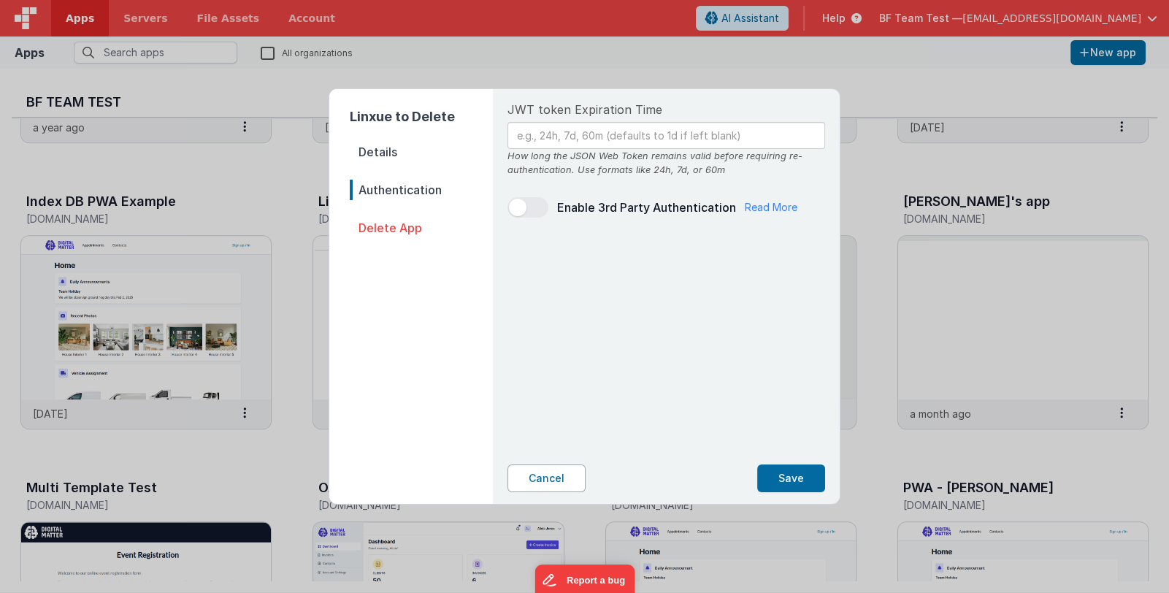
click at [556, 475] on button "Cancel" at bounding box center [547, 479] width 78 height 28
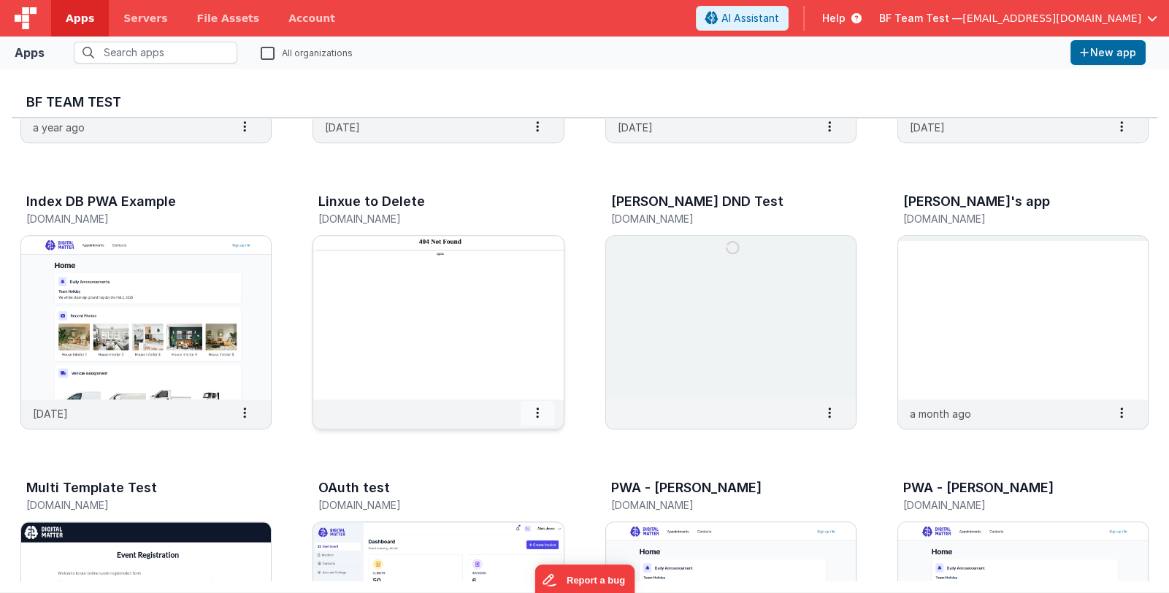
click at [540, 419] on span at bounding box center [538, 413] width 34 height 25
click at [519, 438] on slot "Settings" at bounding box center [502, 438] width 81 height 21
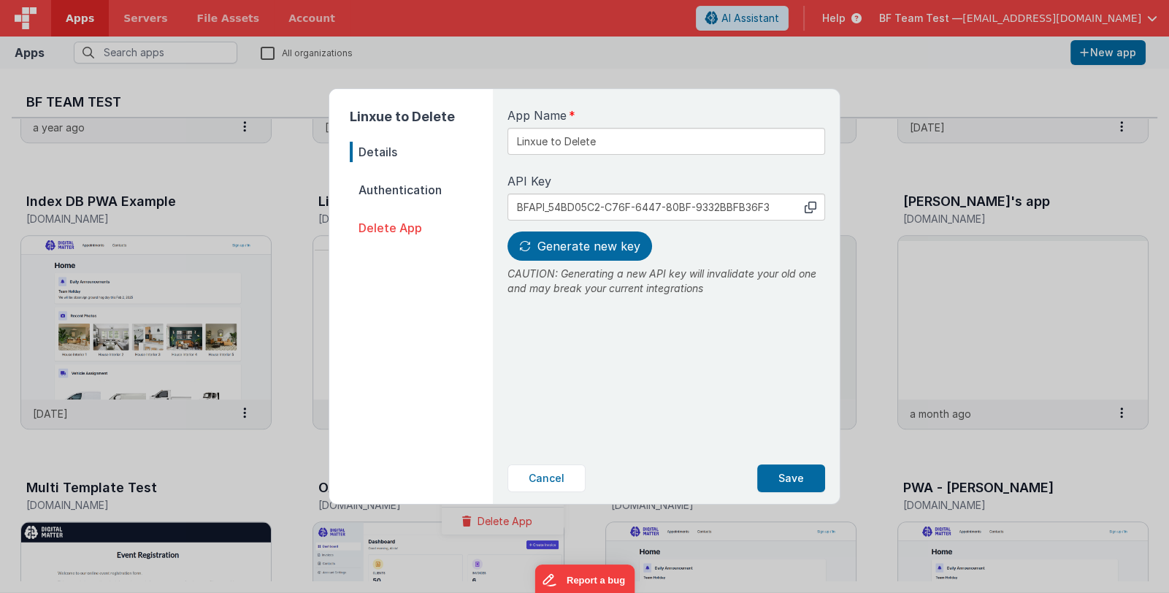
click at [410, 226] on span "Delete App" at bounding box center [421, 228] width 143 height 20
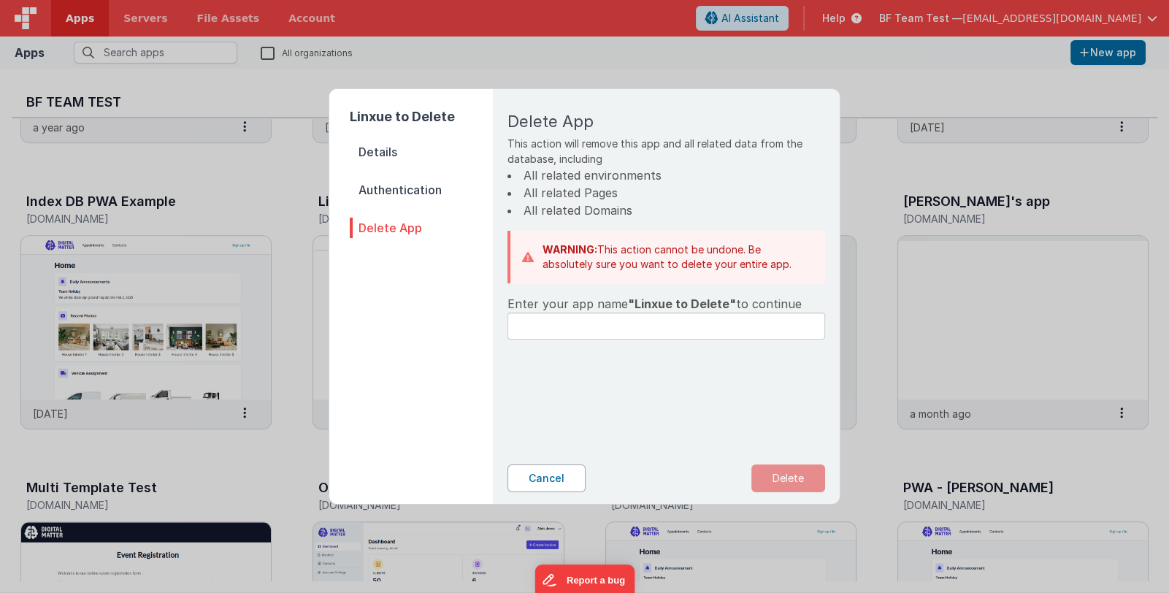
click at [522, 486] on button "Cancel" at bounding box center [547, 479] width 78 height 28
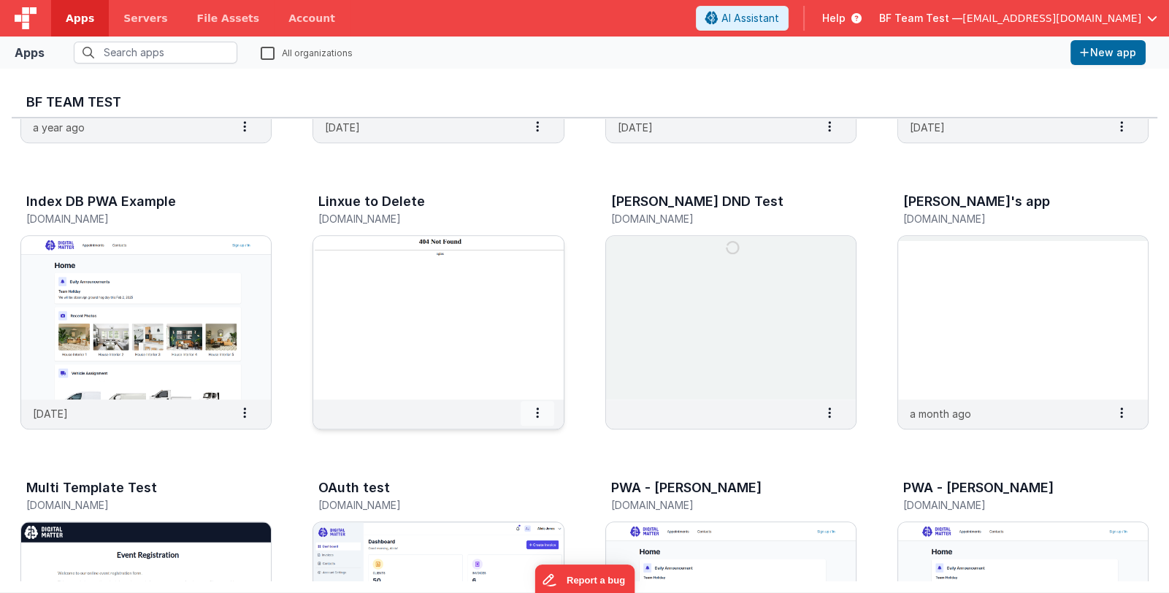
click at [539, 414] on span at bounding box center [538, 413] width 34 height 25
click at [499, 526] on span "Delete App" at bounding box center [505, 521] width 55 height 12
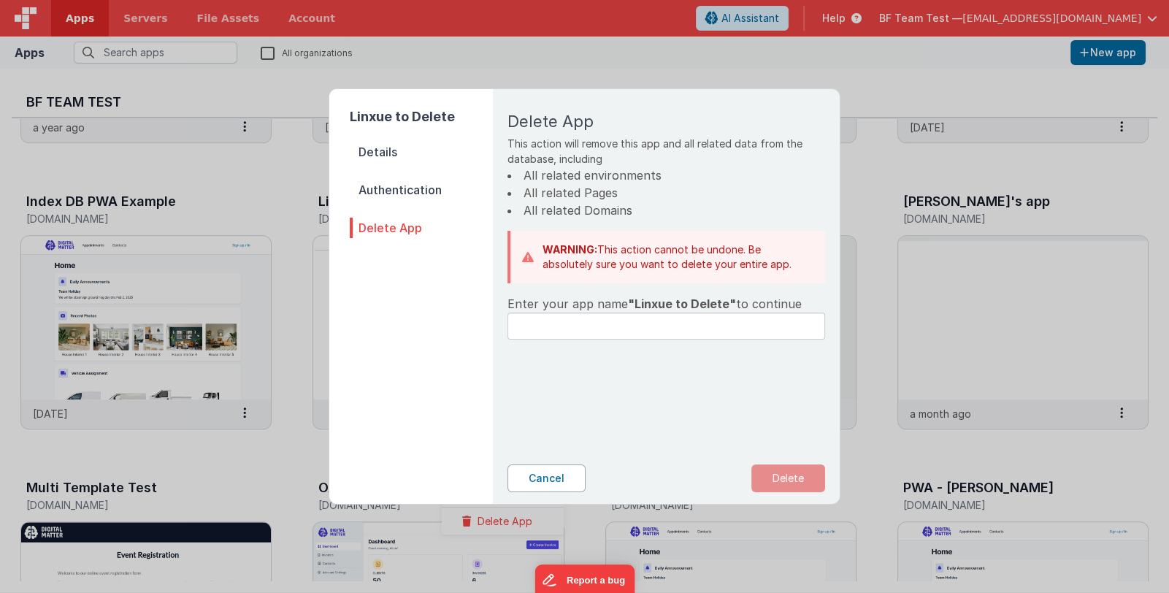
click at [573, 470] on button "Cancel" at bounding box center [547, 479] width 78 height 28
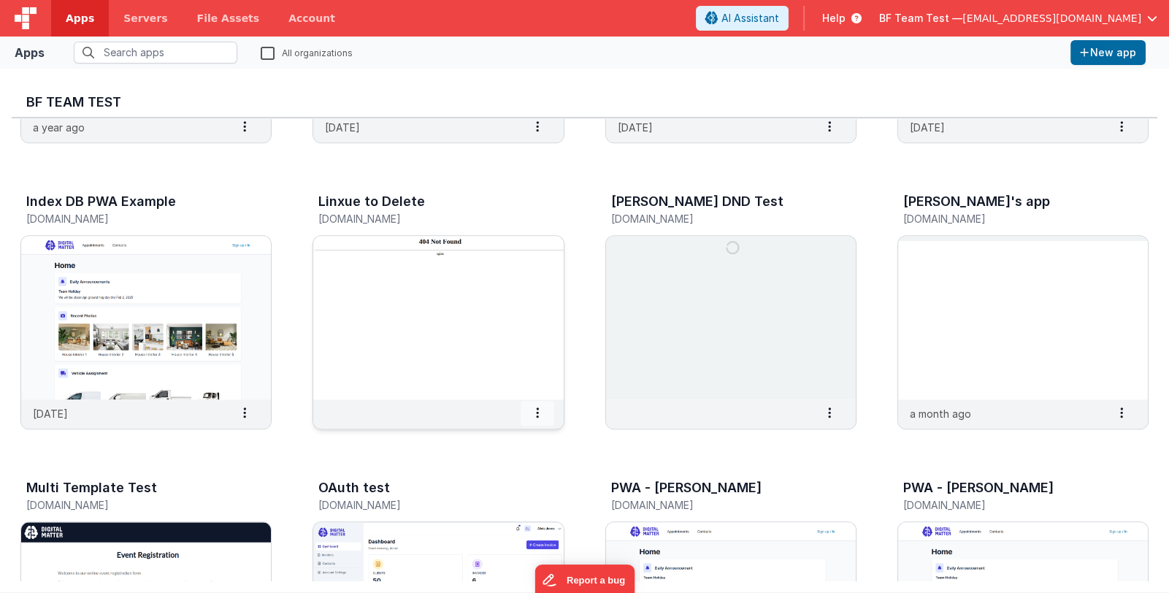
click at [548, 419] on span at bounding box center [538, 413] width 34 height 25
click at [530, 492] on span "Merge App" at bounding box center [505, 493] width 54 height 12
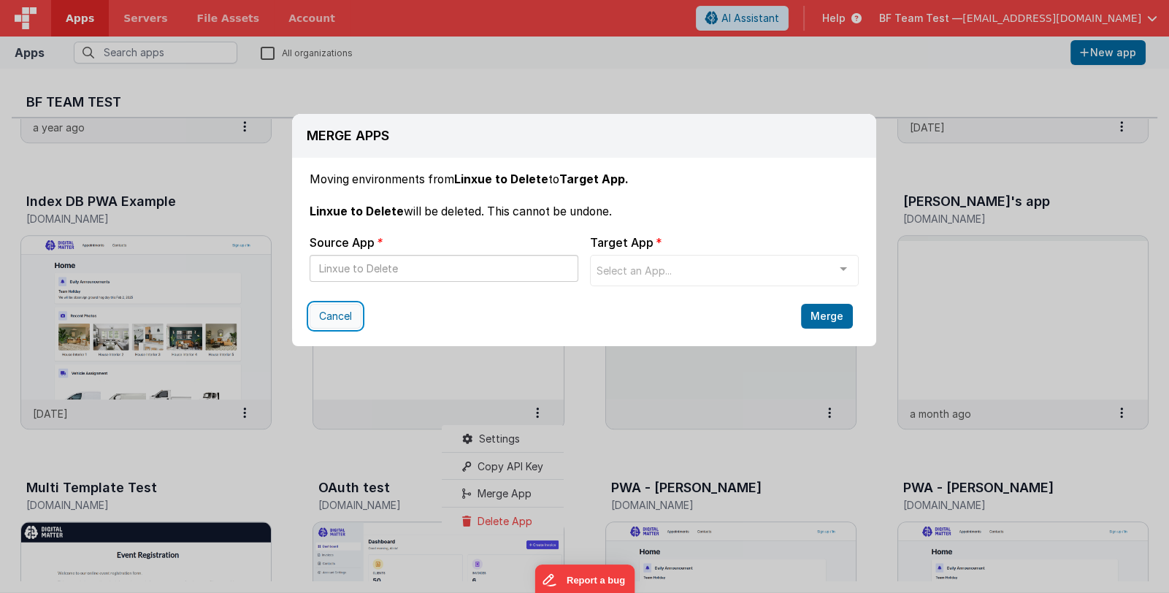
click at [332, 316] on button "Cancel" at bounding box center [336, 316] width 52 height 25
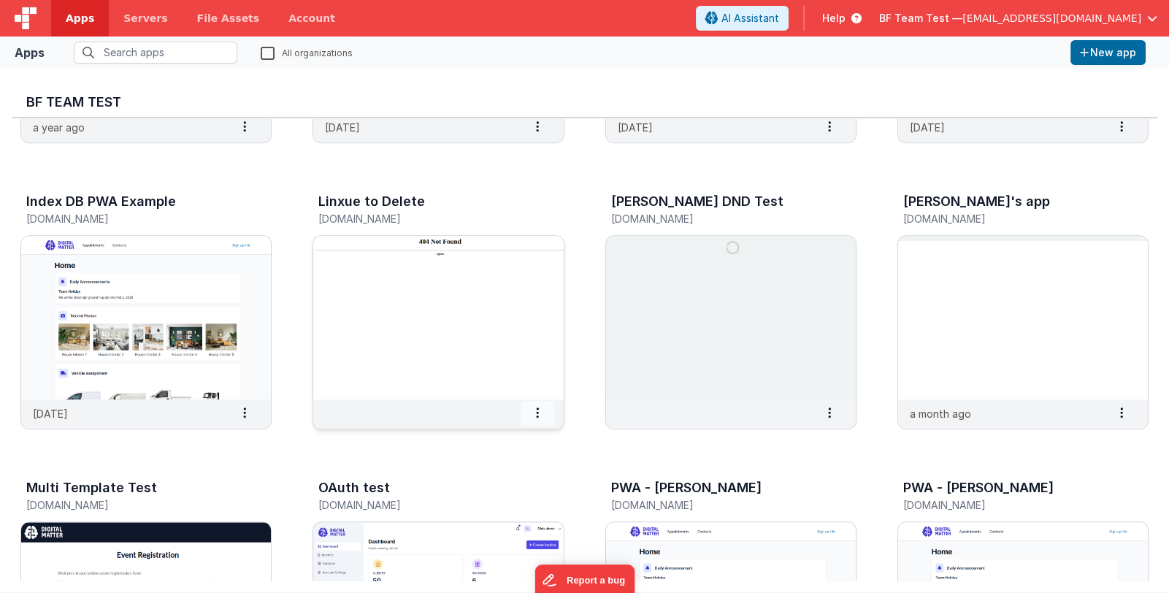
click at [541, 415] on span at bounding box center [538, 413] width 34 height 25
click at [522, 440] on slot "Settings" at bounding box center [502, 438] width 81 height 21
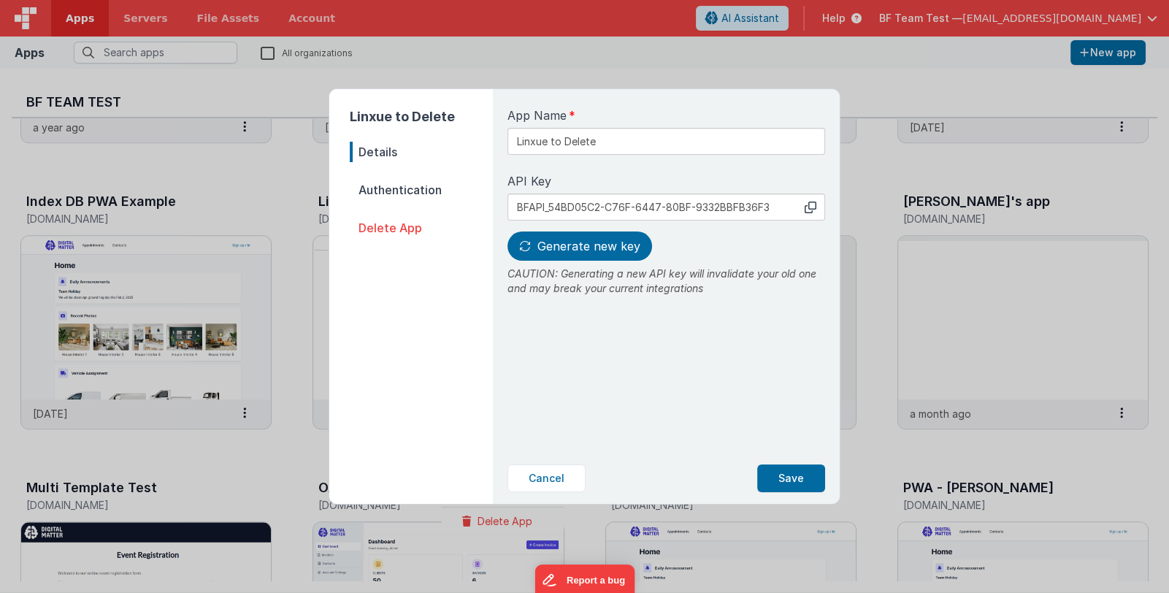
click at [413, 193] on span "Authentication" at bounding box center [421, 190] width 143 height 20
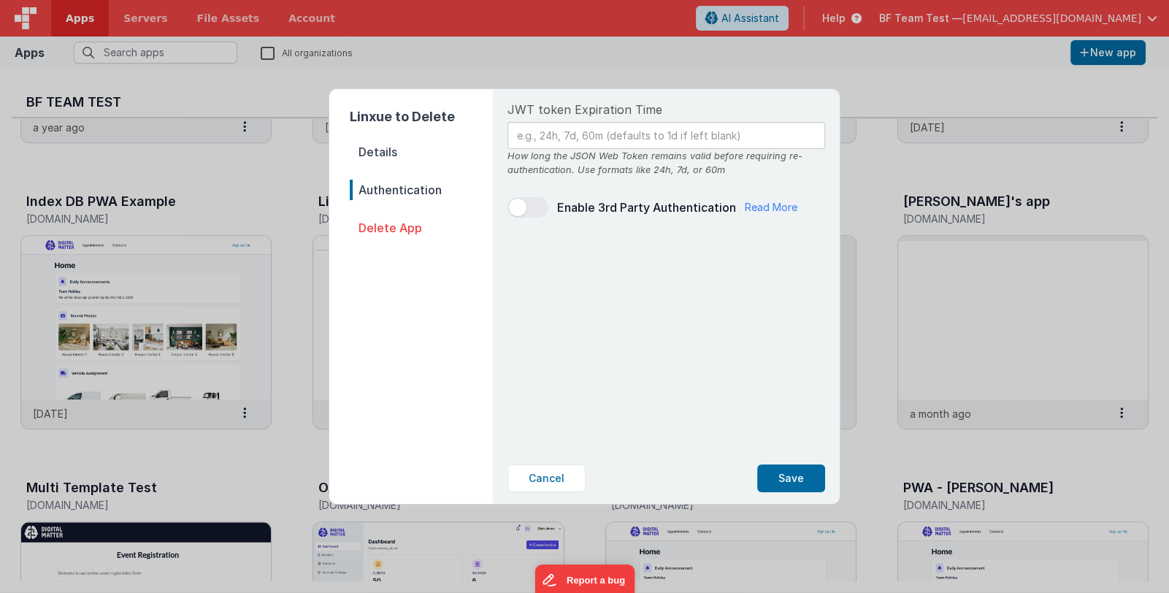
click at [379, 142] on span "Details" at bounding box center [421, 152] width 143 height 20
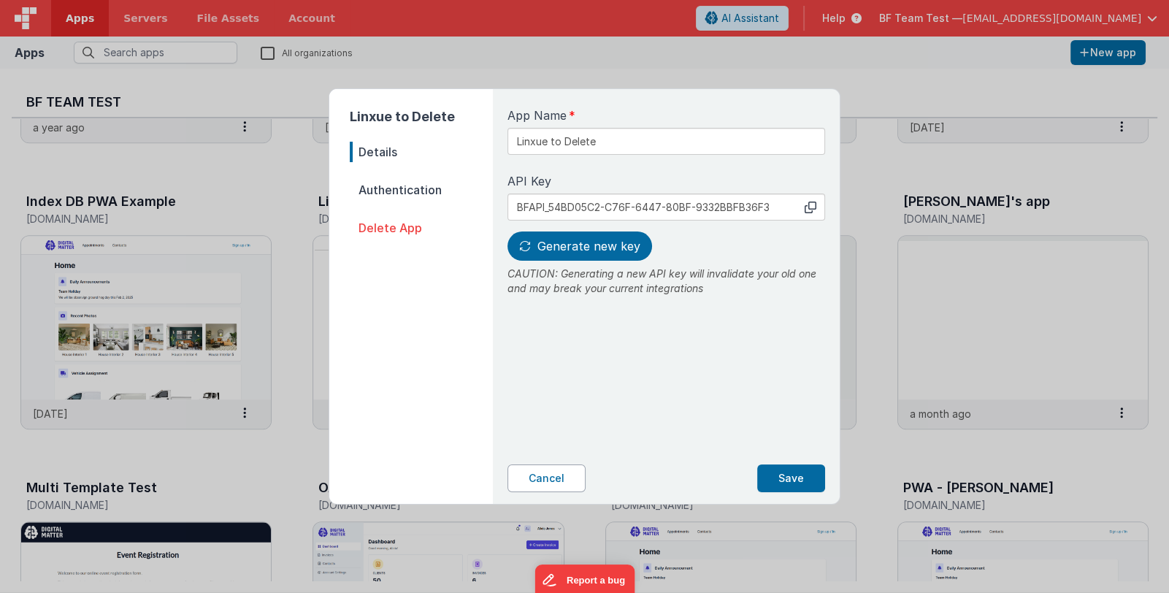
click at [533, 481] on button "Cancel" at bounding box center [547, 479] width 78 height 28
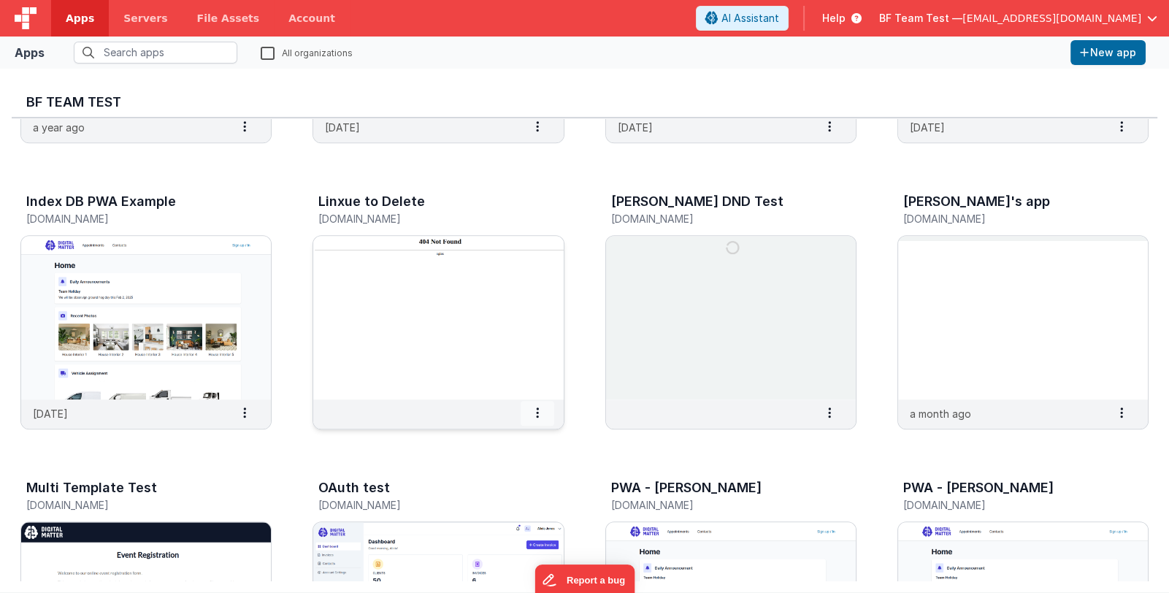
click at [543, 411] on span at bounding box center [538, 413] width 34 height 25
click at [496, 517] on span "Delete App" at bounding box center [505, 521] width 55 height 12
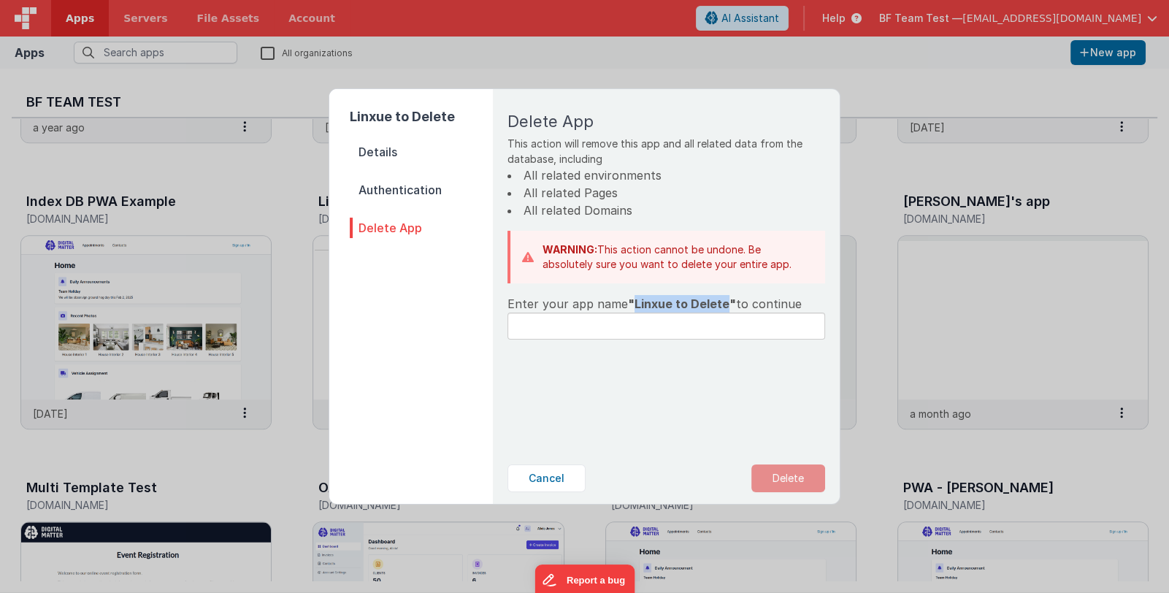
drag, startPoint x: 632, startPoint y: 302, endPoint x: 722, endPoint y: 303, distance: 90.6
click at [722, 303] on span ""Linxue to Delete"" at bounding box center [682, 304] width 108 height 15
copy span "Linxue to Delete"
click at [607, 329] on input "text" at bounding box center [667, 326] width 318 height 27
paste input "Linxue to Delete"
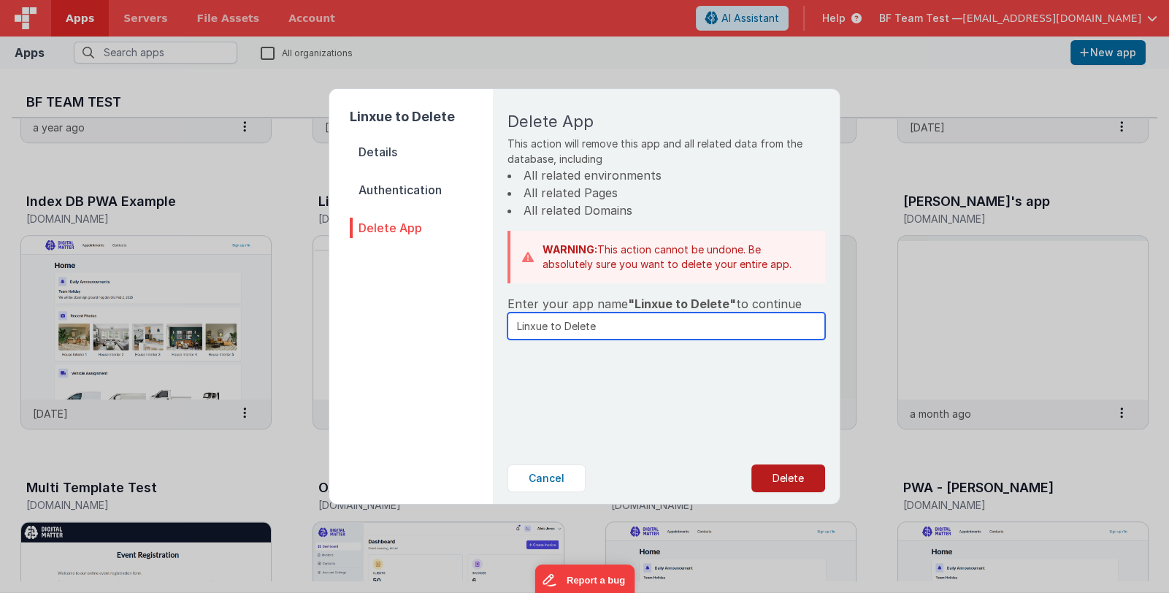
type input "Linxue to Delete"
click at [784, 481] on button "Delete" at bounding box center [789, 479] width 74 height 28
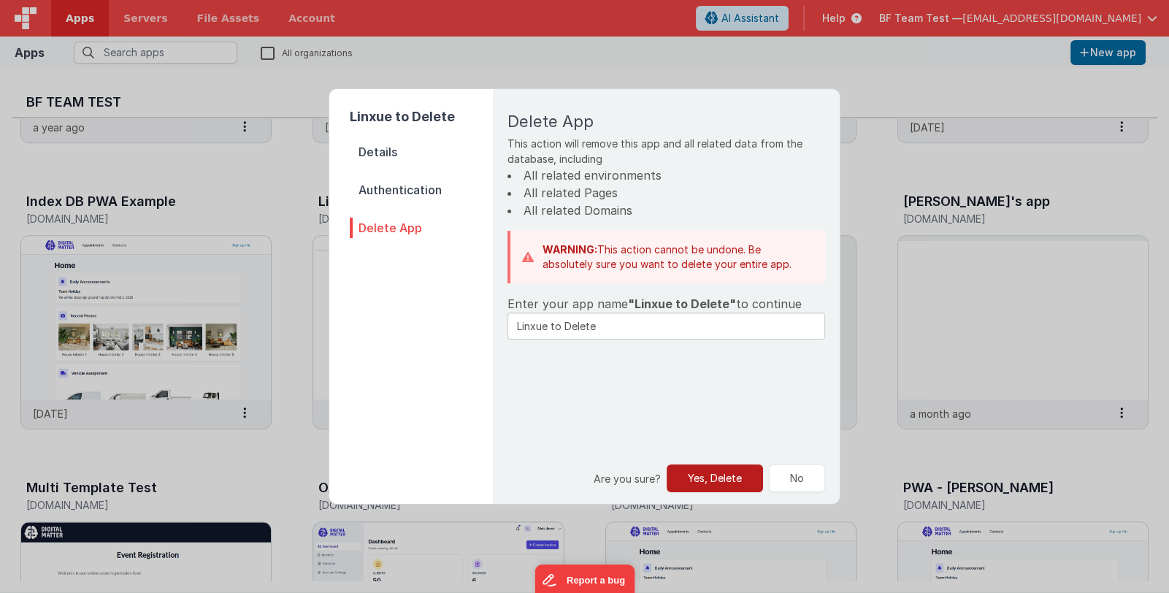
click at [721, 475] on button "Yes, Delete" at bounding box center [715, 479] width 96 height 28
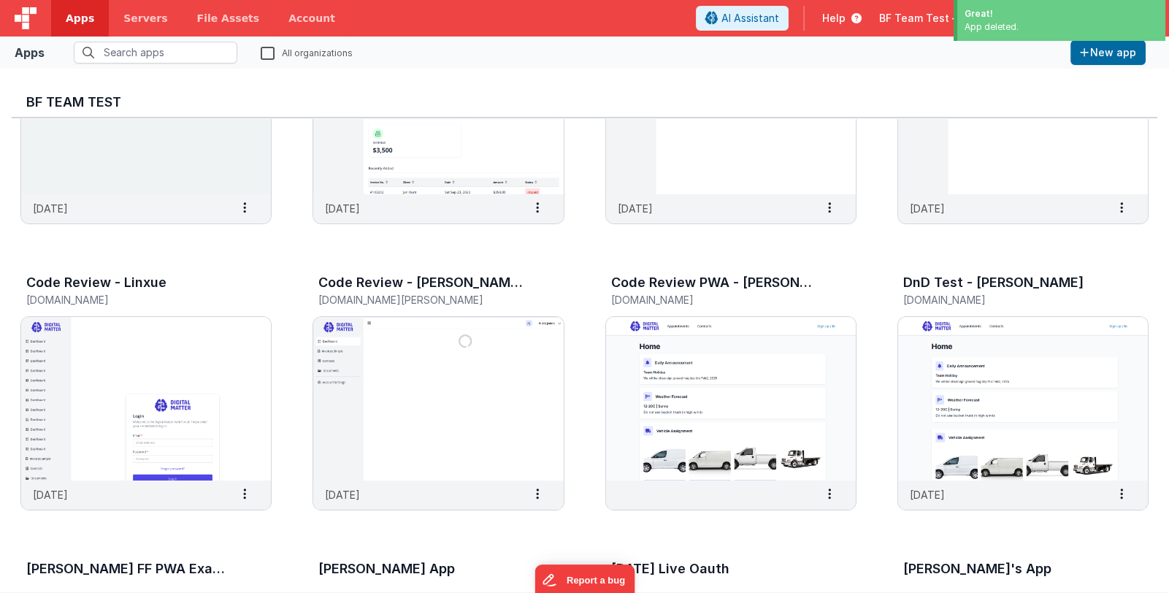
scroll to position [438, 0]
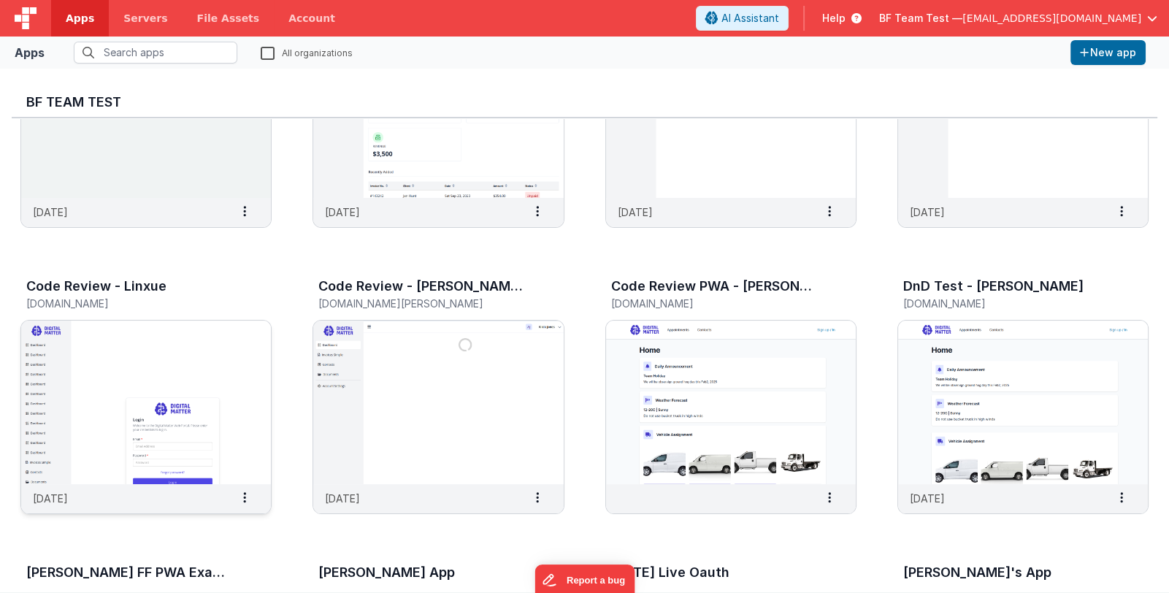
click at [226, 440] on img at bounding box center [146, 403] width 250 height 164
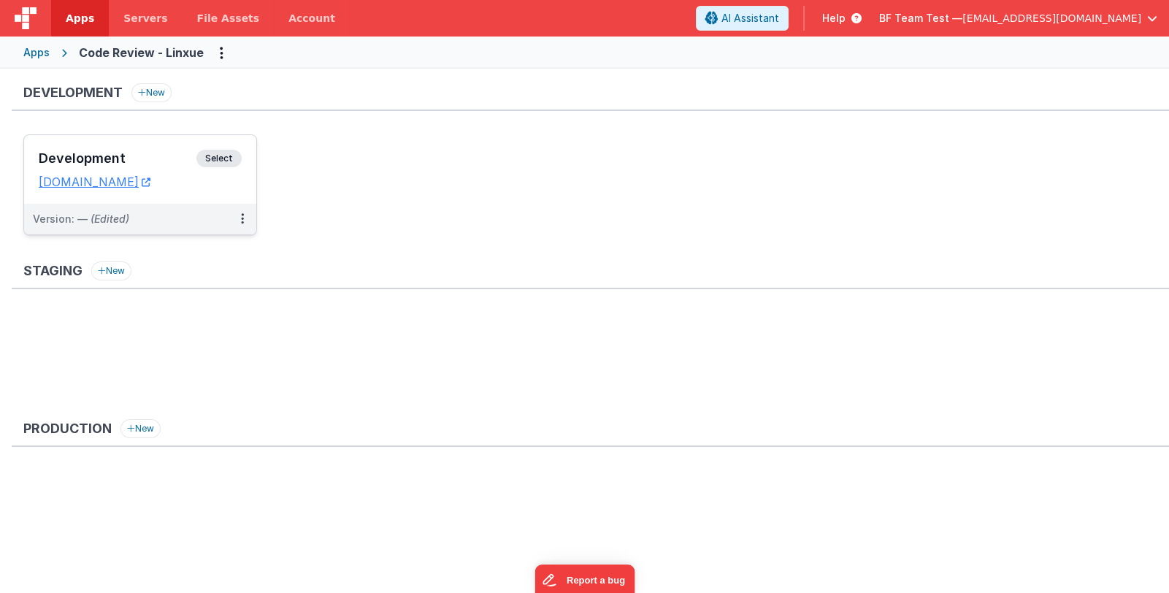
click at [130, 163] on h3 "Development" at bounding box center [118, 158] width 158 height 15
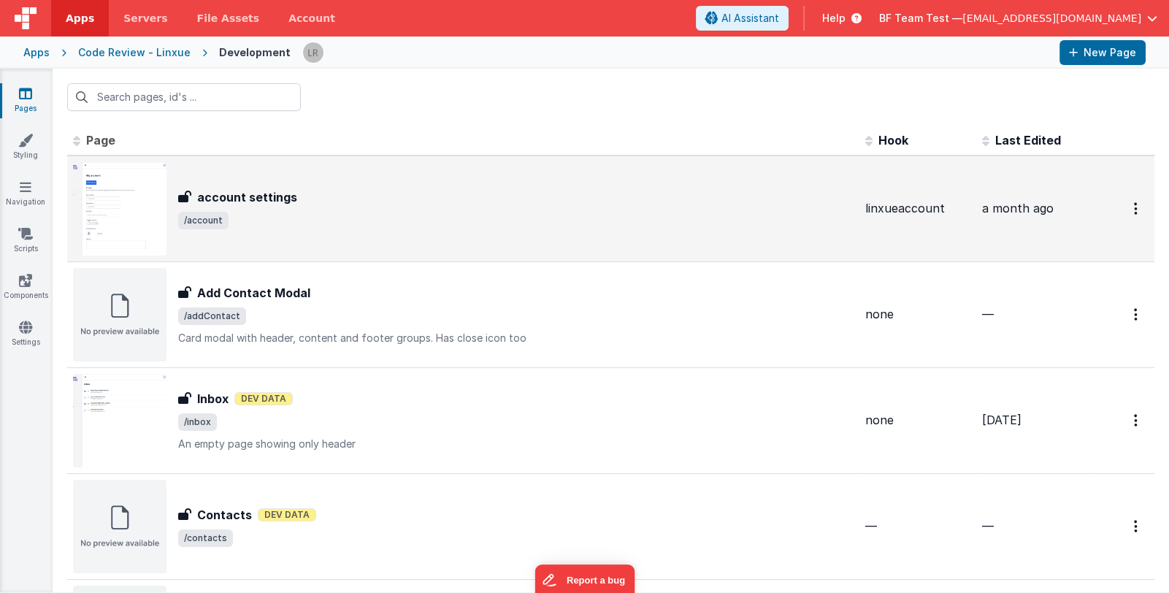
click at [316, 212] on span "/account" at bounding box center [516, 221] width 676 height 18
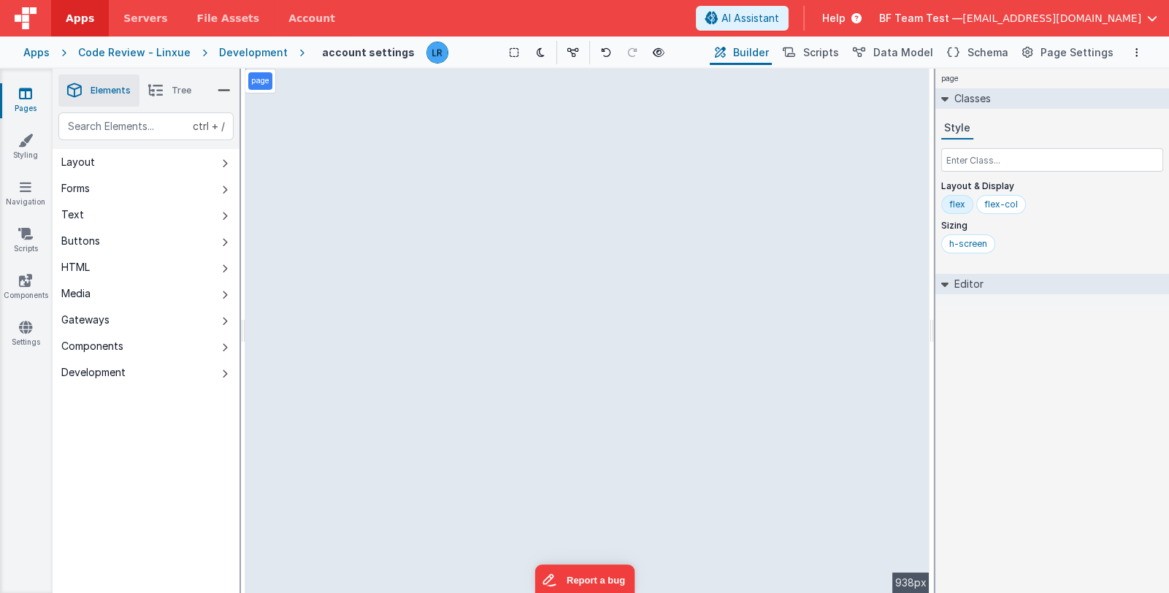
click at [20, 105] on link "Pages" at bounding box center [25, 100] width 53 height 29
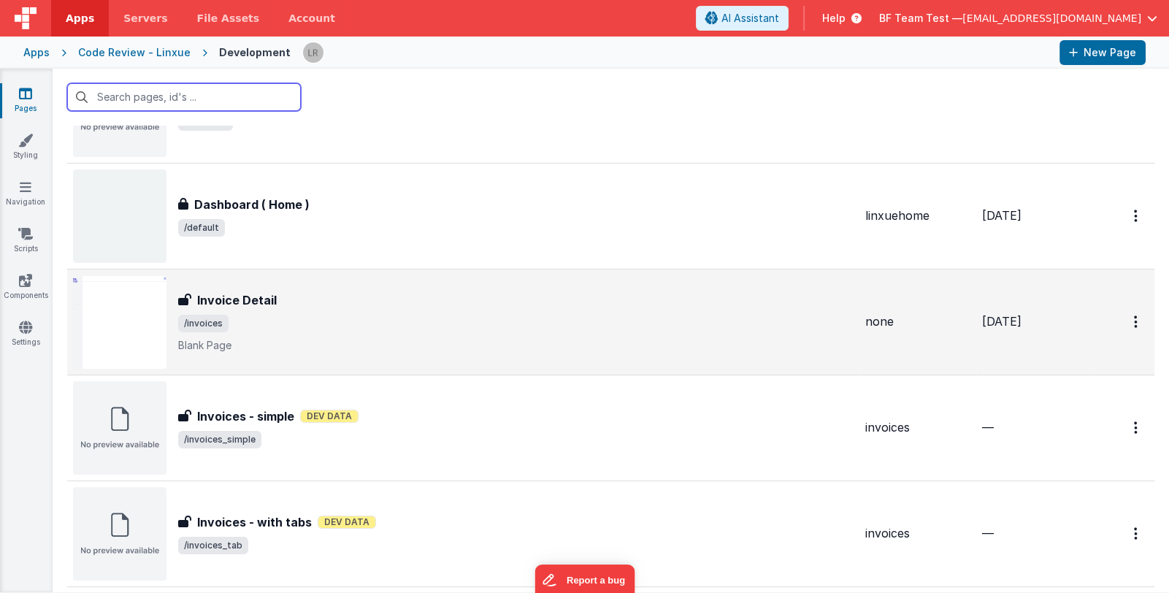
scroll to position [438, 0]
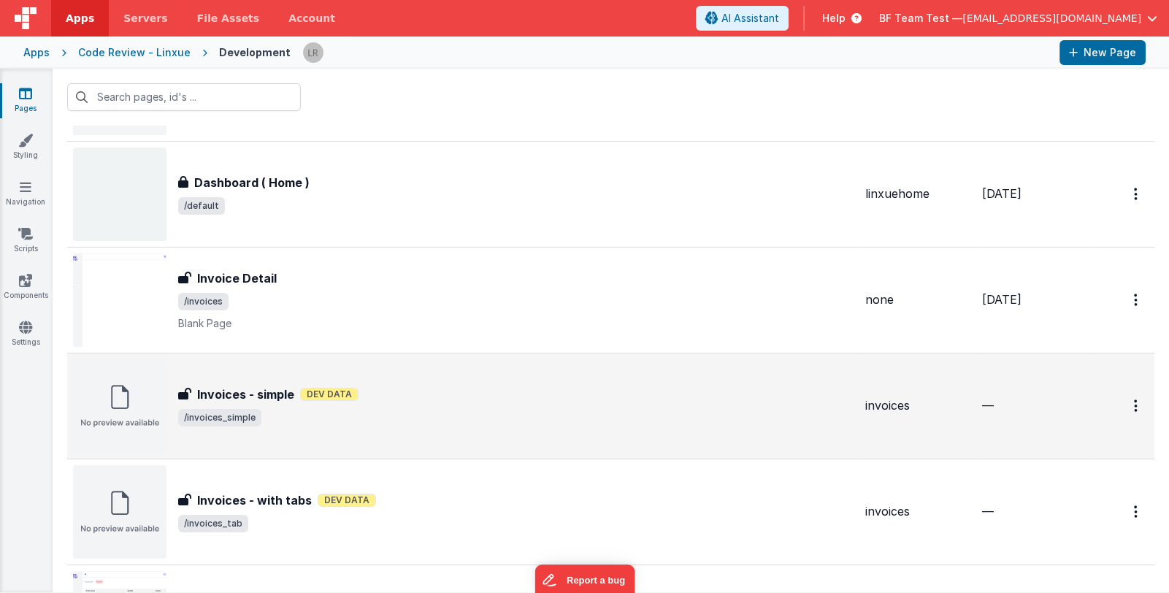
click at [435, 393] on div "Invoices - simple Dev Data" at bounding box center [516, 395] width 676 height 18
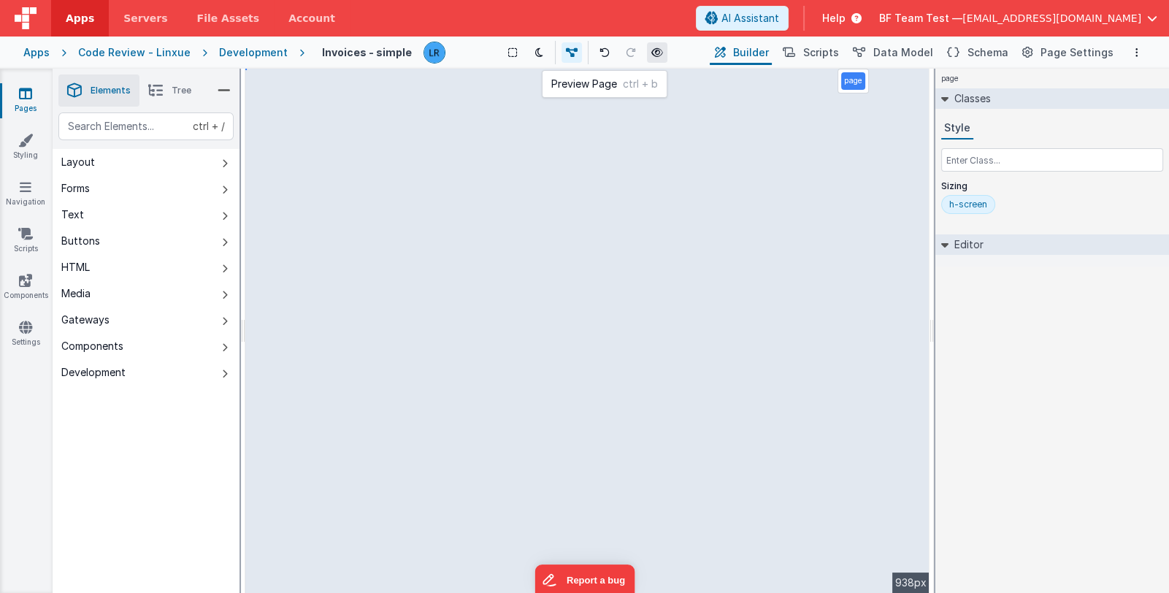
click at [649, 50] on button at bounding box center [657, 52] width 20 height 20
click at [235, 52] on div "Development" at bounding box center [253, 52] width 69 height 15
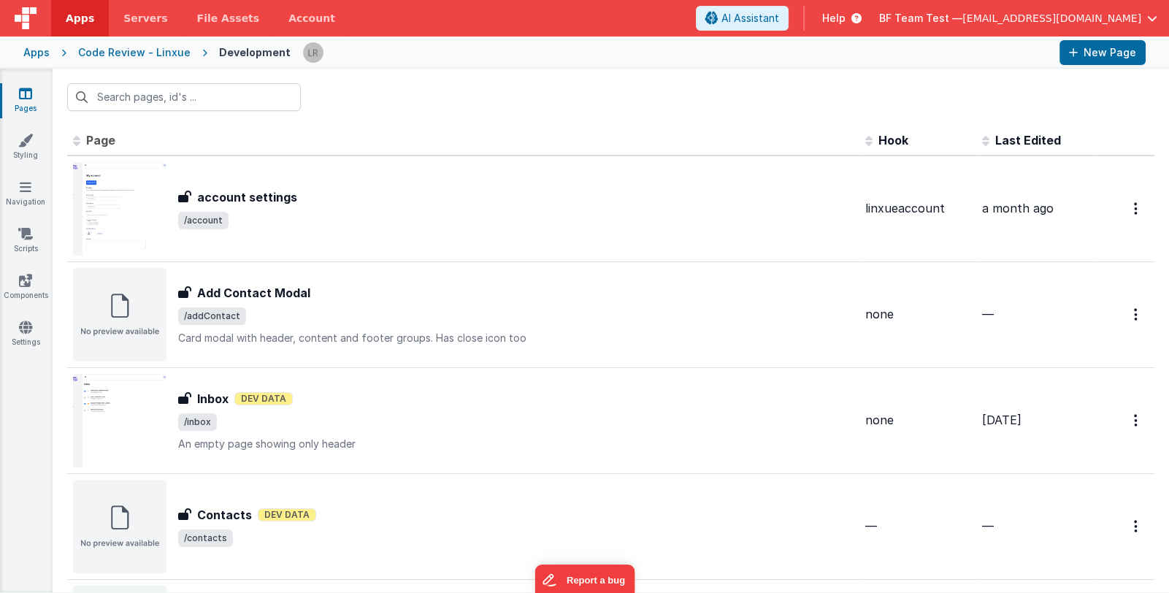
click at [846, 18] on span "Help" at bounding box center [833, 18] width 23 height 15
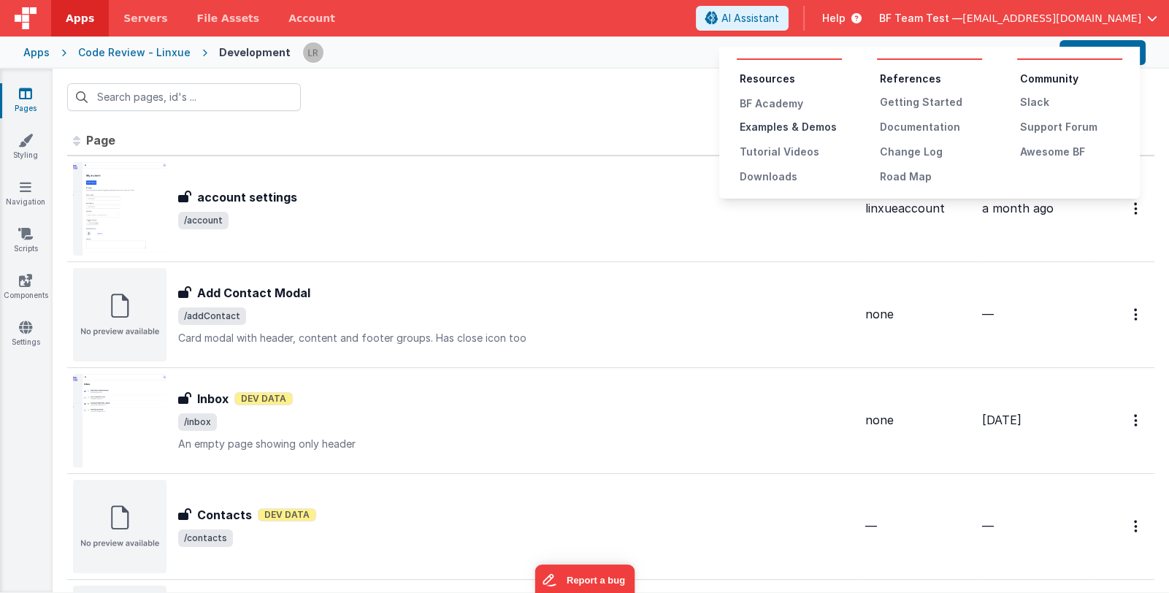
click at [796, 127] on div "Examples & Demos" at bounding box center [791, 127] width 102 height 15
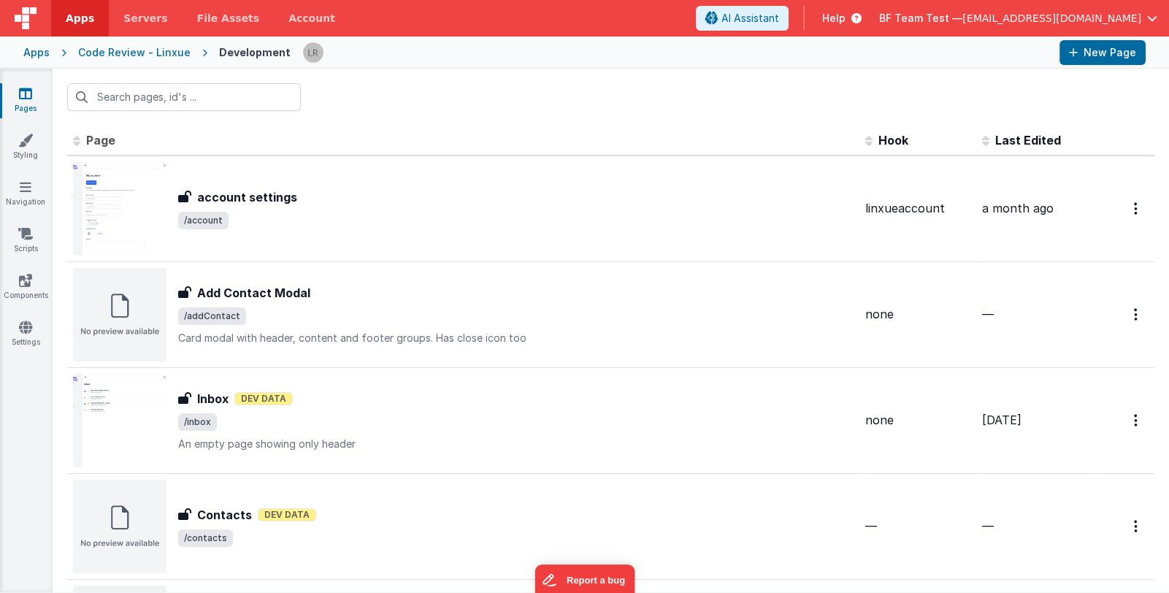
click at [846, 18] on span "Help" at bounding box center [833, 18] width 23 height 15
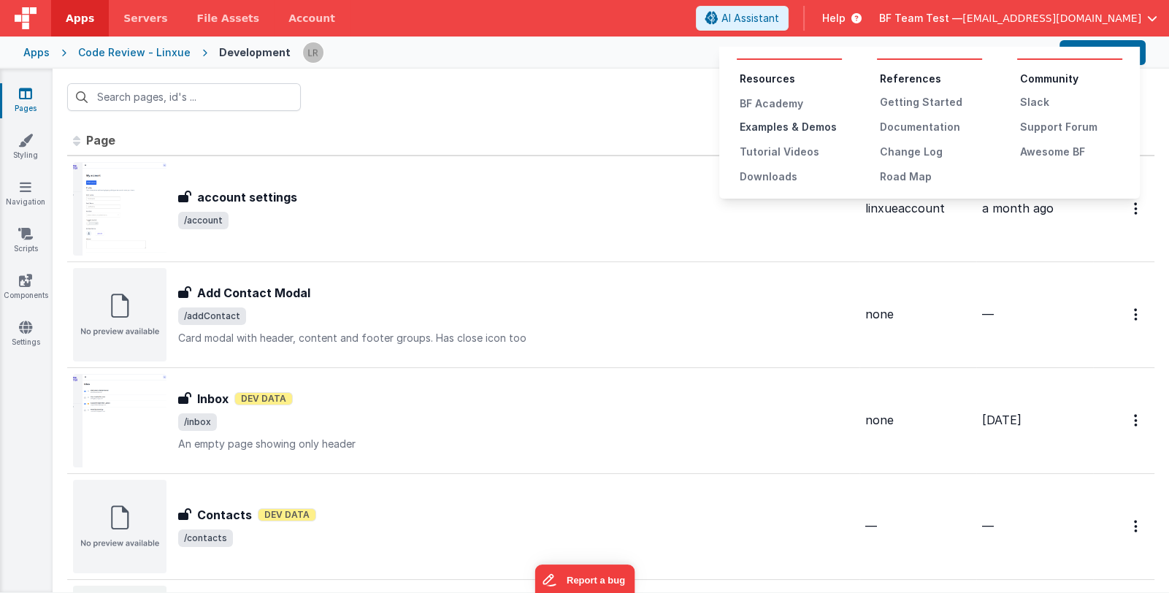
click at [792, 126] on div "Examples & Demos" at bounding box center [791, 127] width 102 height 15
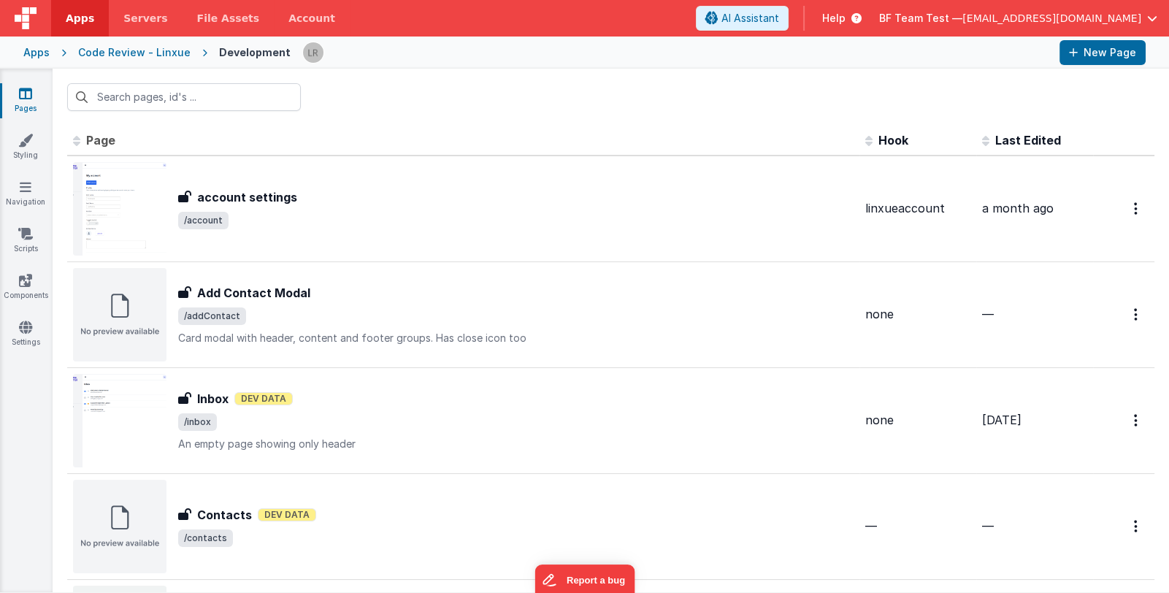
click at [144, 51] on div "Code Review - Linxue" at bounding box center [134, 52] width 112 height 15
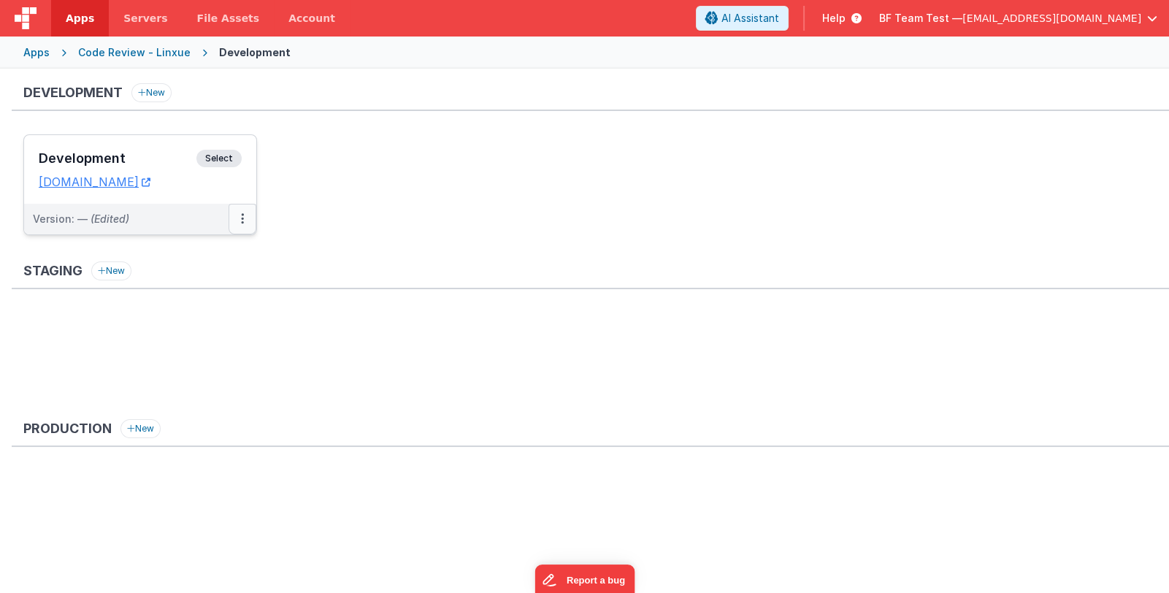
click at [240, 221] on button at bounding box center [243, 219] width 28 height 31
click at [213, 300] on link "Deploy..." at bounding box center [192, 304] width 129 height 26
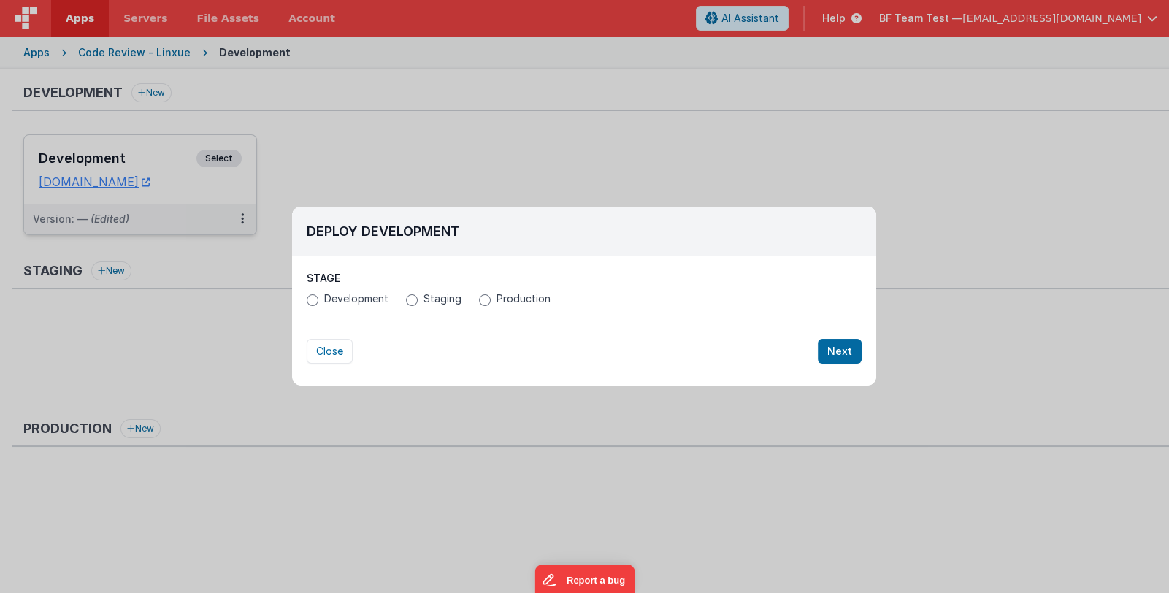
click at [424, 299] on span "Staging" at bounding box center [443, 298] width 38 height 15
click at [418, 299] on input "Staging" at bounding box center [412, 300] width 12 height 12
radio input "true"
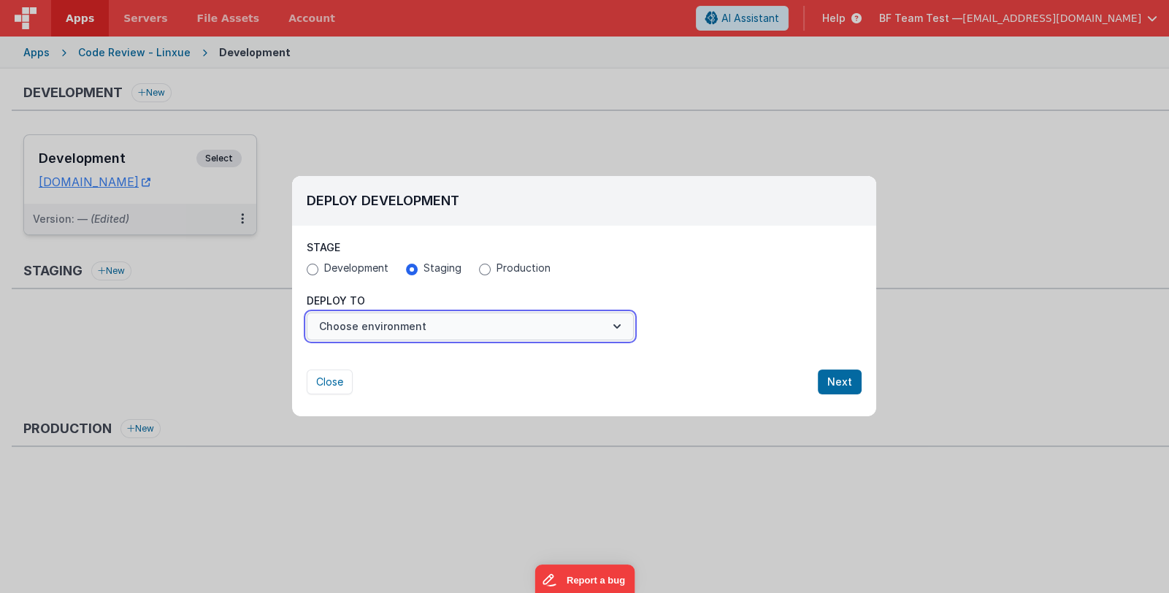
click at [579, 337] on button "Choose environment" at bounding box center [470, 327] width 327 height 28
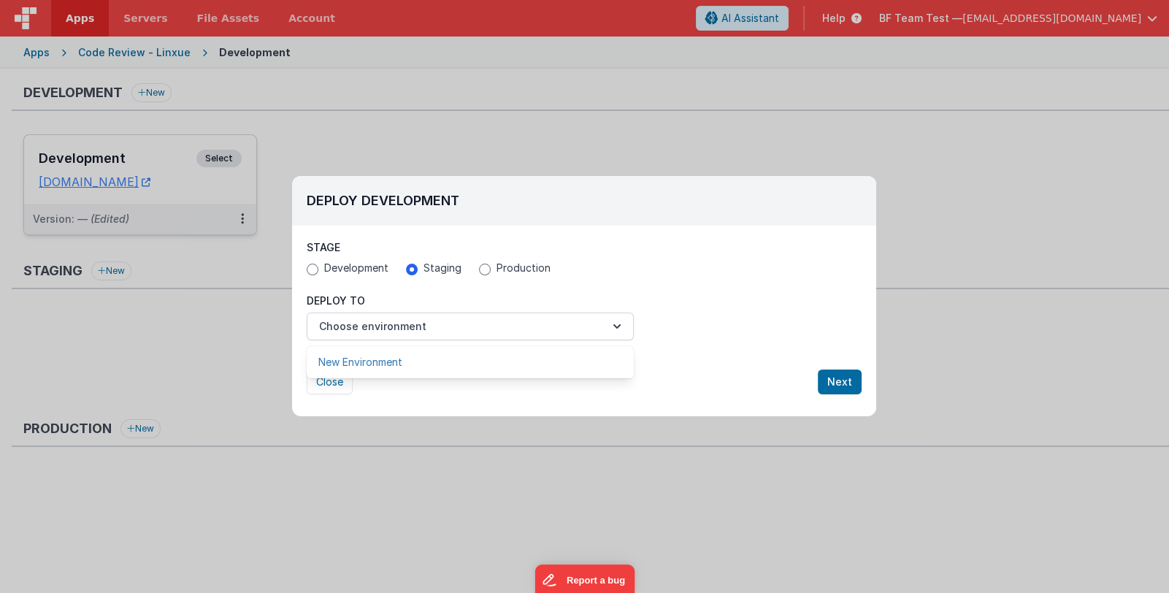
click at [511, 370] on link "New Environment" at bounding box center [470, 362] width 327 height 26
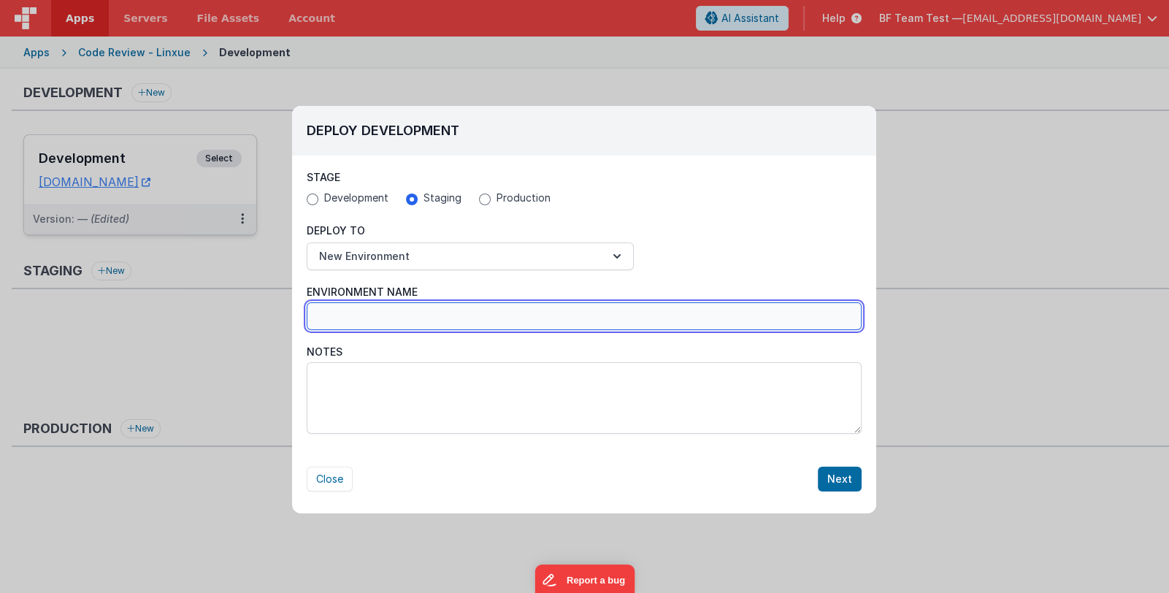
click at [397, 318] on input "Environment Name" at bounding box center [584, 316] width 555 height 28
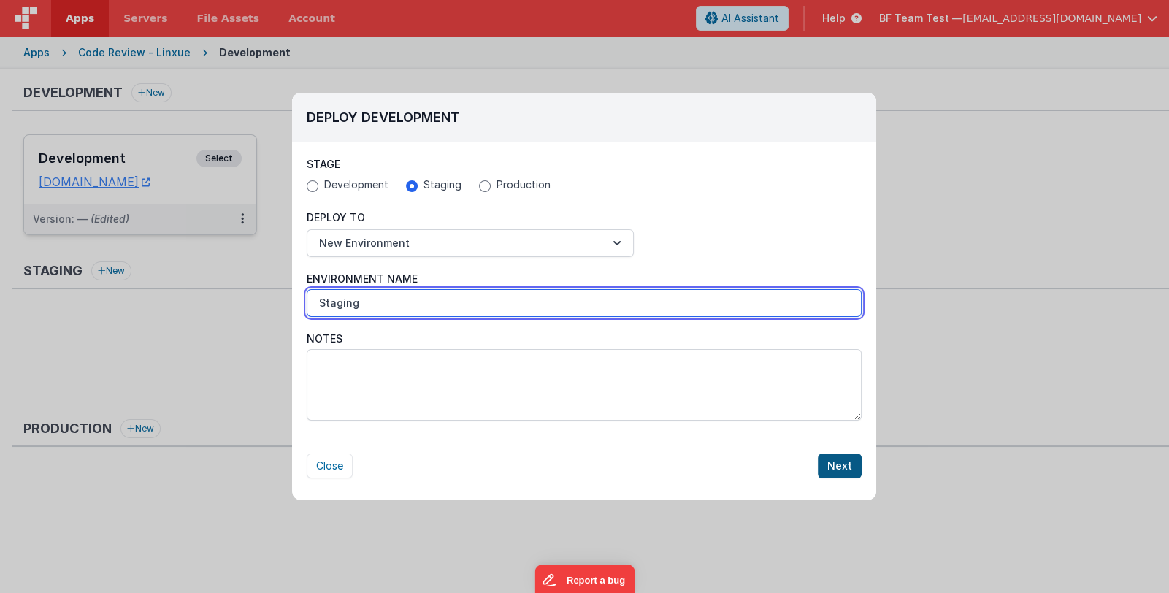
type input "Staging"
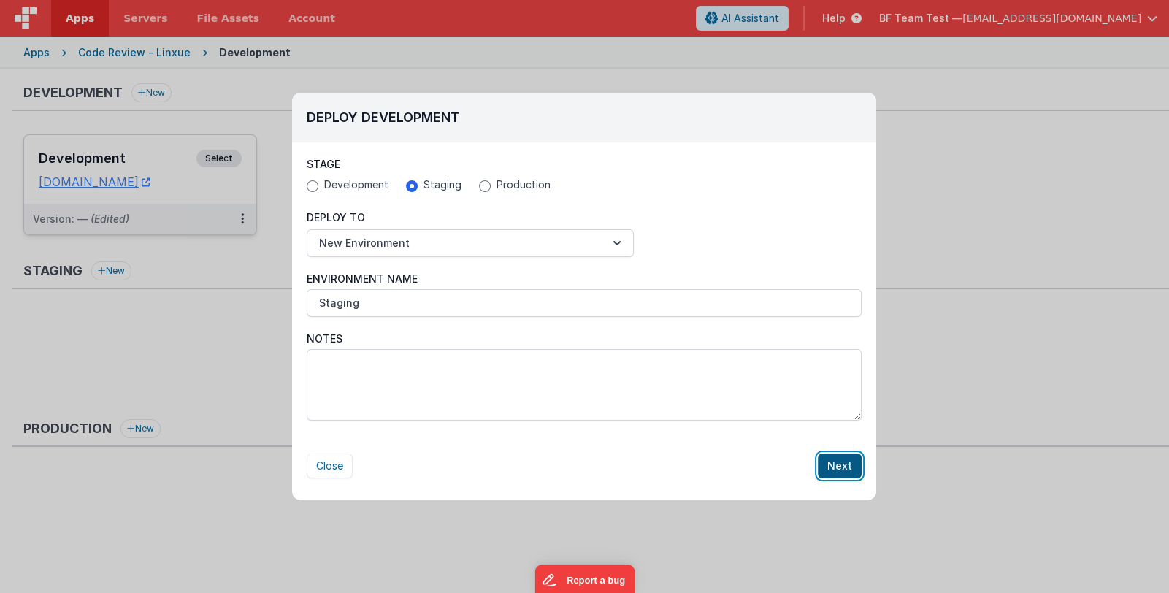
click at [839, 468] on button "Next" at bounding box center [840, 466] width 44 height 25
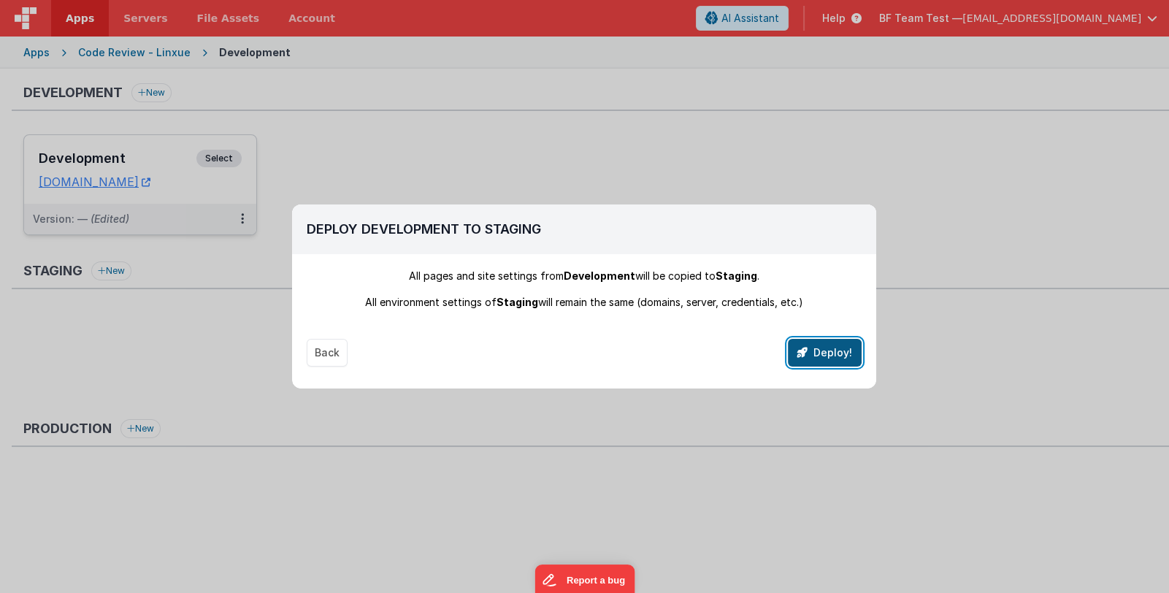
click at [801, 356] on icon "button" at bounding box center [803, 353] width 10 height 10
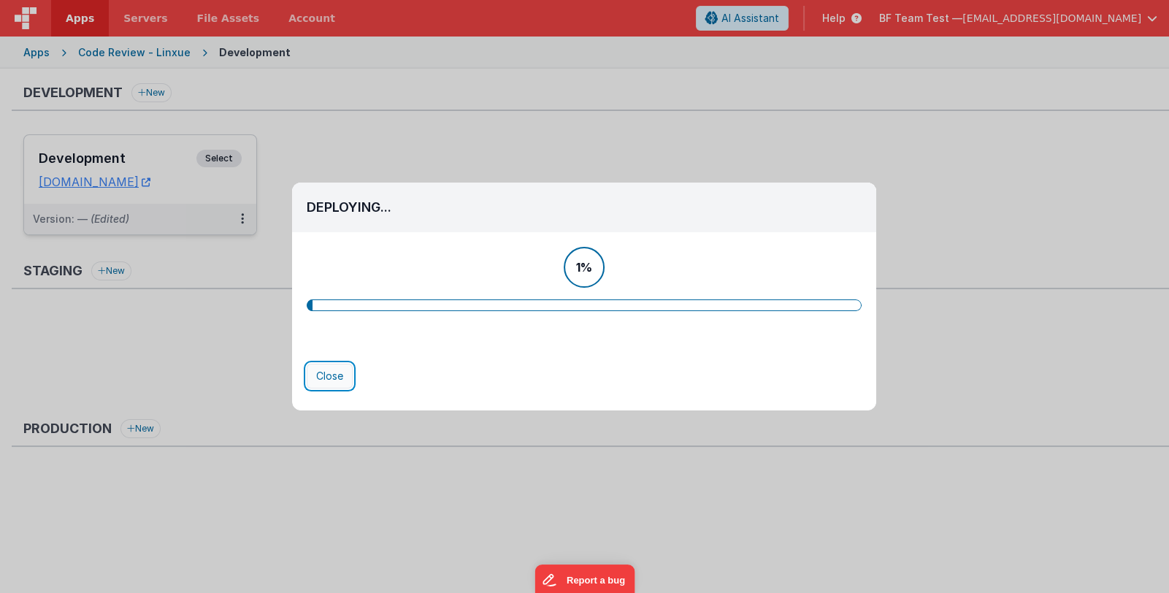
click at [337, 377] on button "Close" at bounding box center [330, 376] width 46 height 25
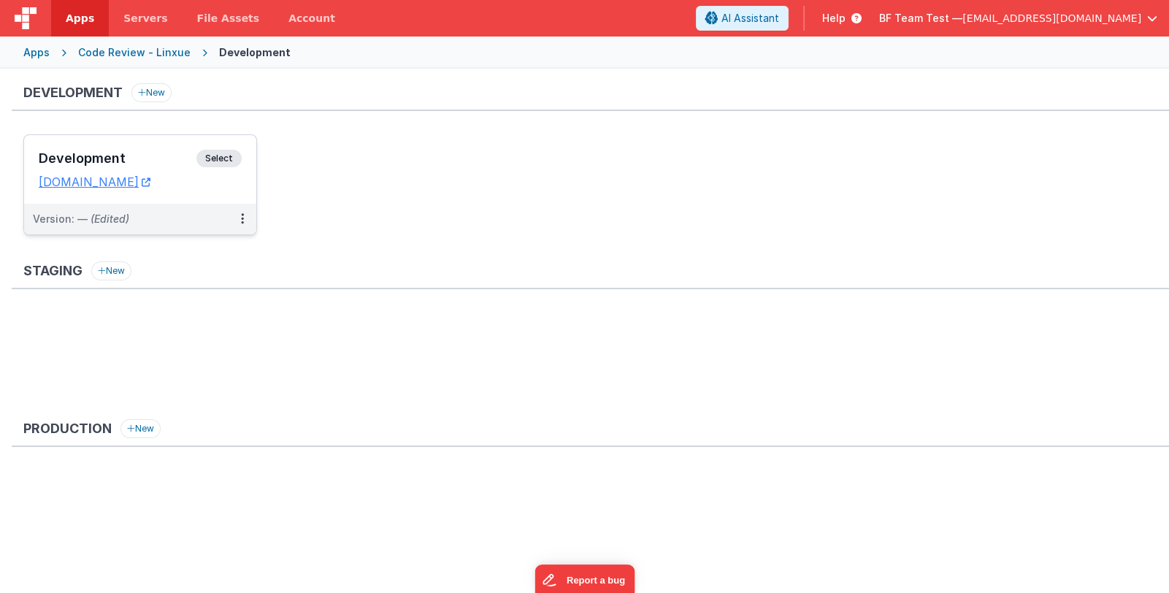
click at [146, 161] on h3 "Development" at bounding box center [118, 158] width 158 height 15
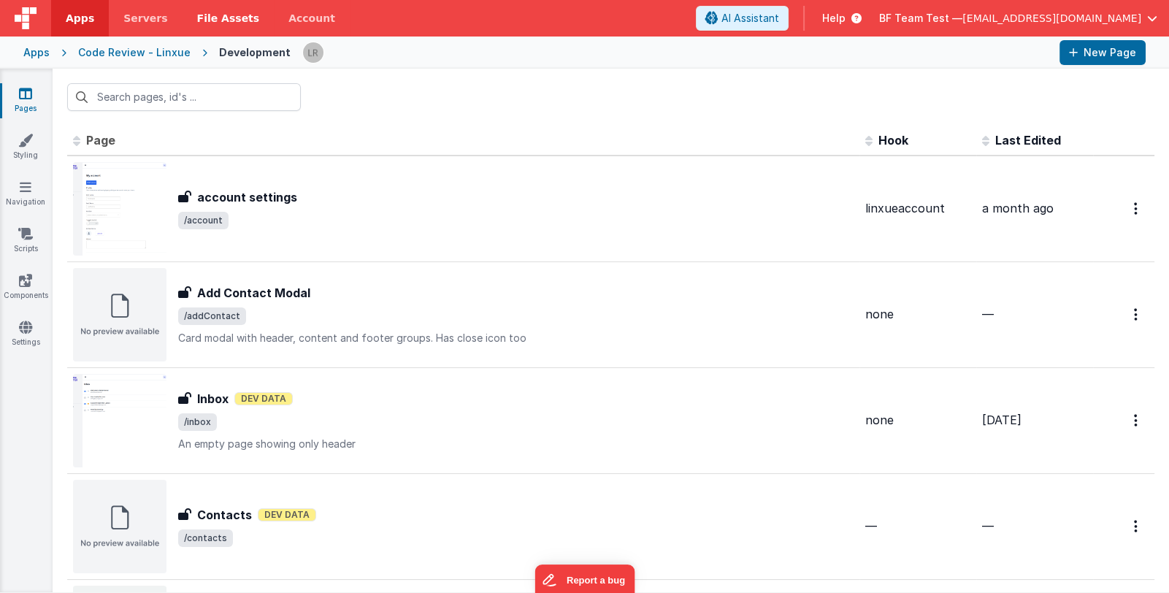
click at [202, 19] on span "File Assets" at bounding box center [228, 18] width 63 height 15
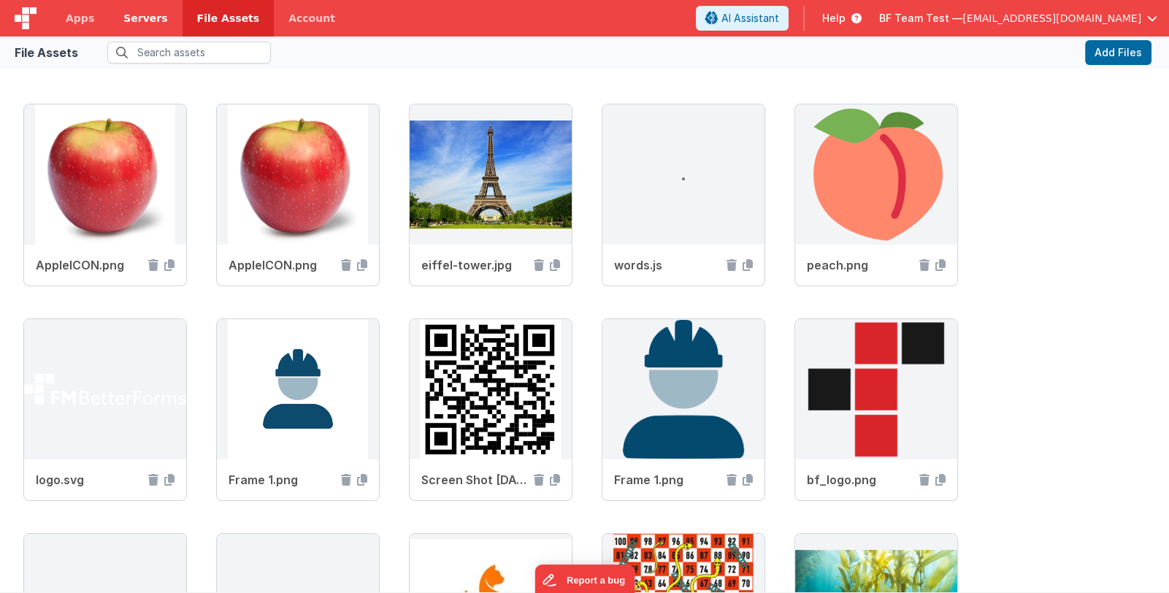
click at [148, 24] on span "Servers" at bounding box center [145, 18] width 44 height 15
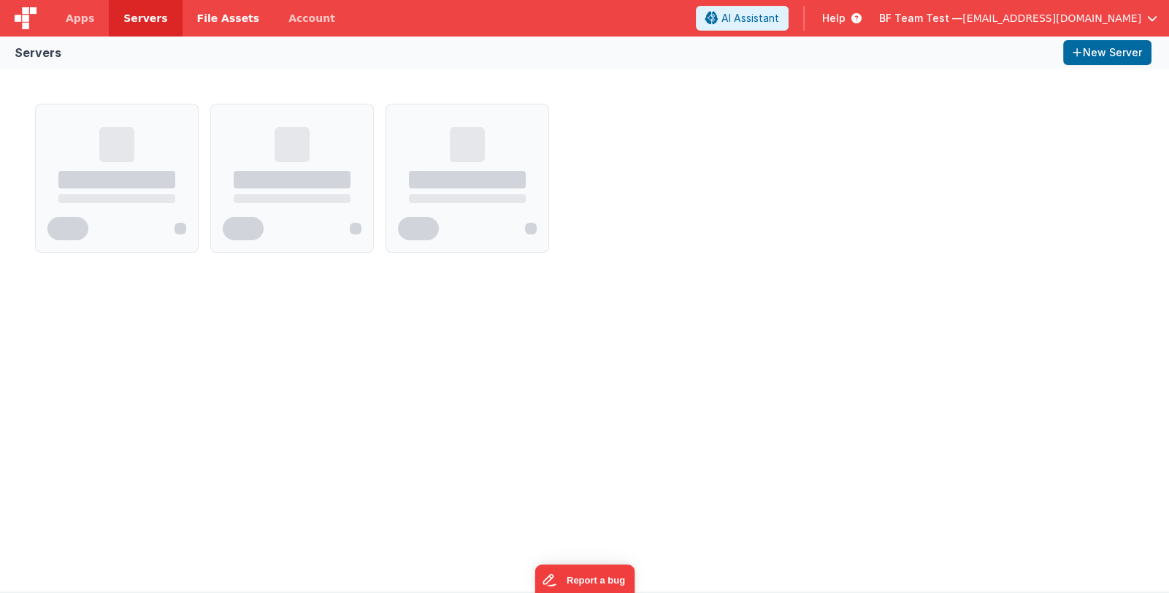
click at [207, 18] on span "File Assets" at bounding box center [228, 18] width 63 height 15
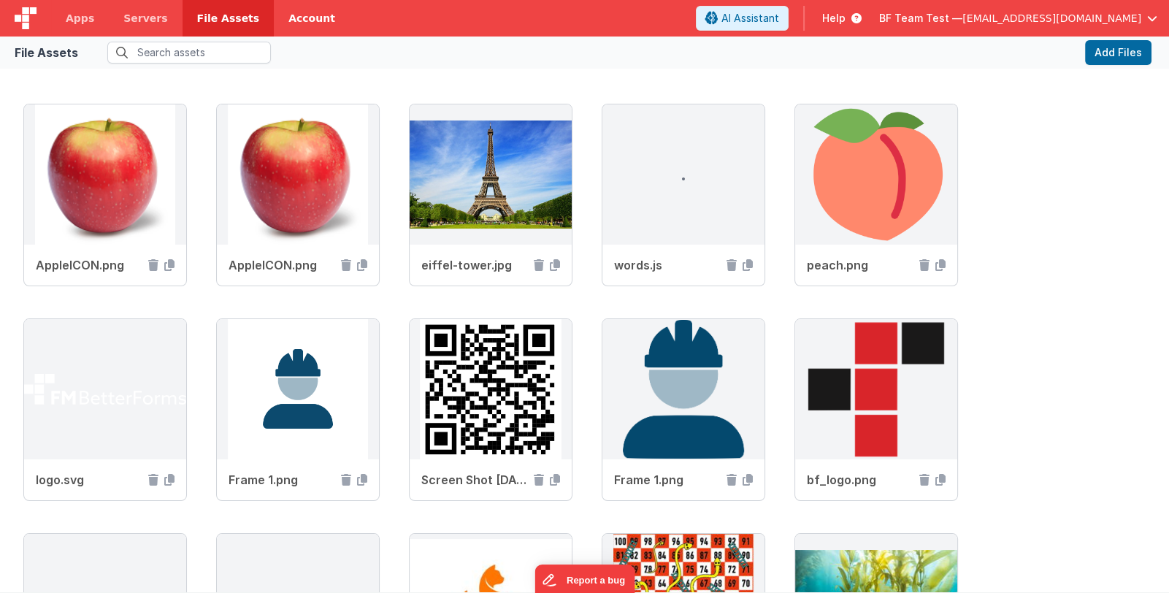
click at [285, 15] on link "Account" at bounding box center [312, 18] width 76 height 37
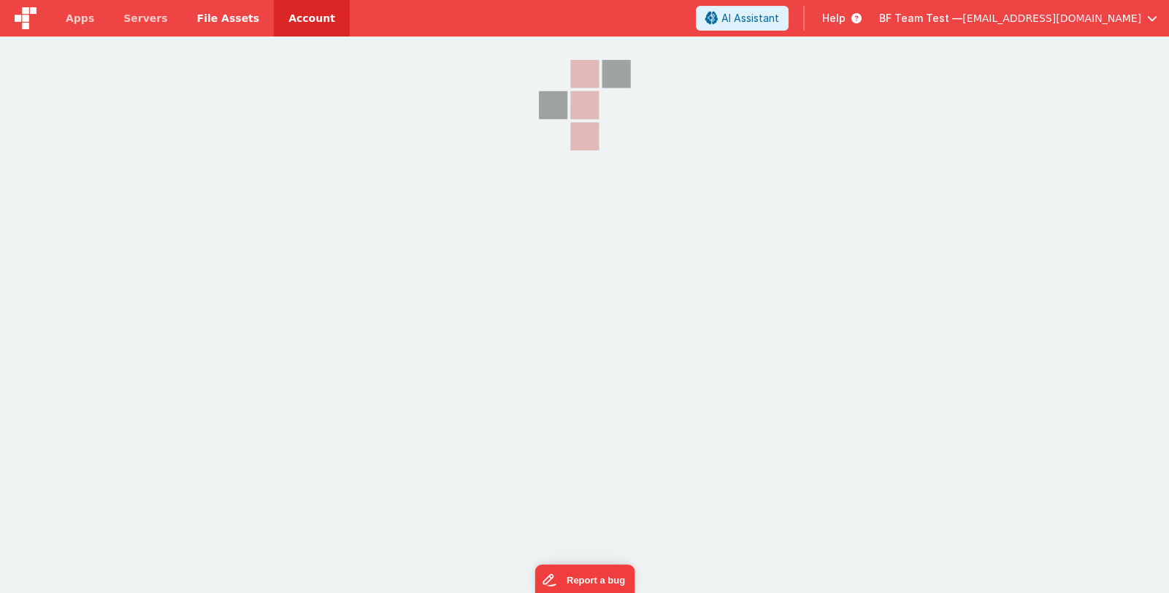
click at [226, 22] on span "File Assets" at bounding box center [228, 18] width 63 height 15
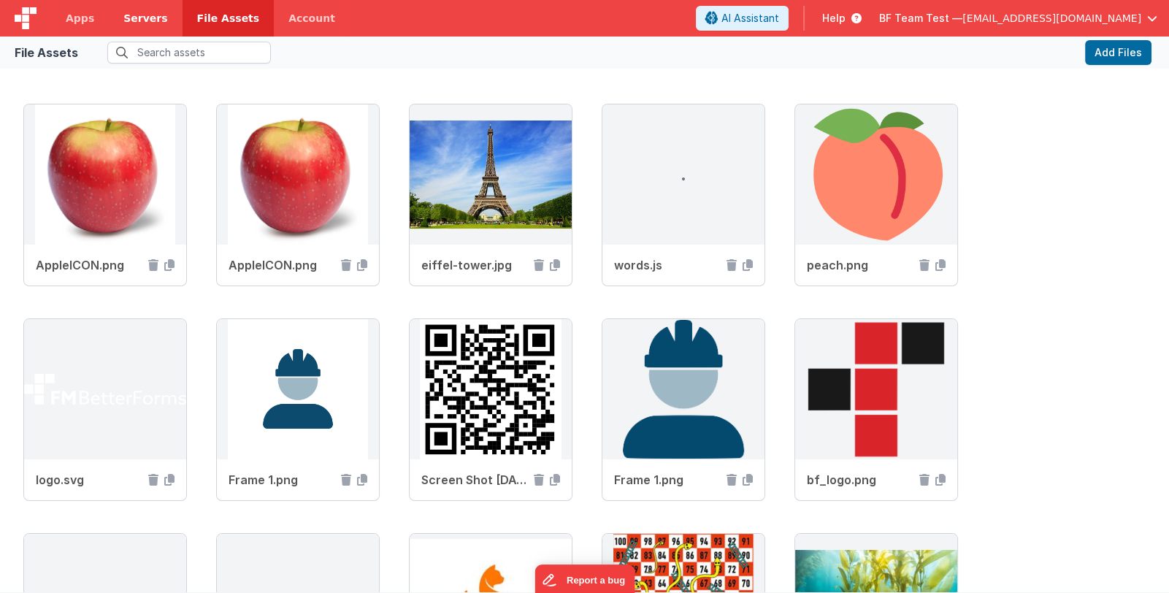
click at [137, 15] on span "Servers" at bounding box center [145, 18] width 44 height 15
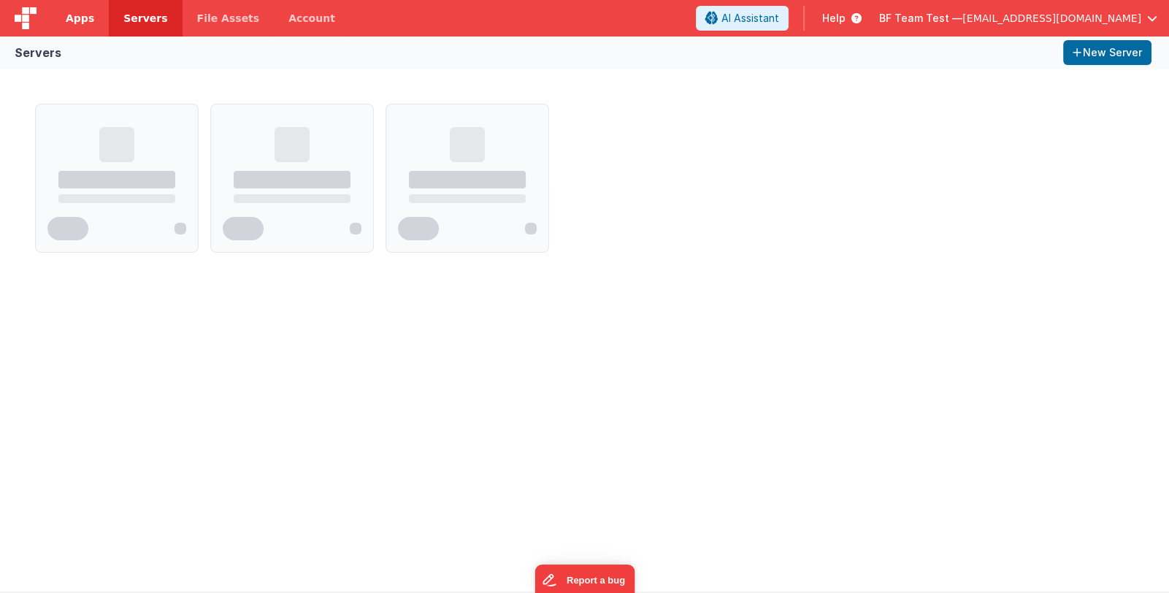
click at [80, 24] on span "Apps" at bounding box center [80, 18] width 28 height 15
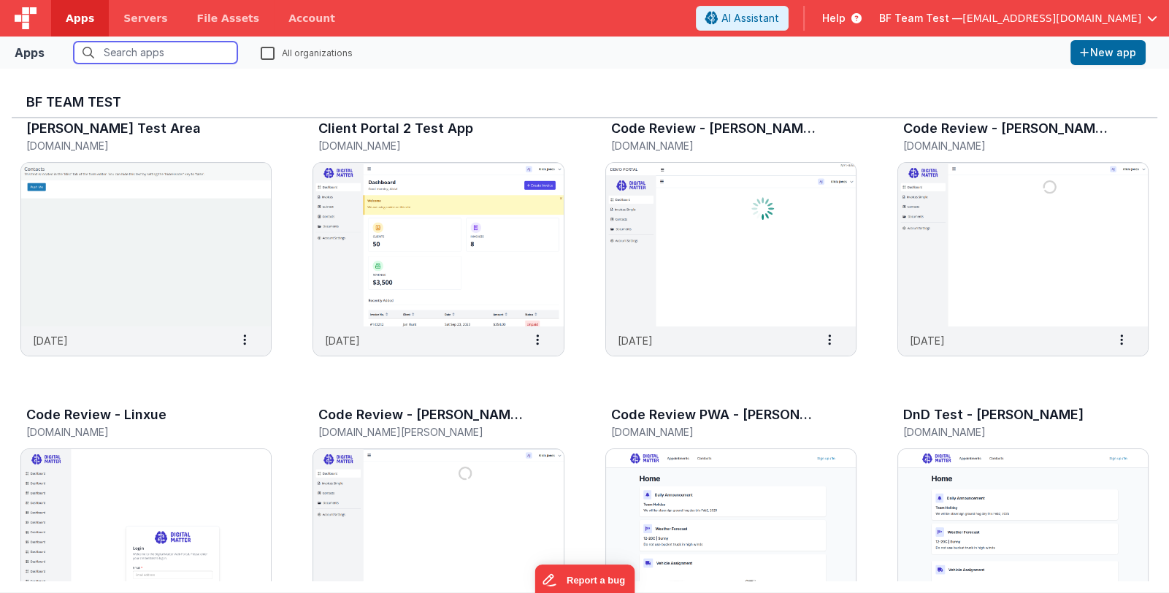
scroll to position [364, 0]
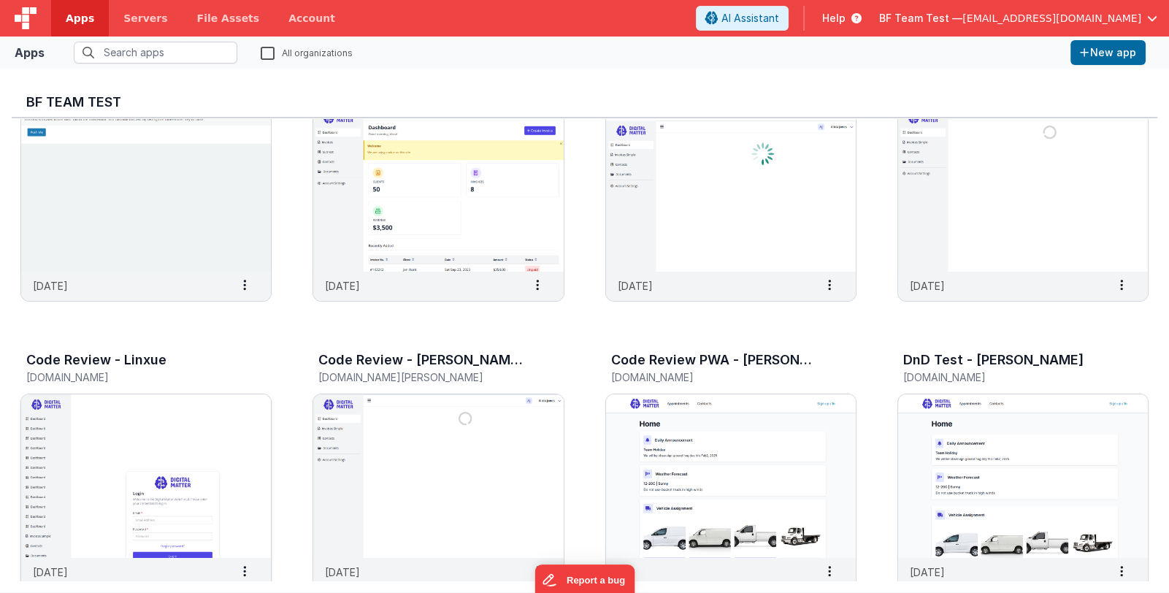
click at [213, 430] on img at bounding box center [146, 476] width 250 height 164
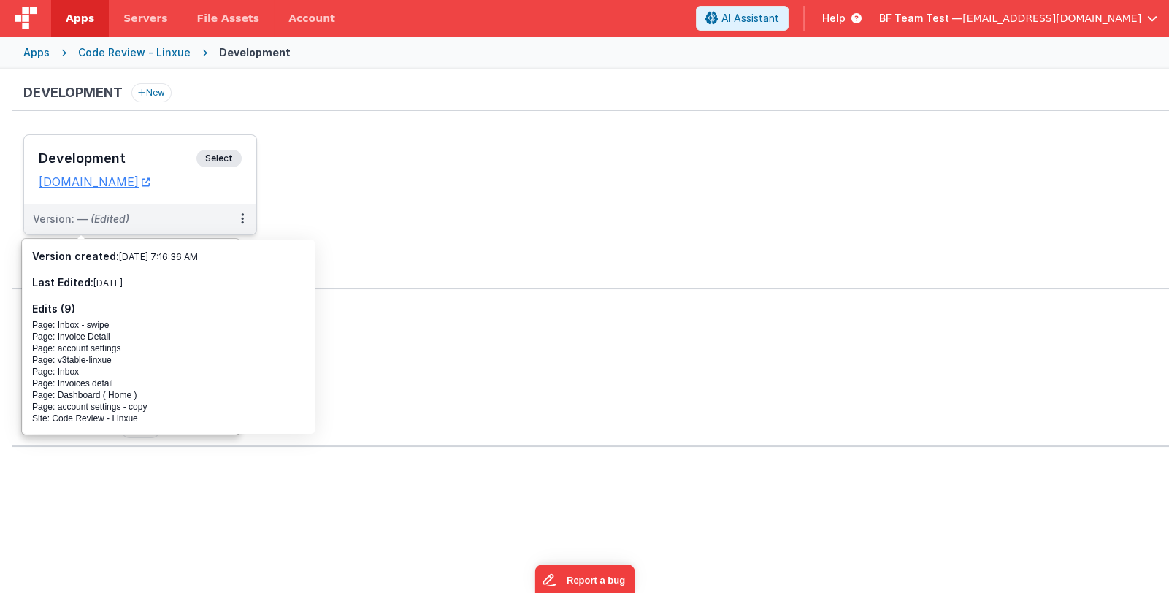
click at [107, 156] on h3 "Development" at bounding box center [118, 158] width 158 height 15
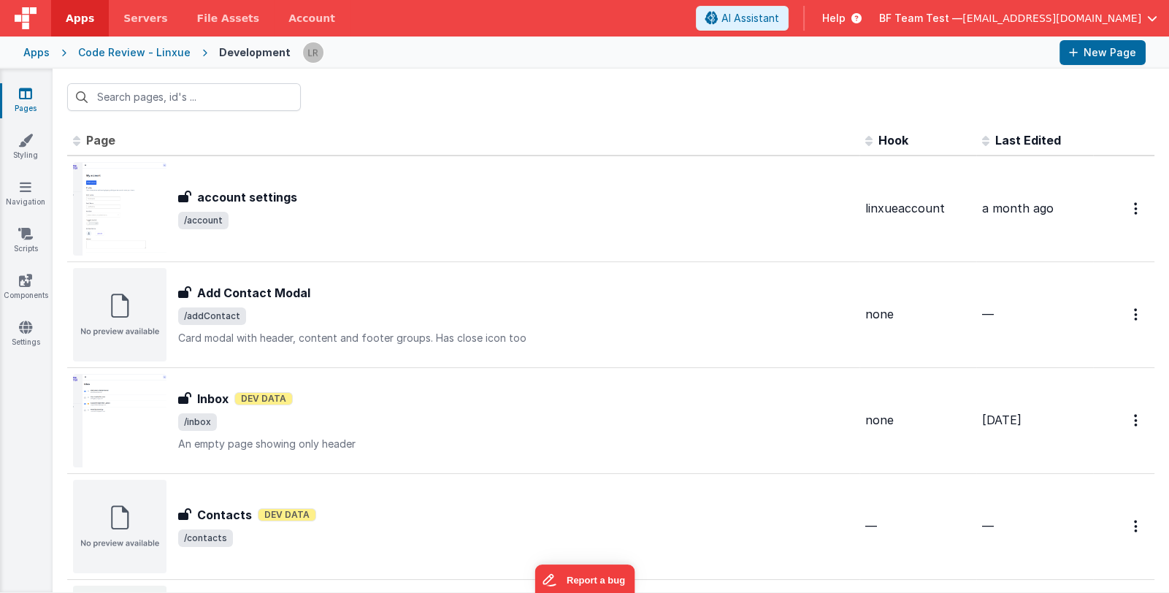
click at [963, 20] on span "BF Team Test —" at bounding box center [920, 18] width 83 height 15
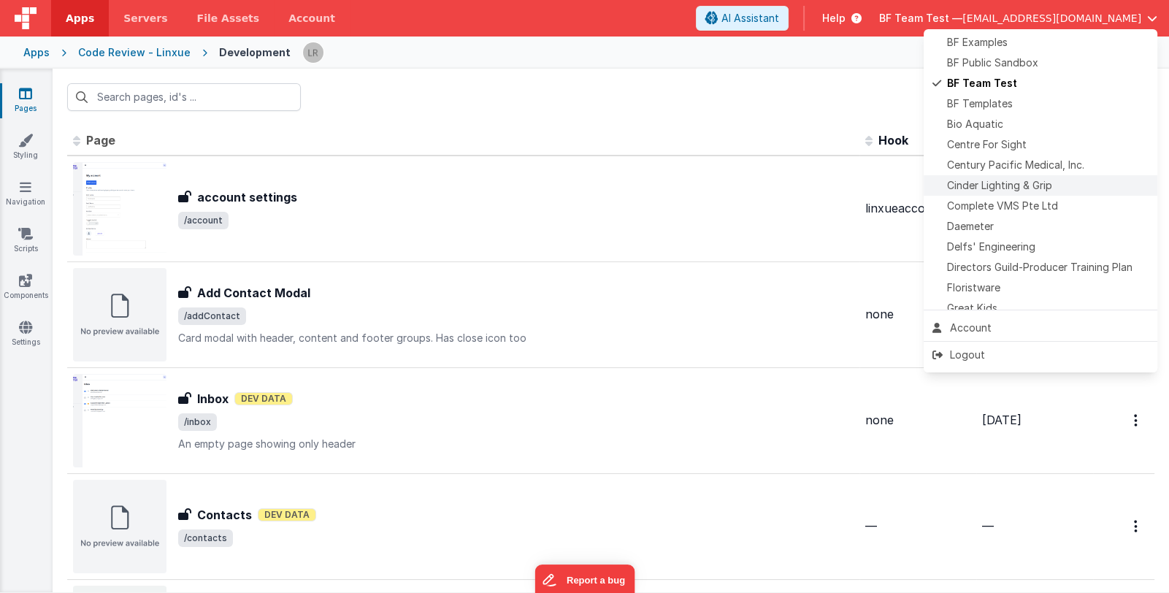
scroll to position [145, 0]
click at [1031, 252] on span "Delfs' Engineering" at bounding box center [991, 247] width 88 height 15
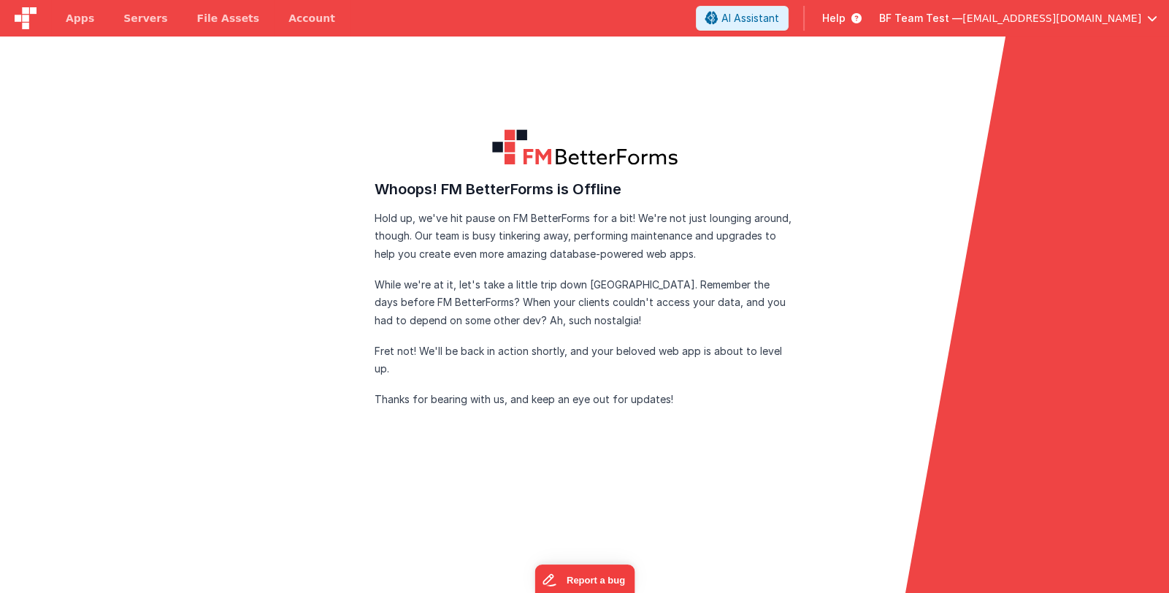
drag, startPoint x: 800, startPoint y: 208, endPoint x: 363, endPoint y: 459, distance: 503.5
click at [363, 459] on div at bounding box center [584, 491] width 1169 height 140
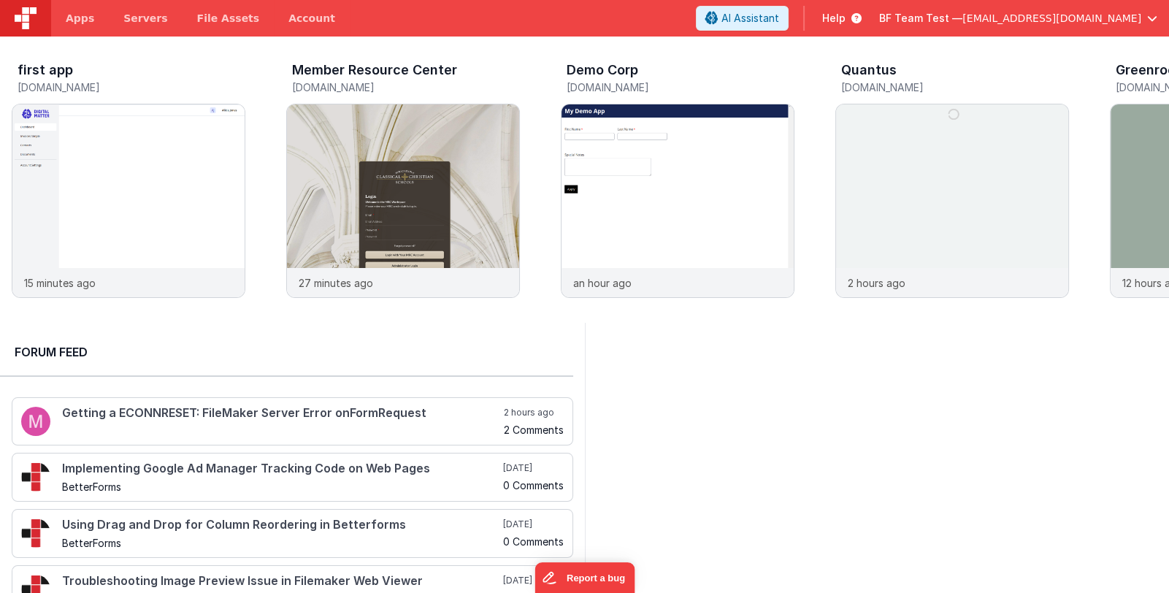
click at [963, 17] on span "BF Team Test —" at bounding box center [920, 18] width 83 height 15
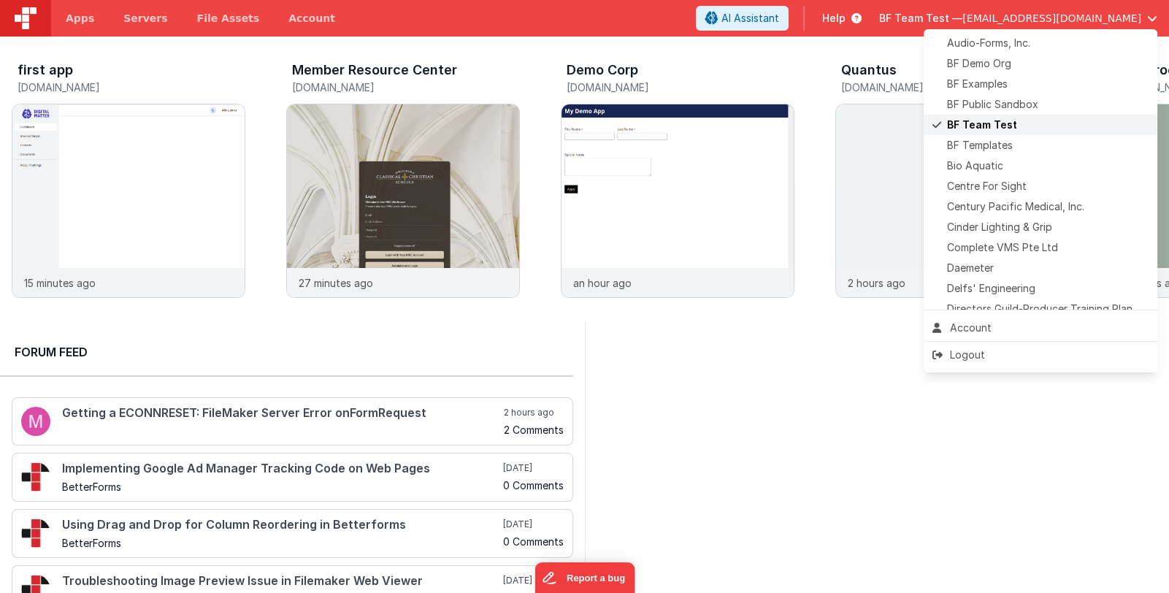
scroll to position [145, 0]
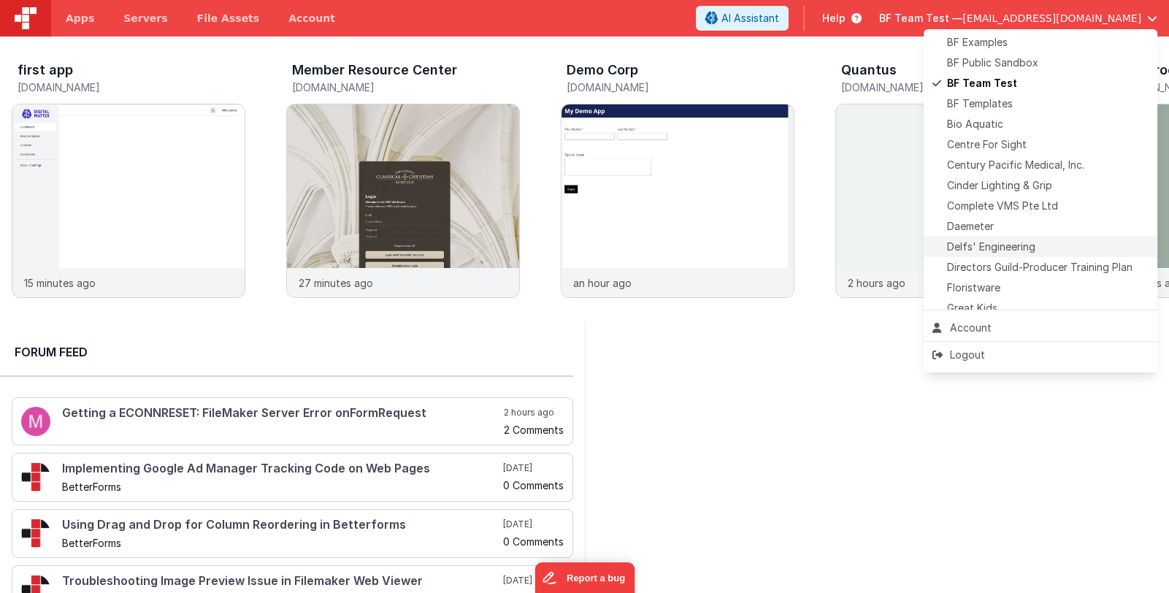
click at [1029, 243] on span "Delfs' Engineering" at bounding box center [991, 247] width 88 height 15
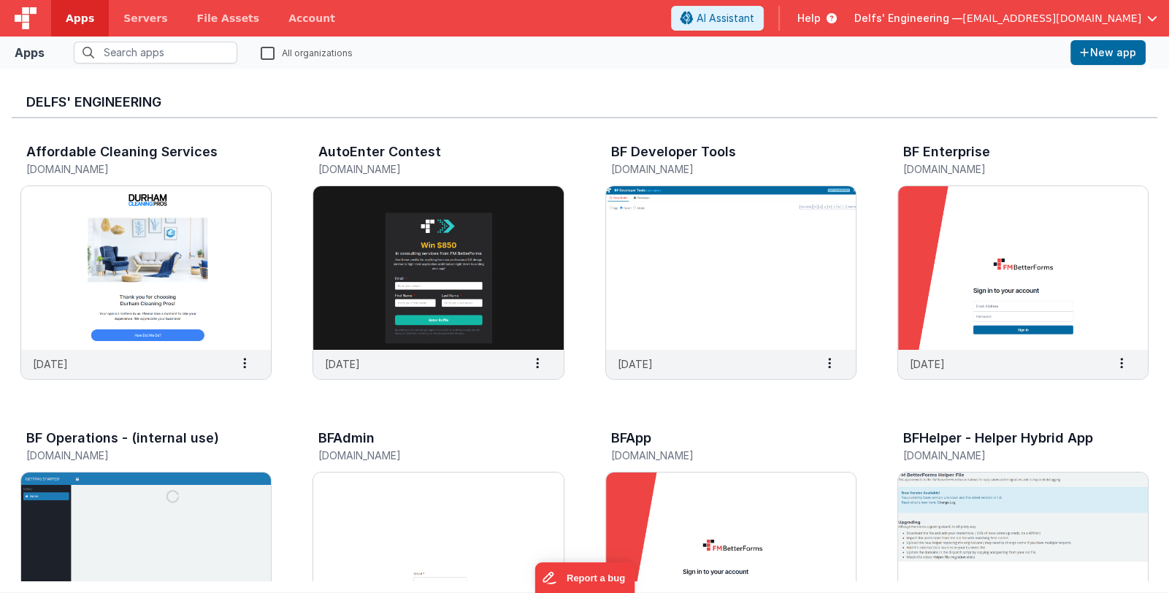
click at [837, 15] on icon at bounding box center [829, 18] width 16 height 15
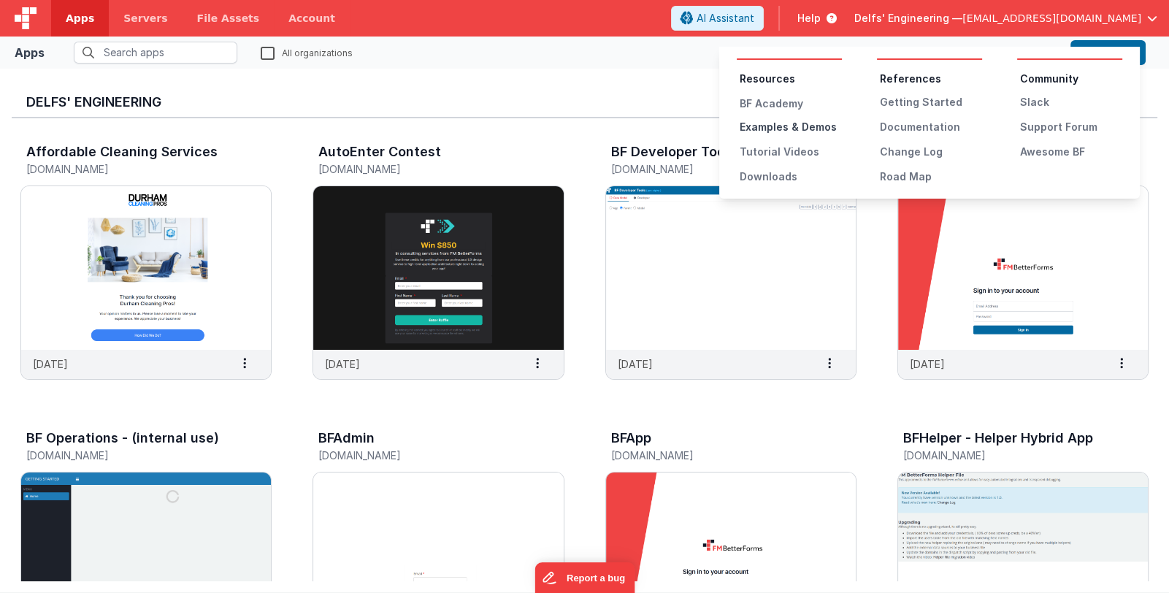
click at [803, 123] on div "Examples & Demos" at bounding box center [791, 127] width 102 height 15
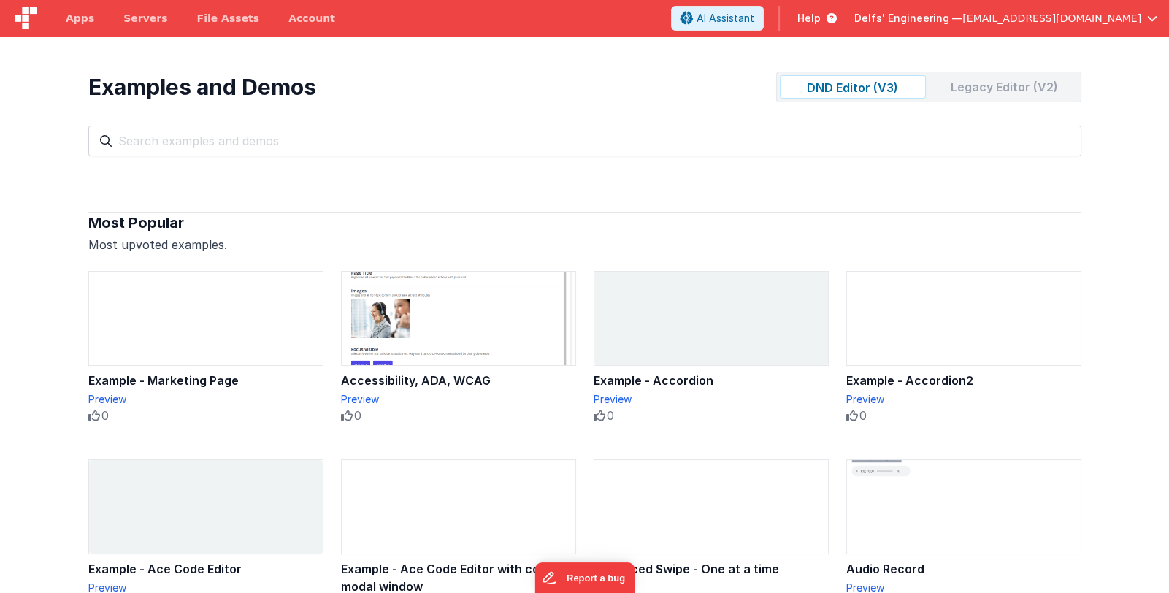
click at [991, 93] on div "Legacy Editor (V2)" at bounding box center [1005, 86] width 146 height 23
click at [887, 92] on div "DND Editor (V3)" at bounding box center [853, 86] width 146 height 23
click at [975, 84] on div "Legacy Editor (V2)" at bounding box center [1005, 86] width 146 height 23
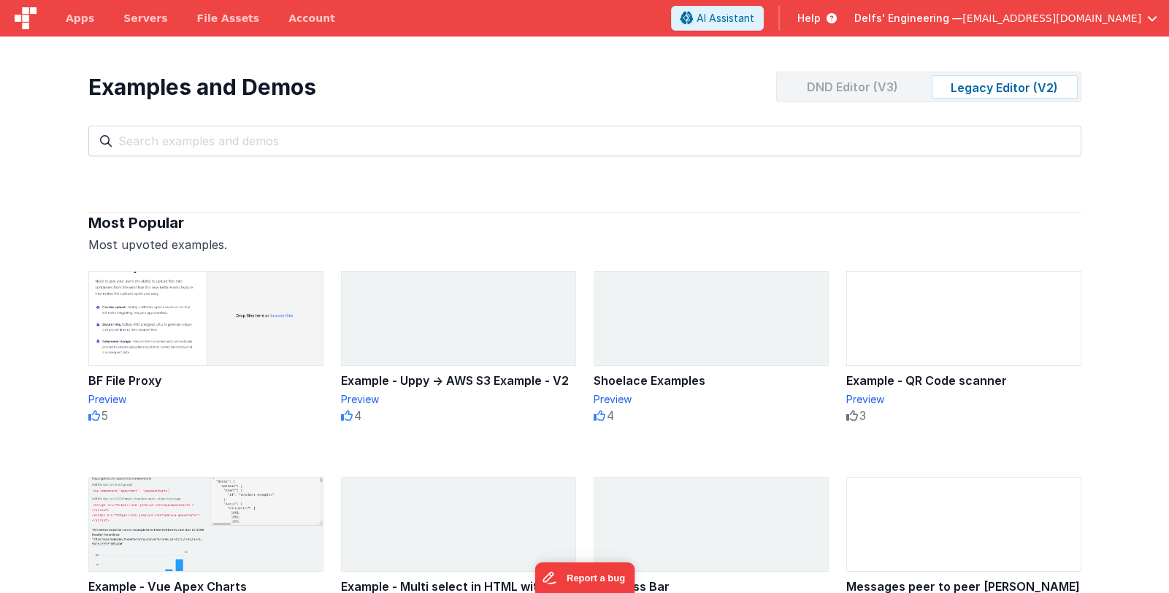
click at [898, 85] on div "DND Editor (V3)" at bounding box center [853, 86] width 146 height 23
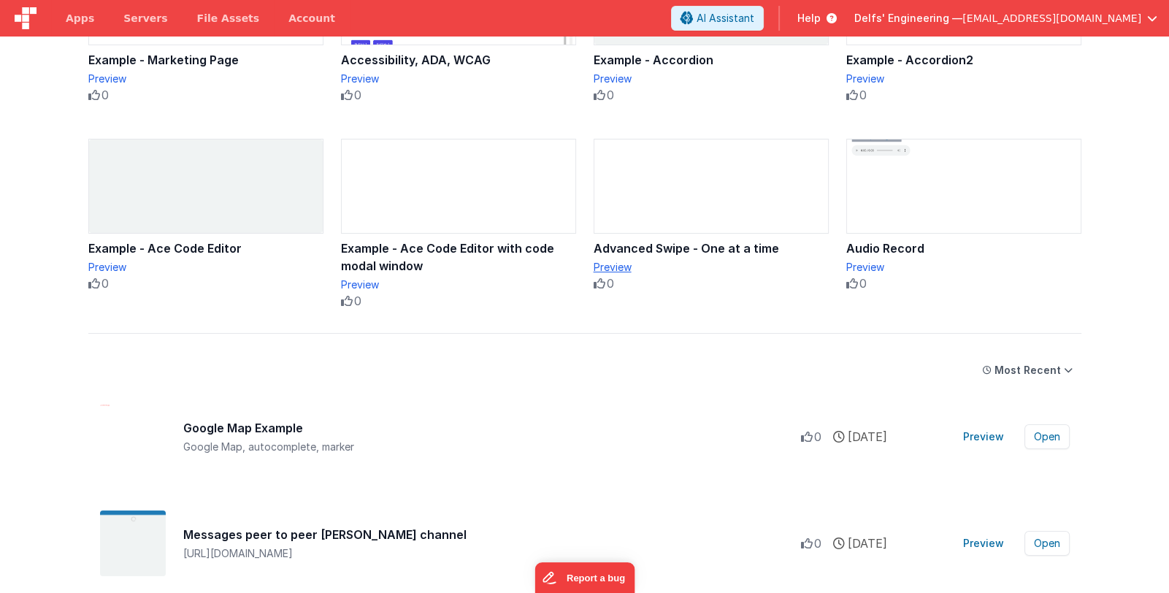
scroll to position [364, 0]
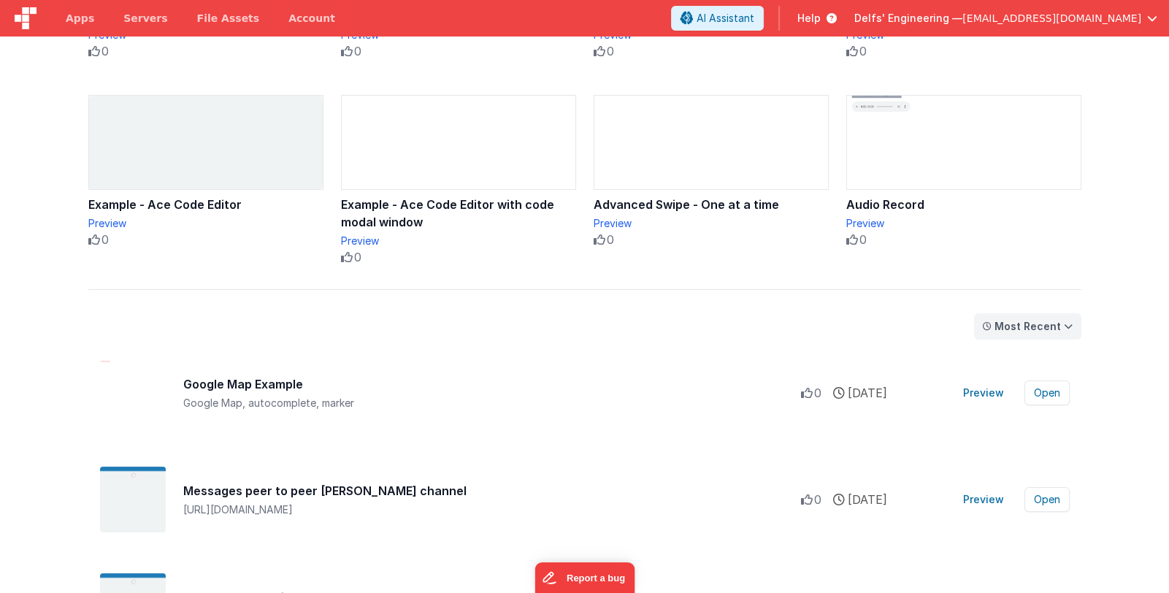
click at [1004, 326] on div "Most Recent" at bounding box center [1028, 326] width 66 height 15
click at [1001, 351] on div "Most Popular" at bounding box center [1031, 355] width 104 height 29
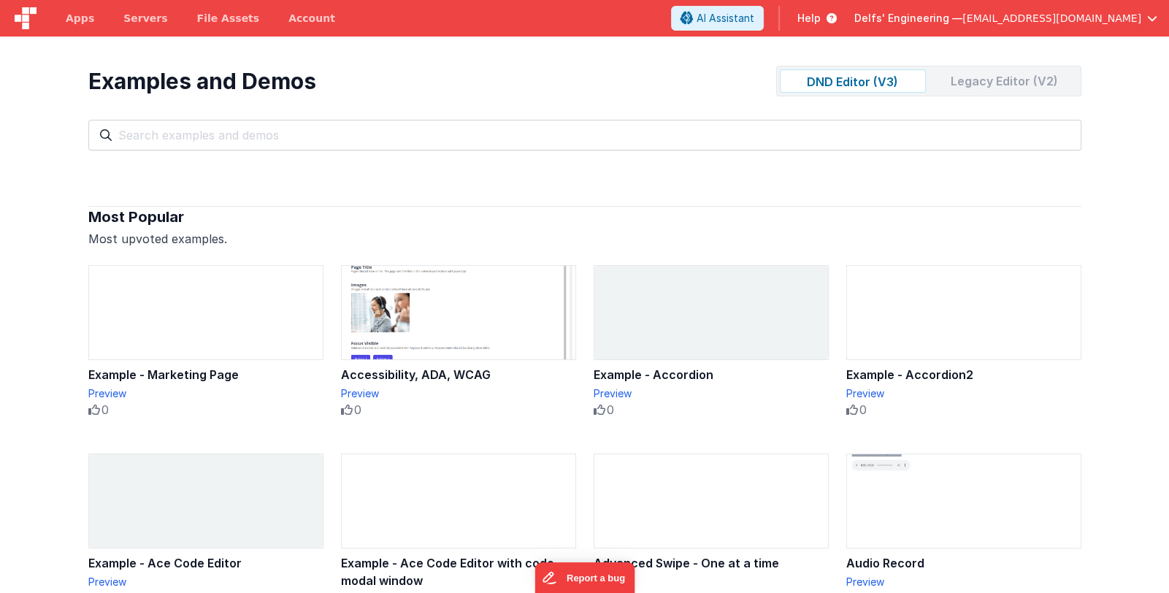
scroll to position [0, 0]
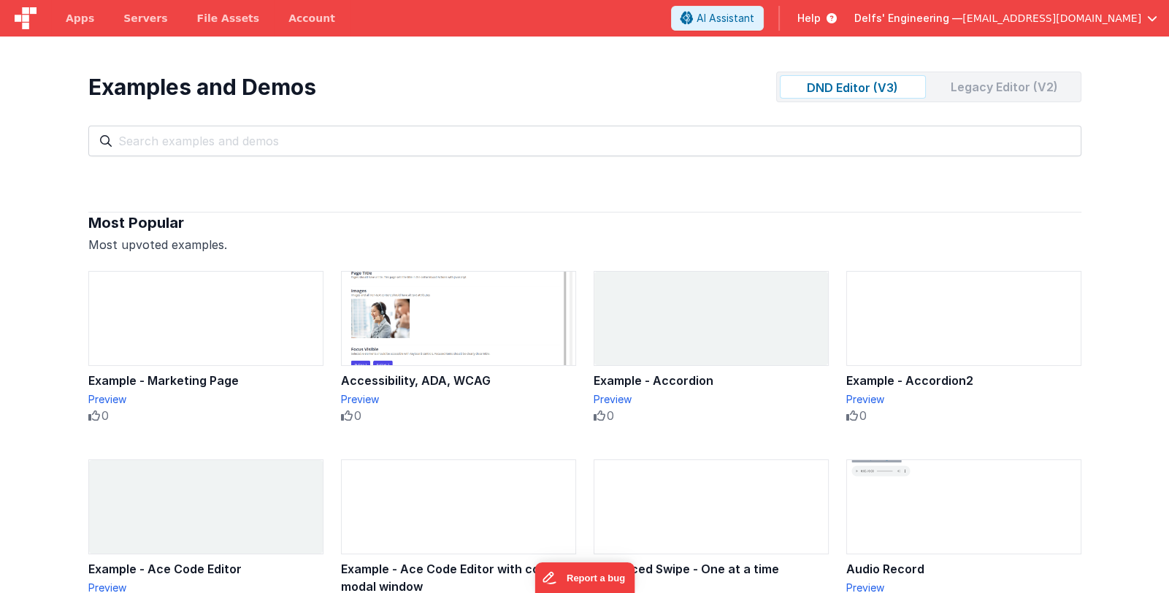
click at [981, 75] on div "Legacy Editor (V2)" at bounding box center [1005, 86] width 146 height 23
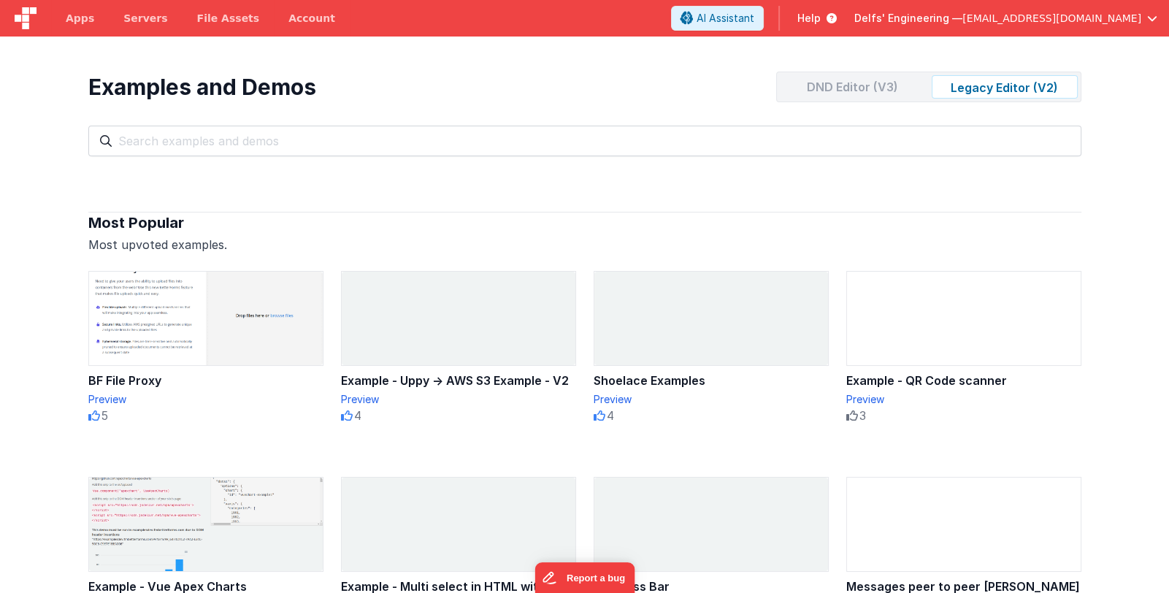
click at [861, 77] on div "DND Editor (V3)" at bounding box center [853, 86] width 146 height 23
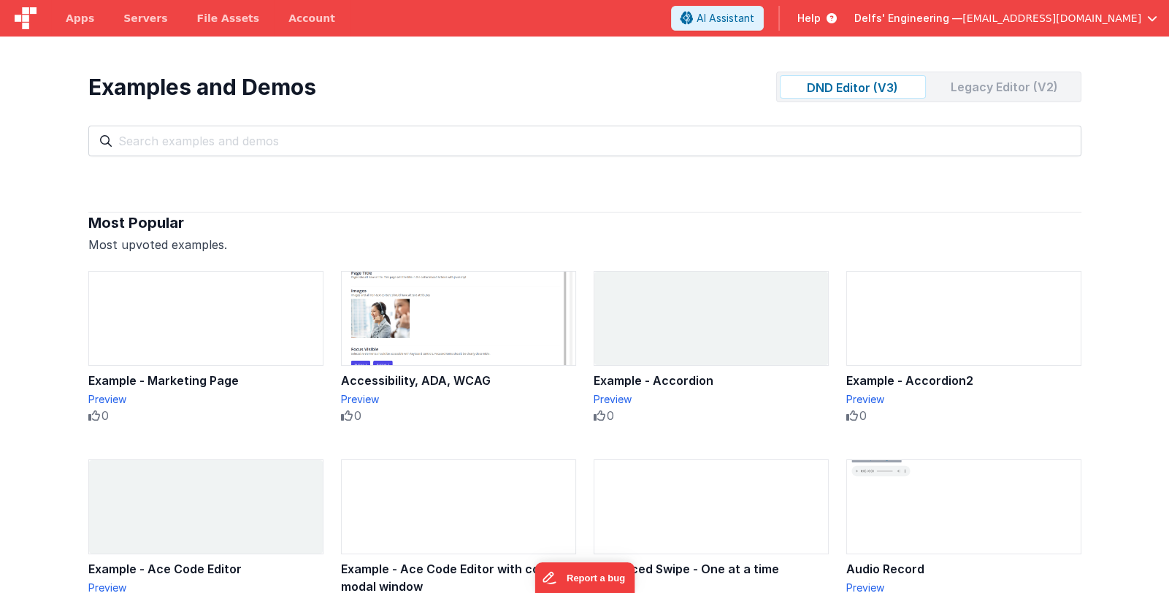
click at [58, 419] on section "Examples and Demos DND Editor (V3) Legacy Editor (V2) All Files Getting Started…" at bounding box center [584, 333] width 1169 height 593
click at [75, 20] on span "Apps" at bounding box center [80, 18] width 28 height 15
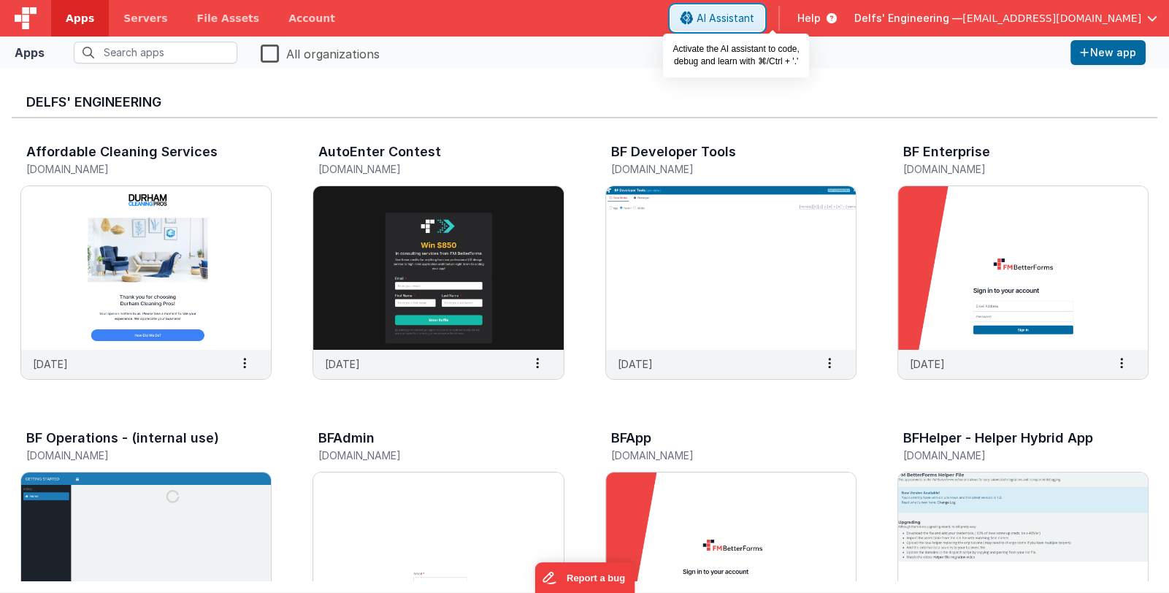
click at [755, 23] on span "AI Assistant" at bounding box center [726, 18] width 58 height 15
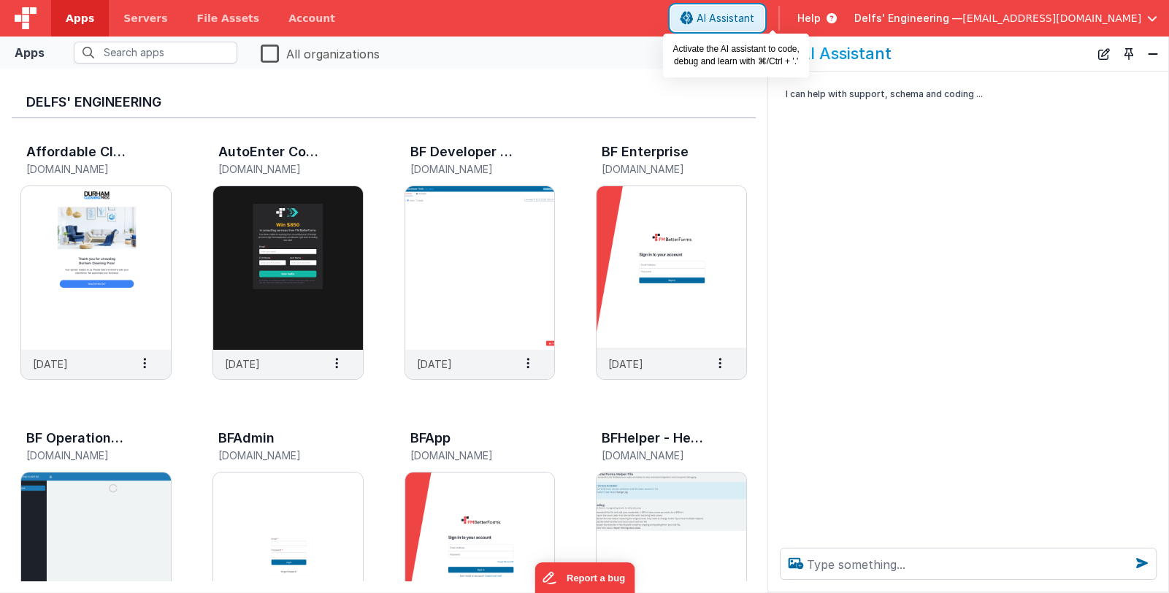
click at [755, 20] on span "AI Assistant" at bounding box center [726, 18] width 58 height 15
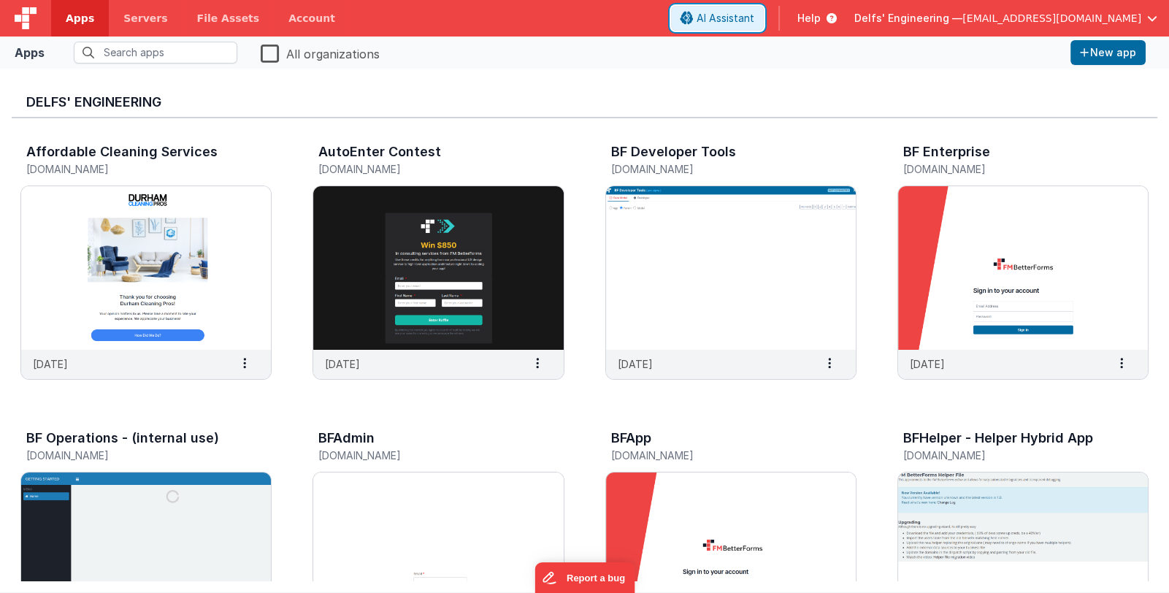
click at [755, 21] on span "AI Assistant" at bounding box center [726, 18] width 58 height 15
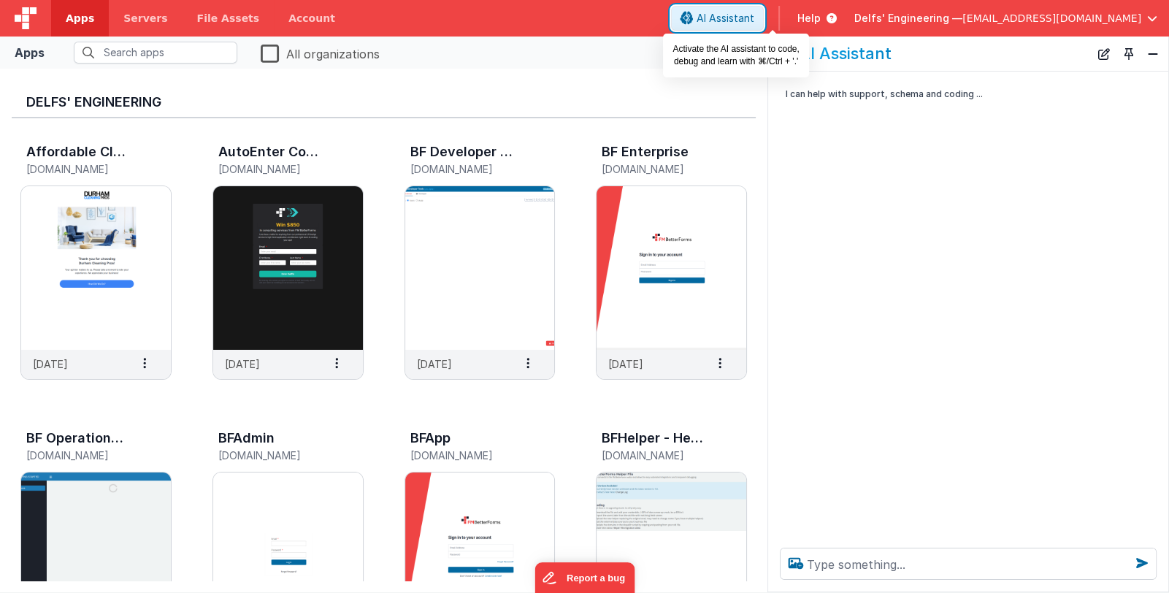
click at [755, 21] on span "AI Assistant" at bounding box center [726, 18] width 58 height 15
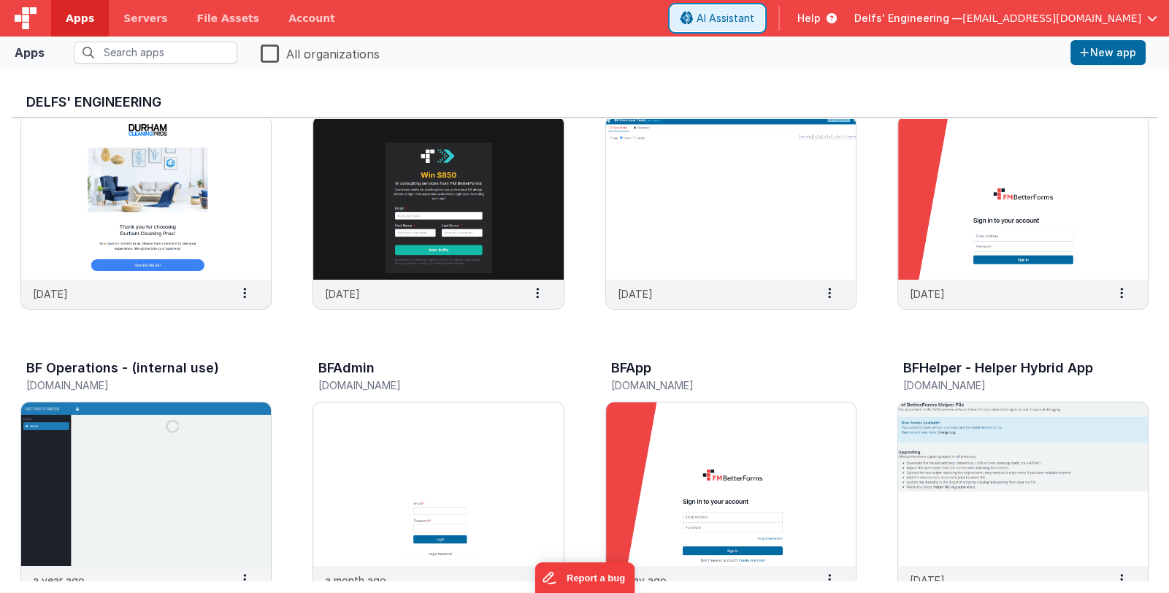
scroll to position [72, 0]
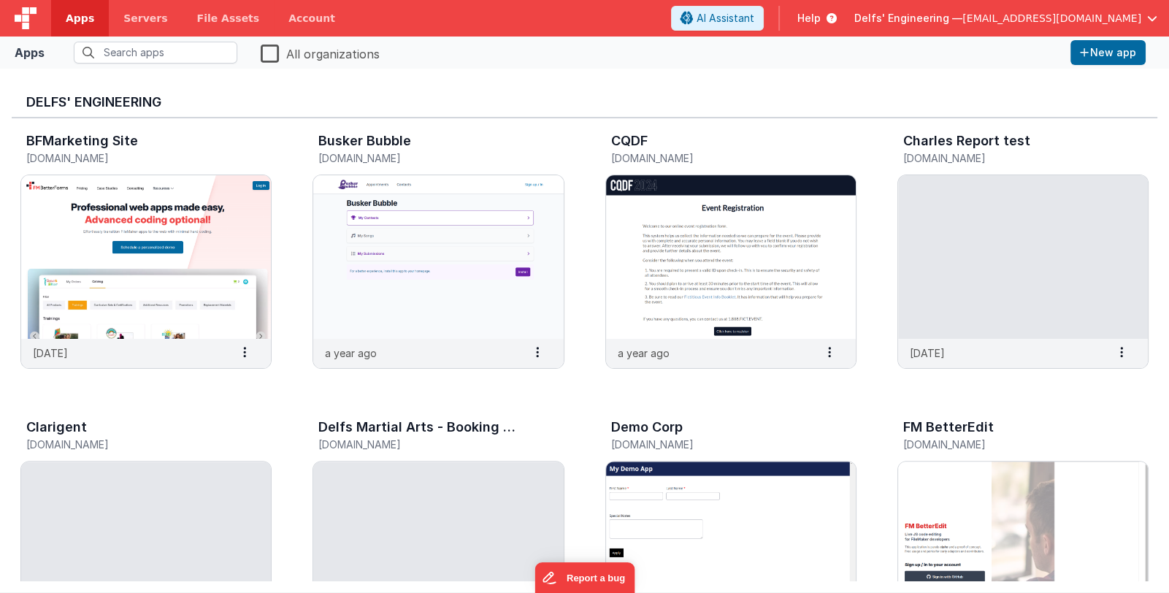
scroll to position [657, 0]
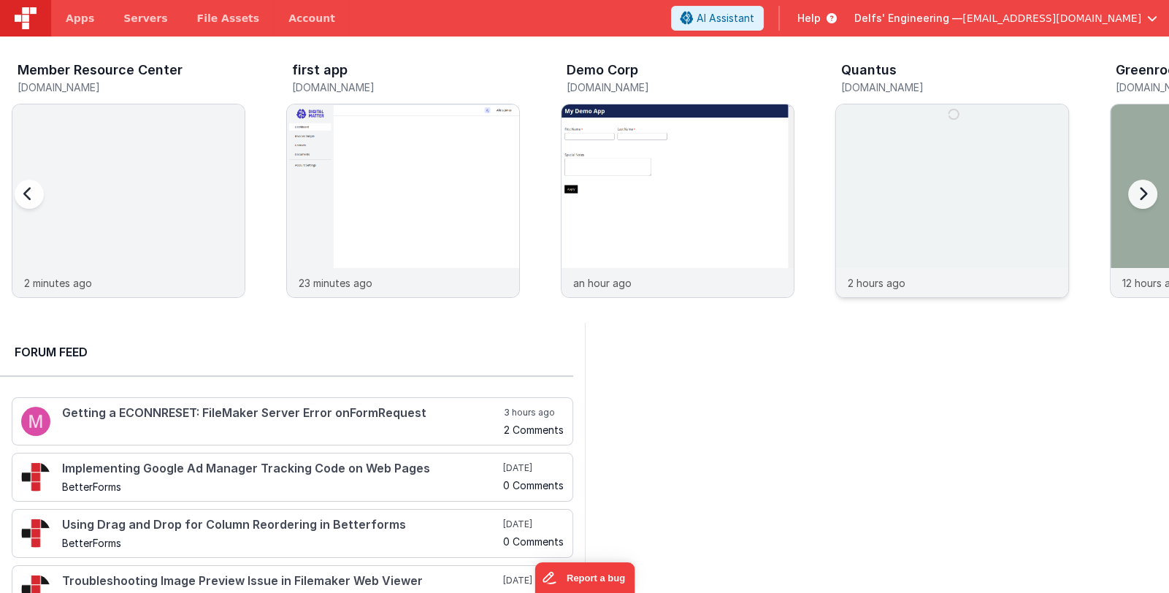
click at [884, 275] on p "2 hours ago" at bounding box center [877, 282] width 58 height 15
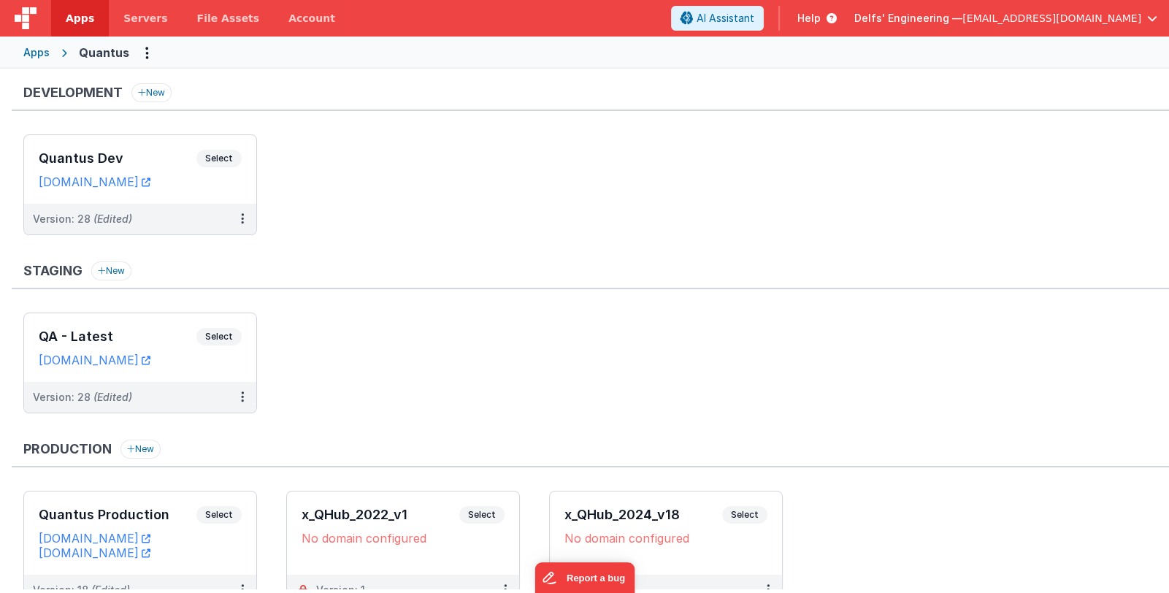
click at [942, 23] on span "Delfs' Engineering —" at bounding box center [909, 18] width 108 height 15
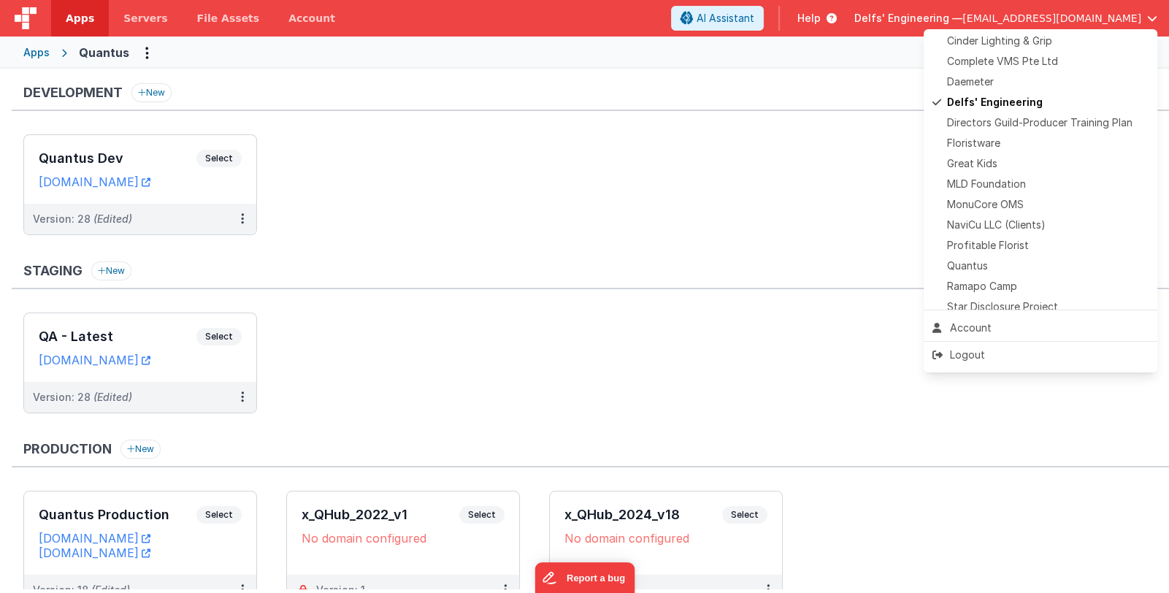
scroll to position [291, 0]
click at [1043, 264] on div "Quantus" at bounding box center [1041, 264] width 216 height 15
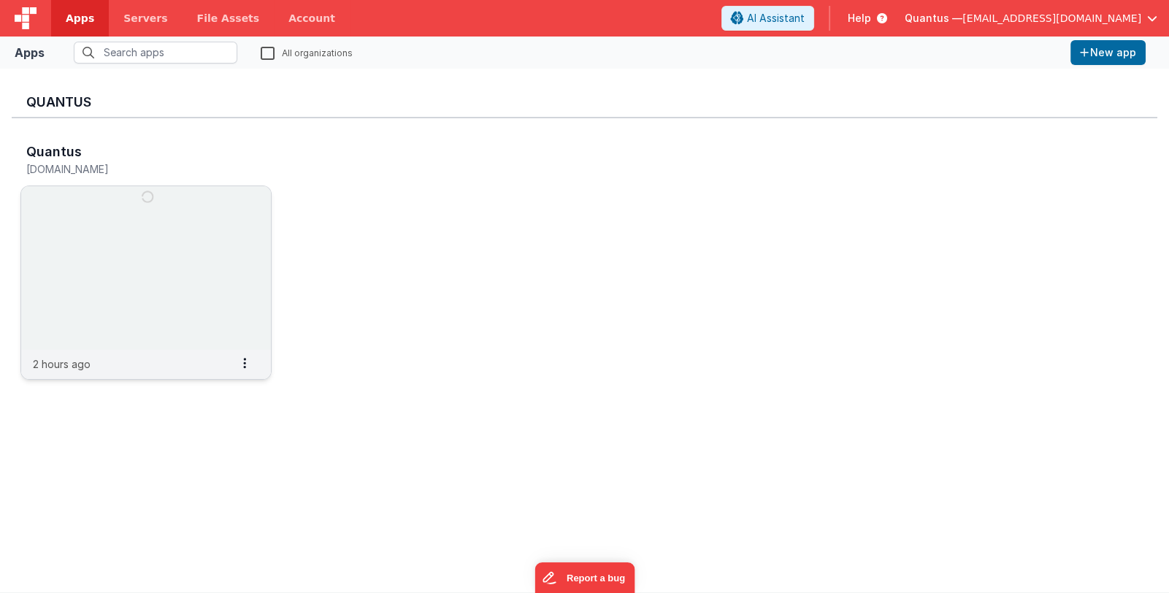
click at [157, 269] on img at bounding box center [146, 268] width 250 height 164
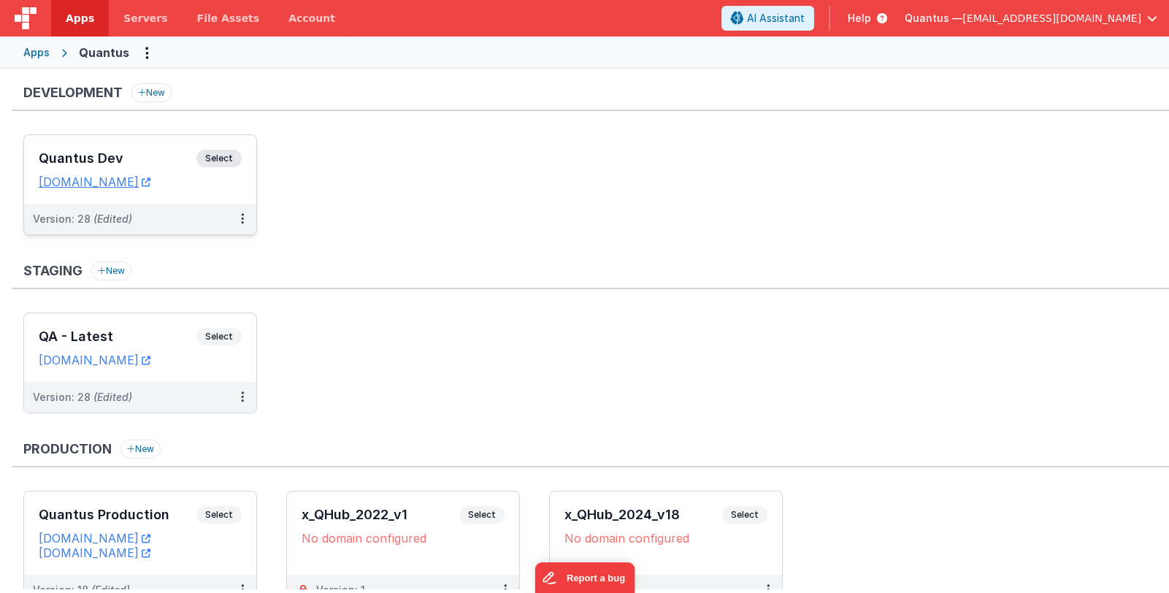
click at [138, 155] on h3 "Quantus Dev" at bounding box center [118, 158] width 158 height 15
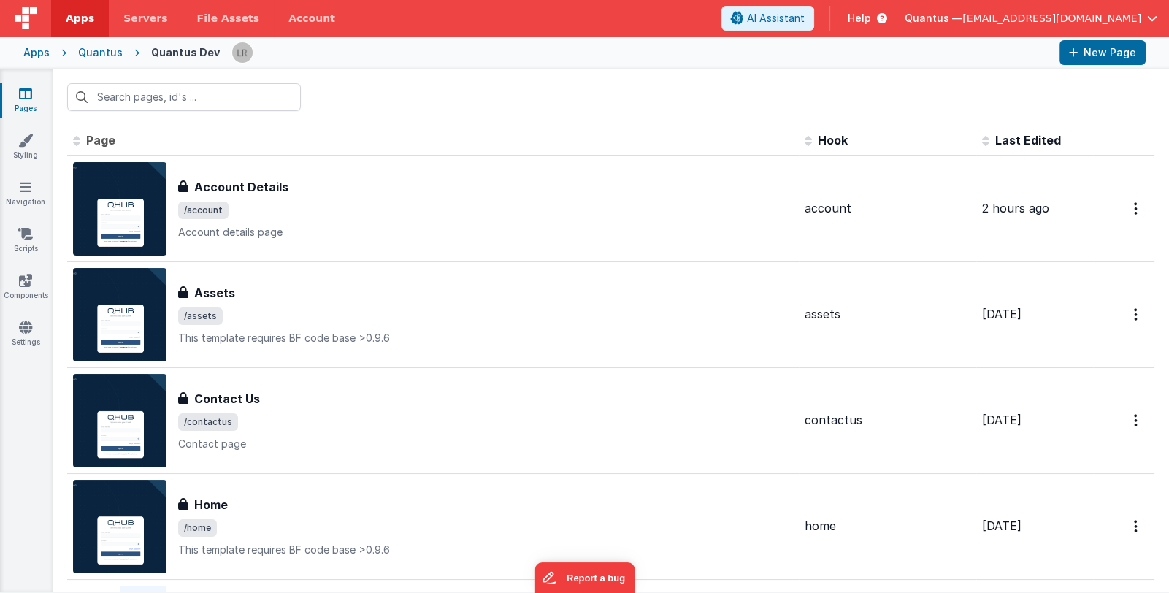
click at [998, 142] on span "Last Edited" at bounding box center [1029, 140] width 66 height 15
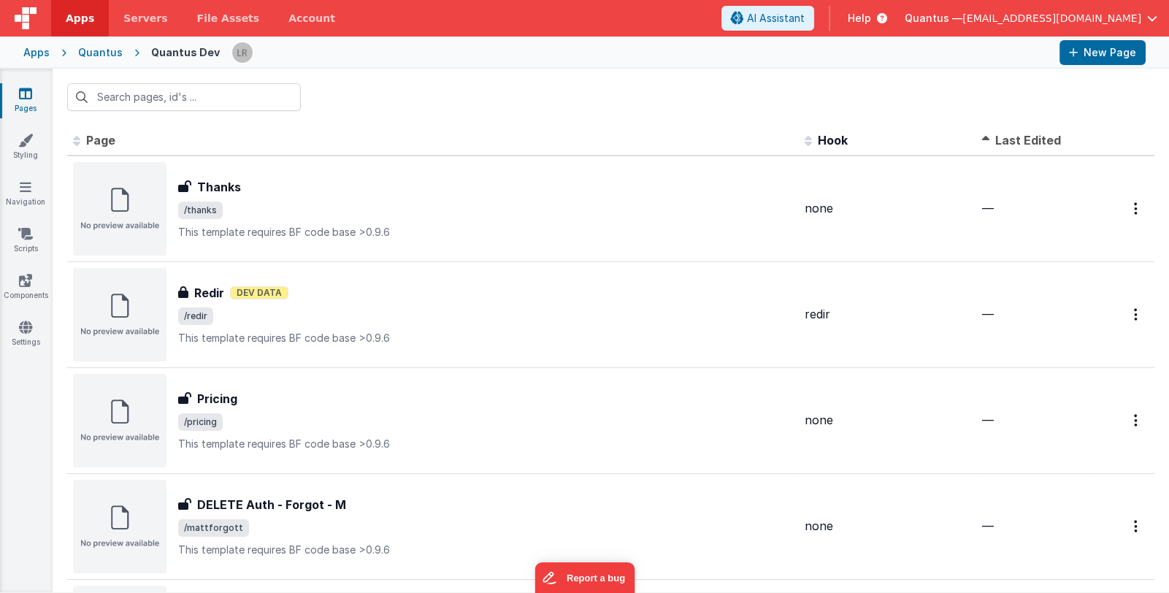
click at [998, 142] on span "Last Edited" at bounding box center [1029, 140] width 66 height 15
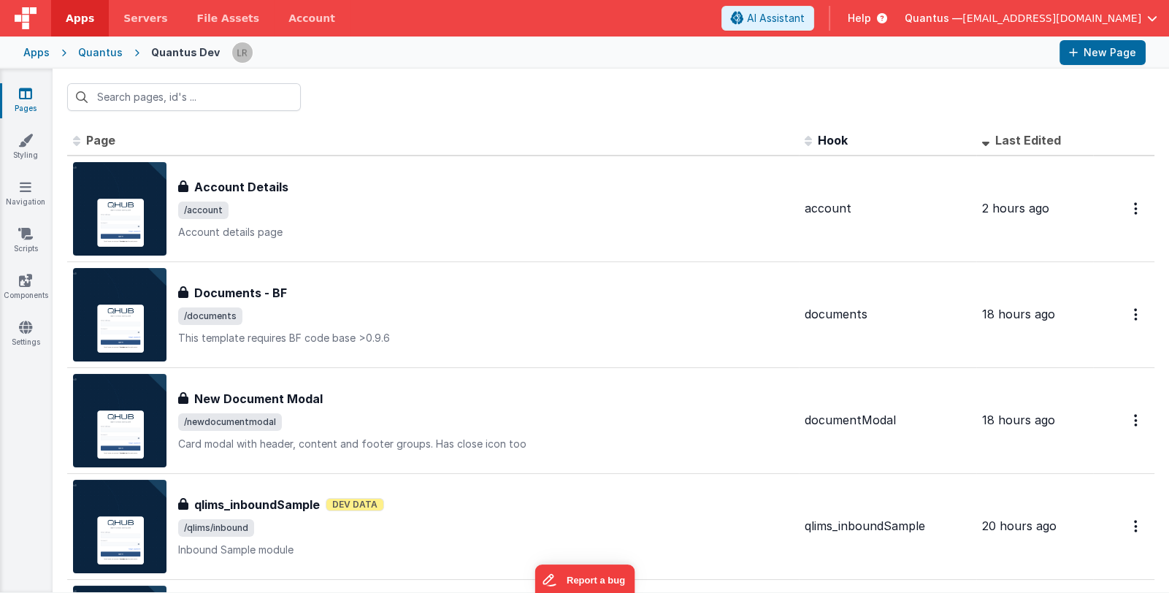
click at [963, 16] on span "Quantus —" at bounding box center [934, 18] width 58 height 15
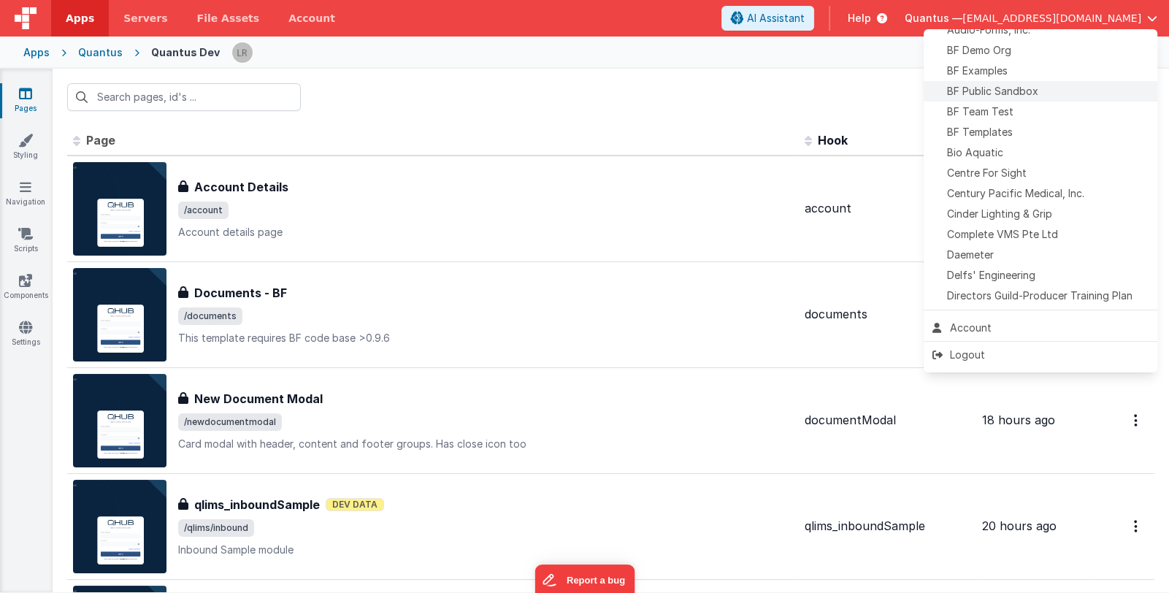
scroll to position [145, 0]
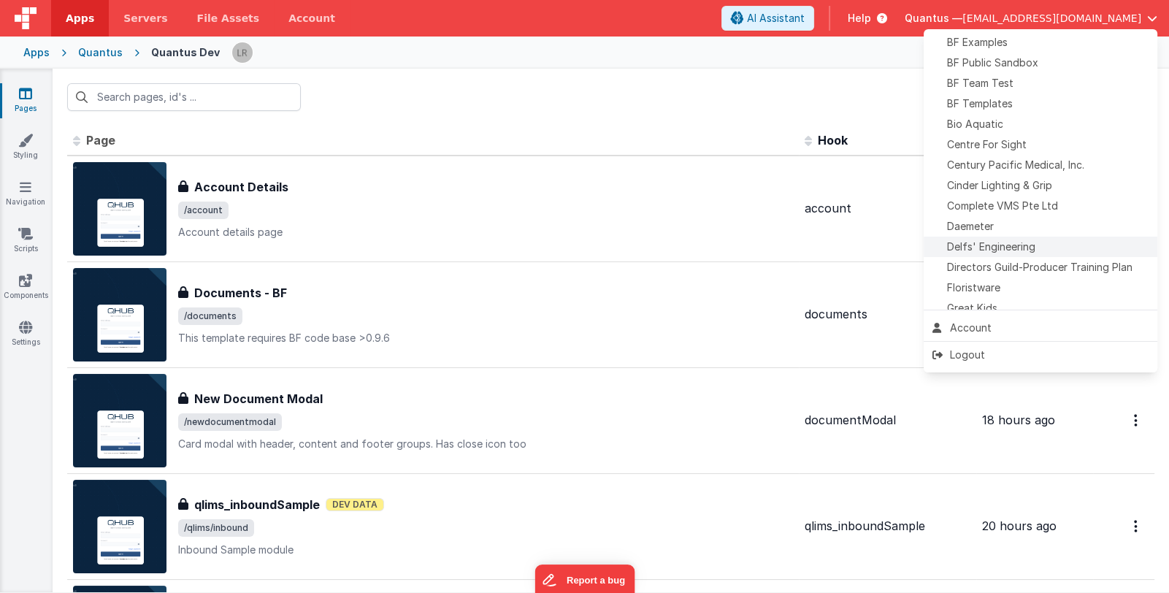
click at [1037, 250] on div "Delfs' Engineering" at bounding box center [1041, 247] width 216 height 15
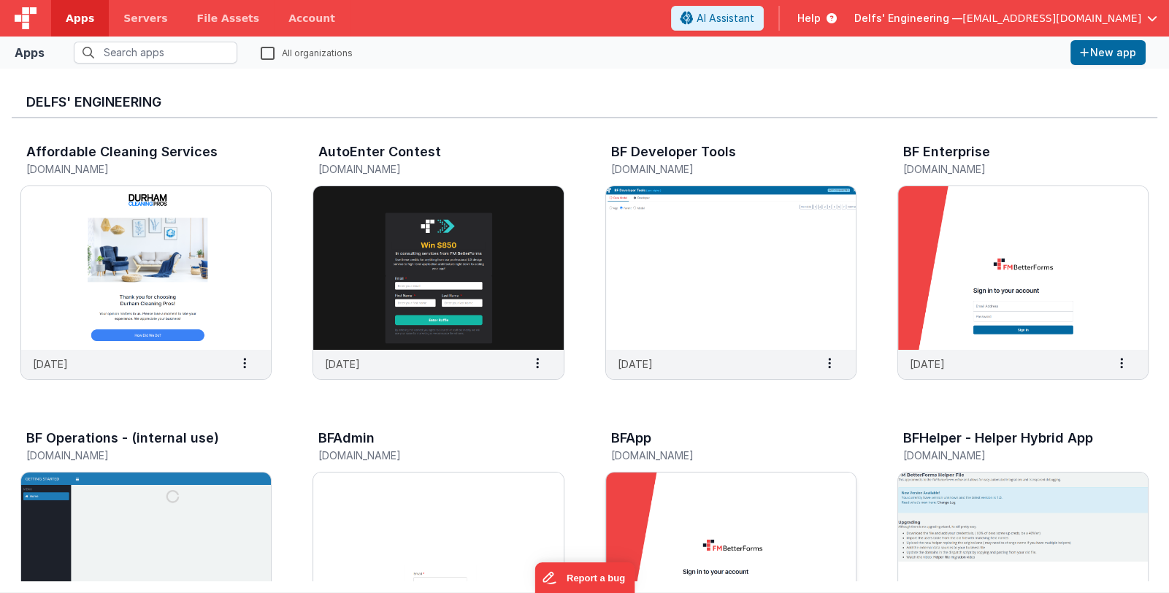
click at [746, 503] on img at bounding box center [731, 555] width 250 height 164
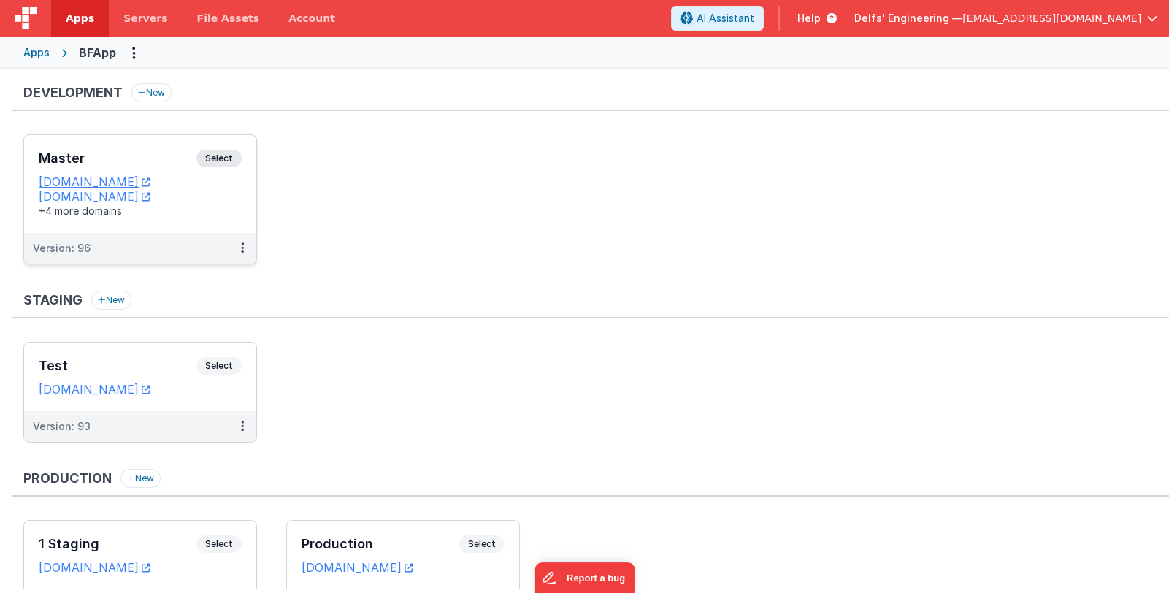
click at [109, 156] on h3 "Master" at bounding box center [118, 158] width 158 height 15
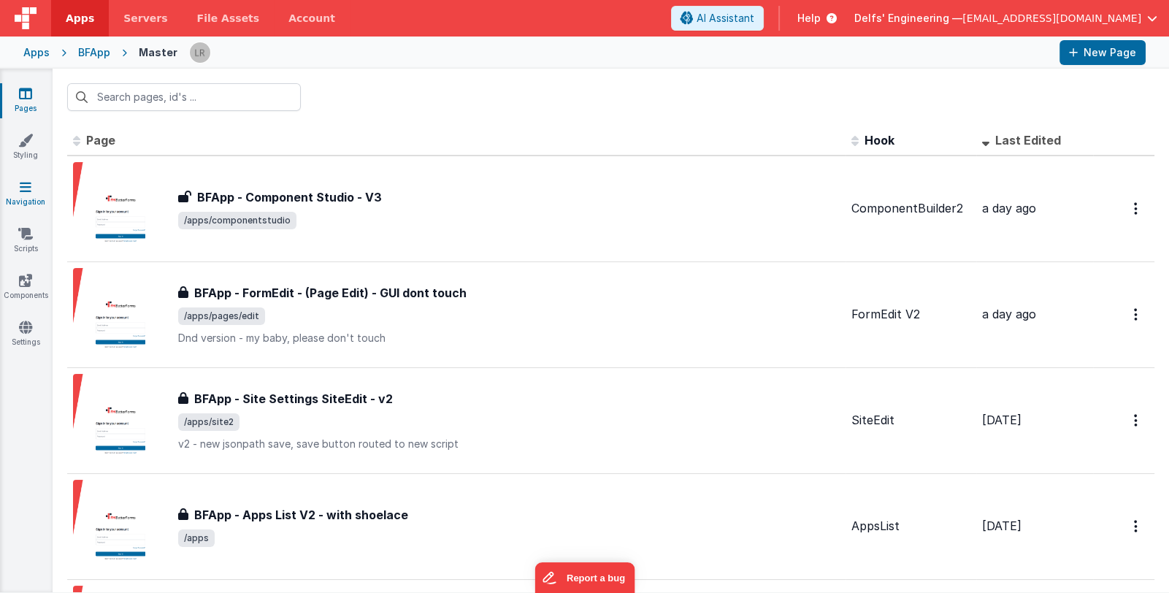
click at [22, 188] on icon at bounding box center [26, 187] width 12 height 15
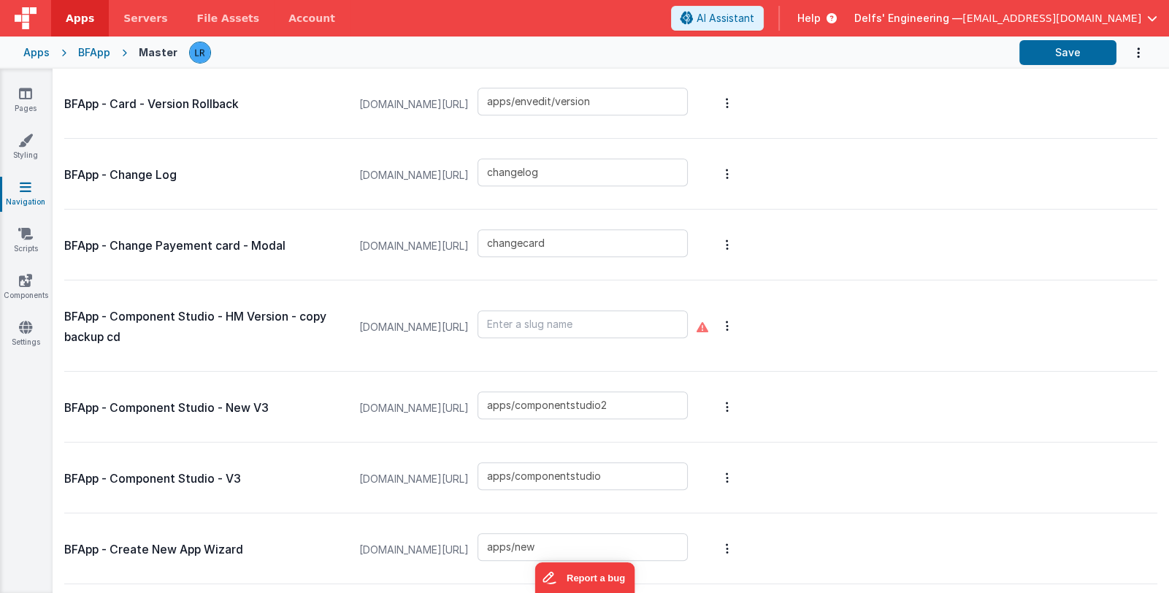
scroll to position [1680, 0]
